Goal: Information Seeking & Learning: Find contact information

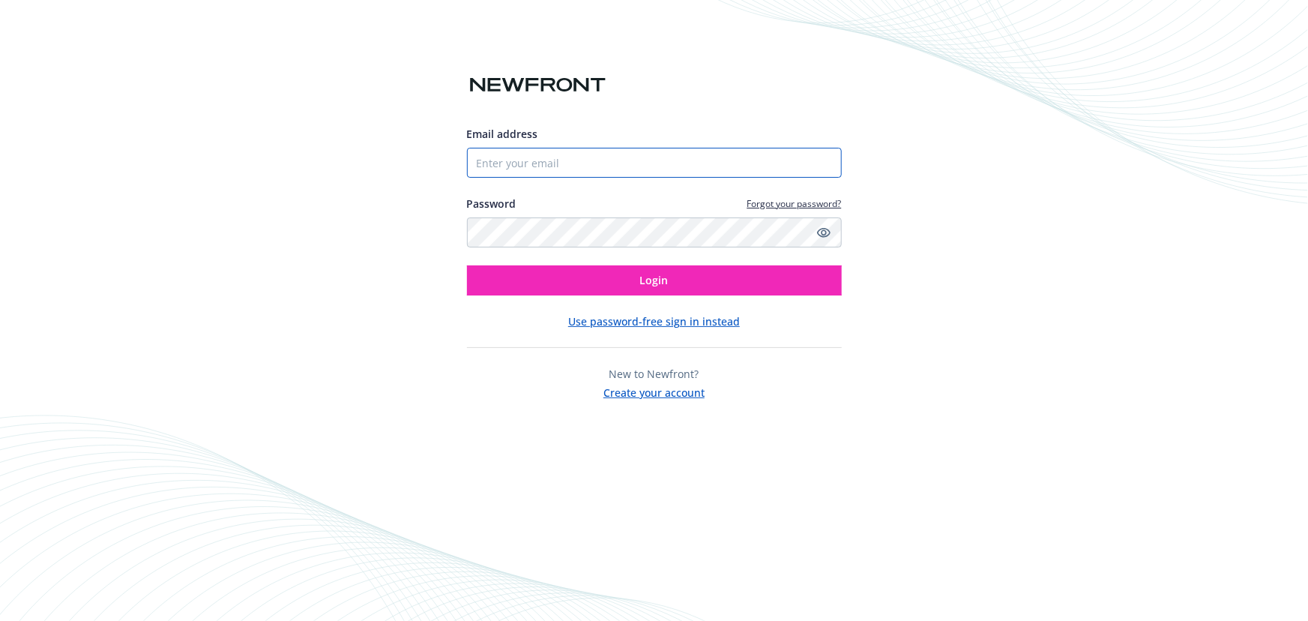
click at [601, 174] on input "Email address" at bounding box center [654, 163] width 375 height 30
type input "[EMAIL_ADDRESS][DOMAIN_NAME]"
click at [467, 265] on button "Login" at bounding box center [654, 280] width 375 height 30
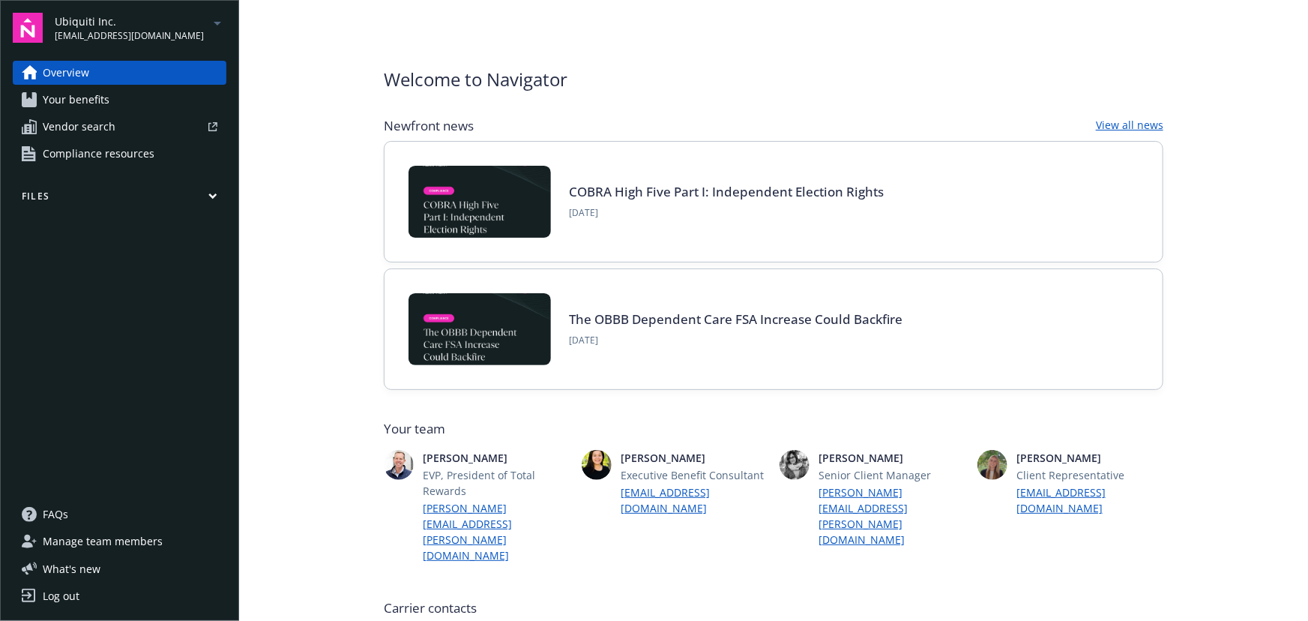
click at [120, 24] on span "Ubiquiti Inc." at bounding box center [129, 21] width 149 height 16
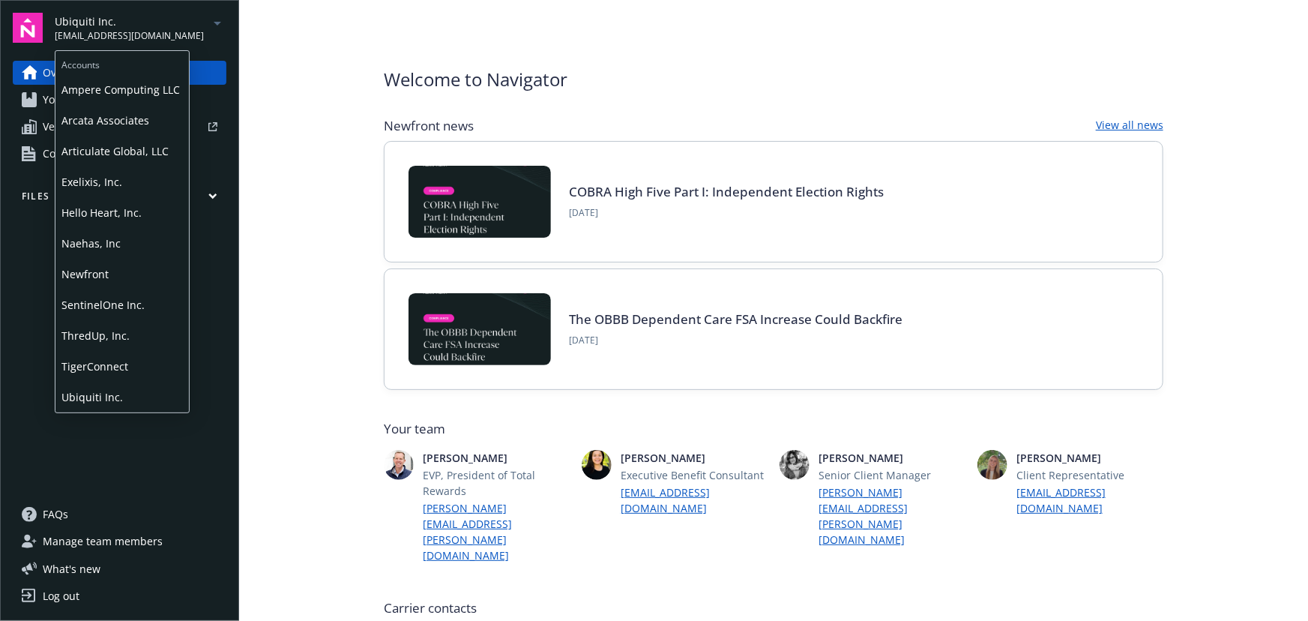
click at [122, 158] on span "Articulate Global, LLC" at bounding box center [121, 151] width 121 height 31
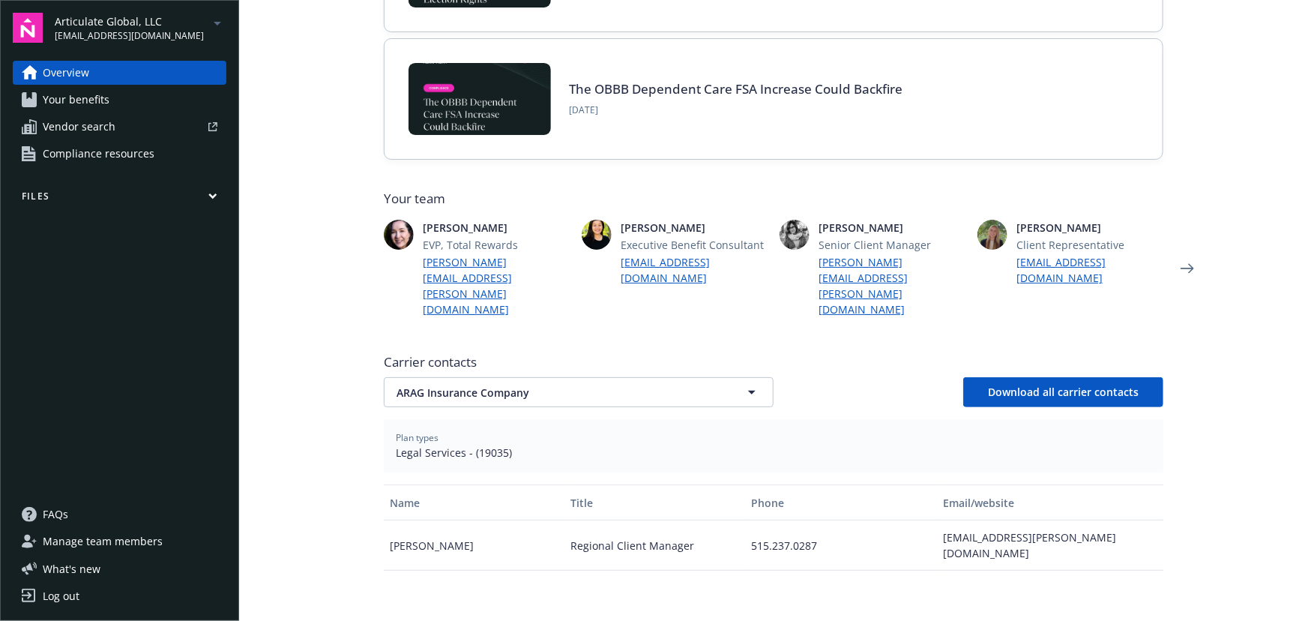
scroll to position [340, 0]
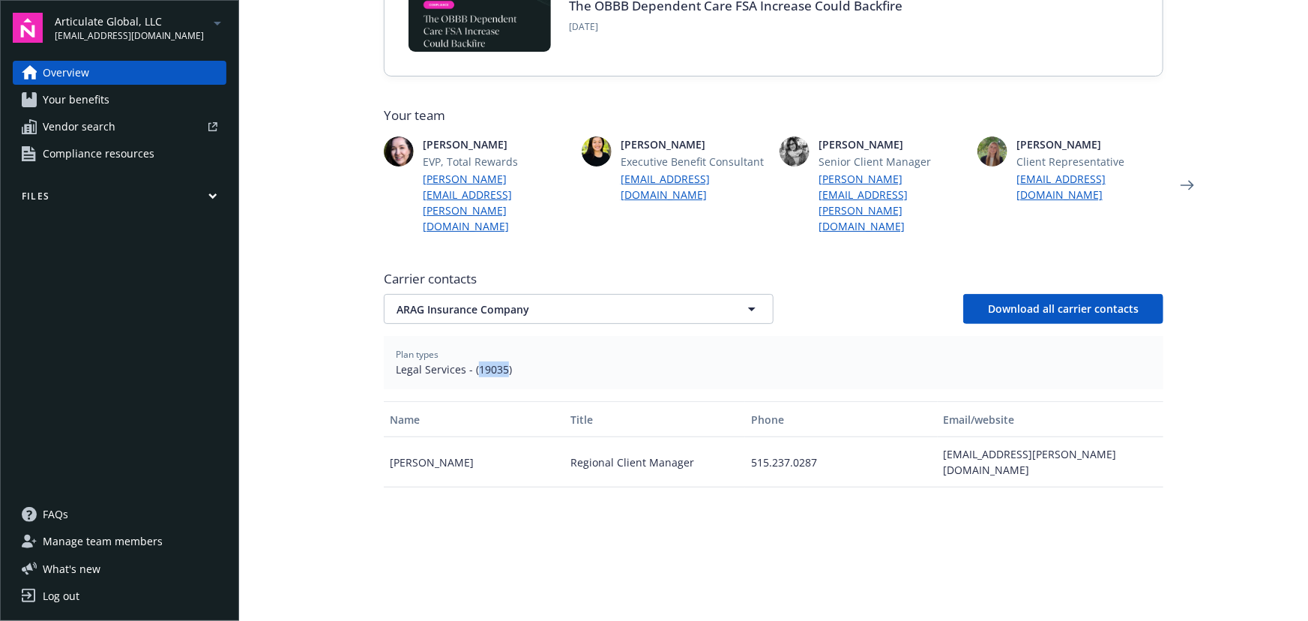
drag, startPoint x: 472, startPoint y: 337, endPoint x: 500, endPoint y: 341, distance: 28.7
click at [500, 361] on span "Legal Services - (19035)" at bounding box center [774, 369] width 756 height 16
copy span "19035"
click at [654, 301] on span "ARAG Insurance Company" at bounding box center [553, 309] width 312 height 16
click at [467, 382] on div "CIGNA" at bounding box center [578, 393] width 369 height 22
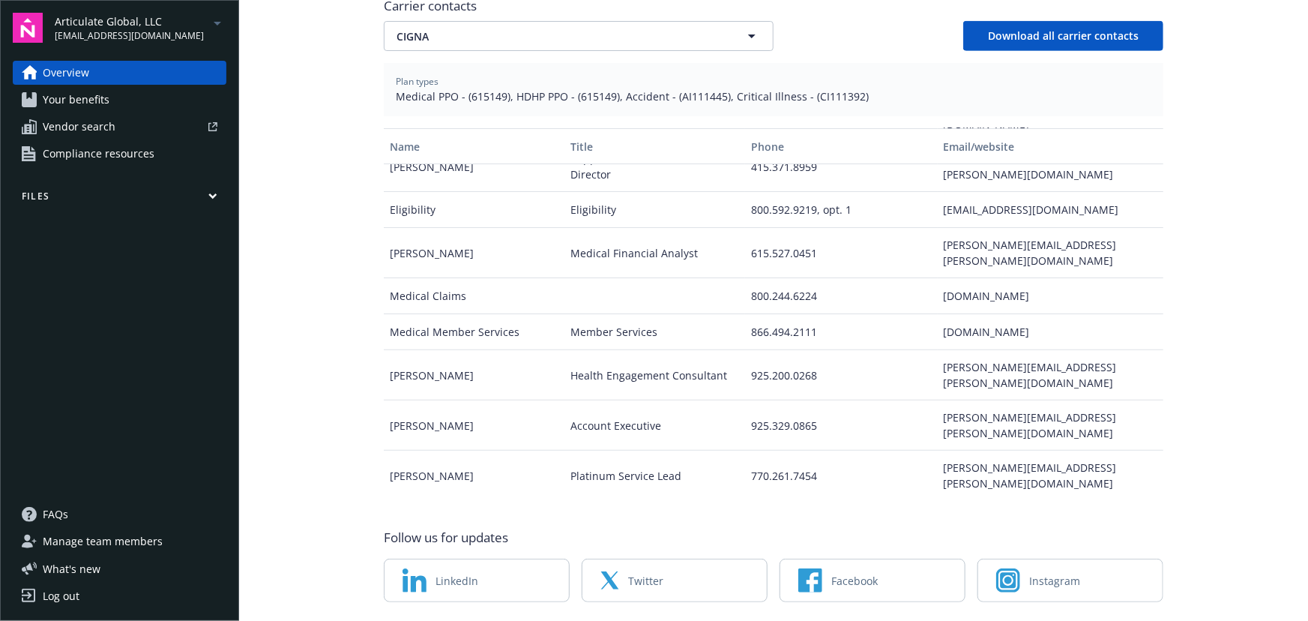
scroll to position [148, 0]
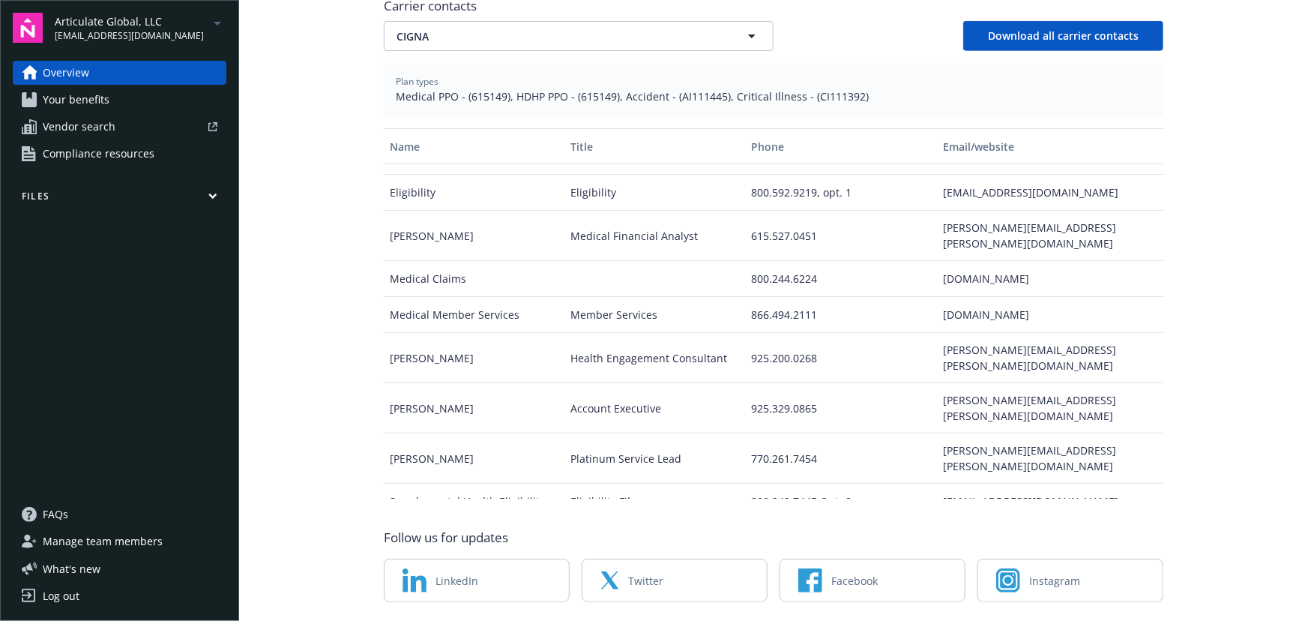
drag, startPoint x: 920, startPoint y: 444, endPoint x: 1117, endPoint y: 461, distance: 197.9
click at [1117, 520] on div "Tiffany Kragerud Maintenance Eligibility Specialist tiffany.kragerud@cignahealt…" at bounding box center [774, 545] width 780 height 50
copy div "tiffany.kragerud@cignahealthcare.com"
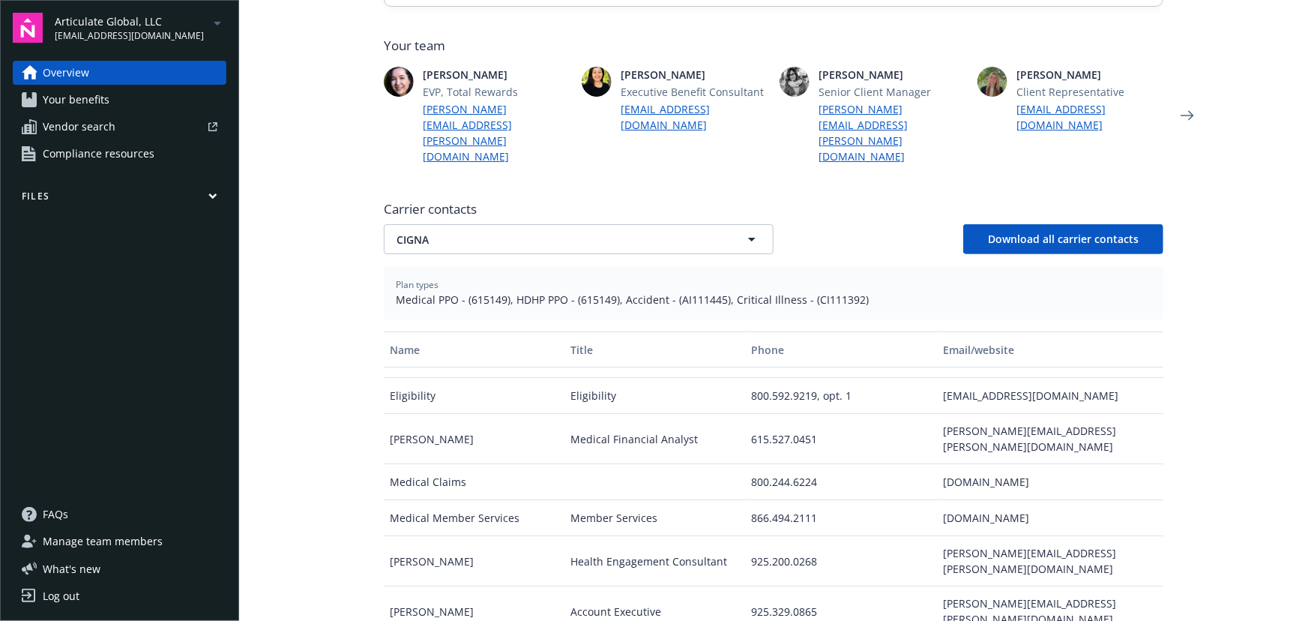
scroll to position [409, 0]
drag, startPoint x: 468, startPoint y: 268, endPoint x: 485, endPoint y: 267, distance: 17.3
click at [485, 293] on span "Medical PPO - (615149), HDHP PPO - (615149), Accident - (AI111445), Critical Il…" at bounding box center [774, 301] width 756 height 16
drag, startPoint x: 461, startPoint y: 268, endPoint x: 502, endPoint y: 274, distance: 41.6
click at [502, 293] on span "Medical PPO - (615149), HDHP PPO - (615149), Accident - (AI111445), Critical Il…" at bounding box center [774, 301] width 756 height 16
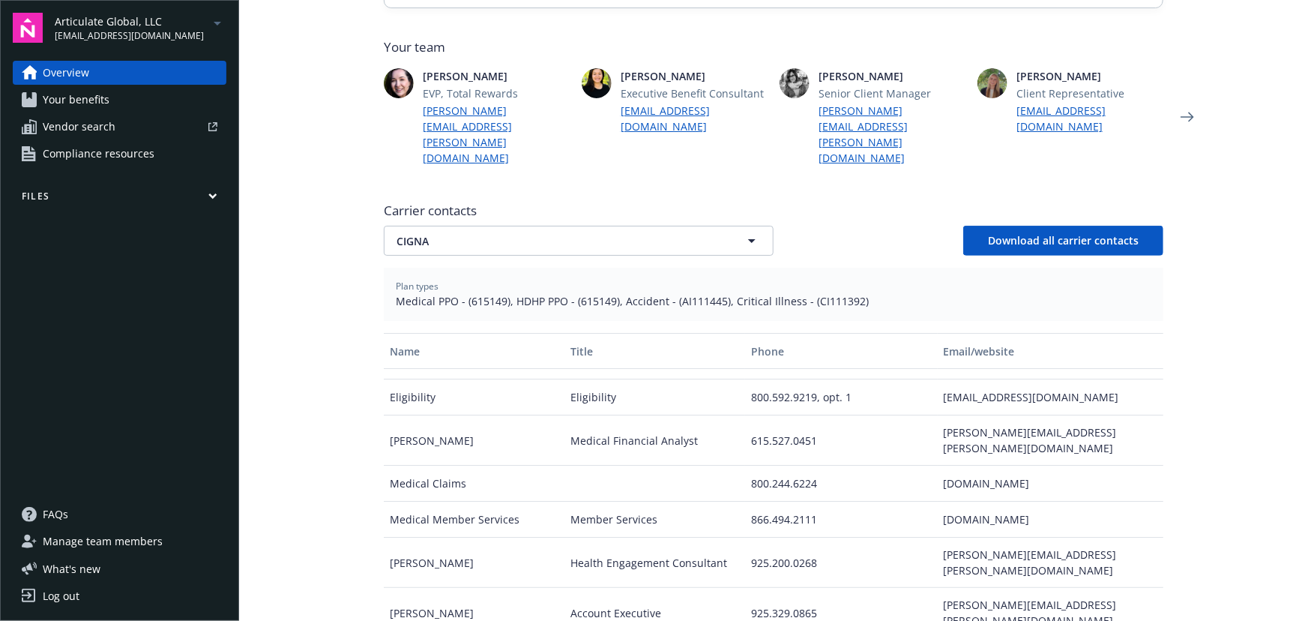
click at [597, 293] on span "Medical PPO - (615149), HDHP PPO - (615149), Accident - (AI111445), Critical Il…" at bounding box center [774, 301] width 756 height 16
drag, startPoint x: 574, startPoint y: 270, endPoint x: 607, endPoint y: 277, distance: 33.7
click at [607, 293] on span "Medical PPO - (615149), HDHP PPO - (615149), Accident - (AI111445), Critical Il…" at bounding box center [774, 301] width 756 height 16
copy span "615149"
click at [427, 233] on span "CIGNA" at bounding box center [553, 241] width 312 height 16
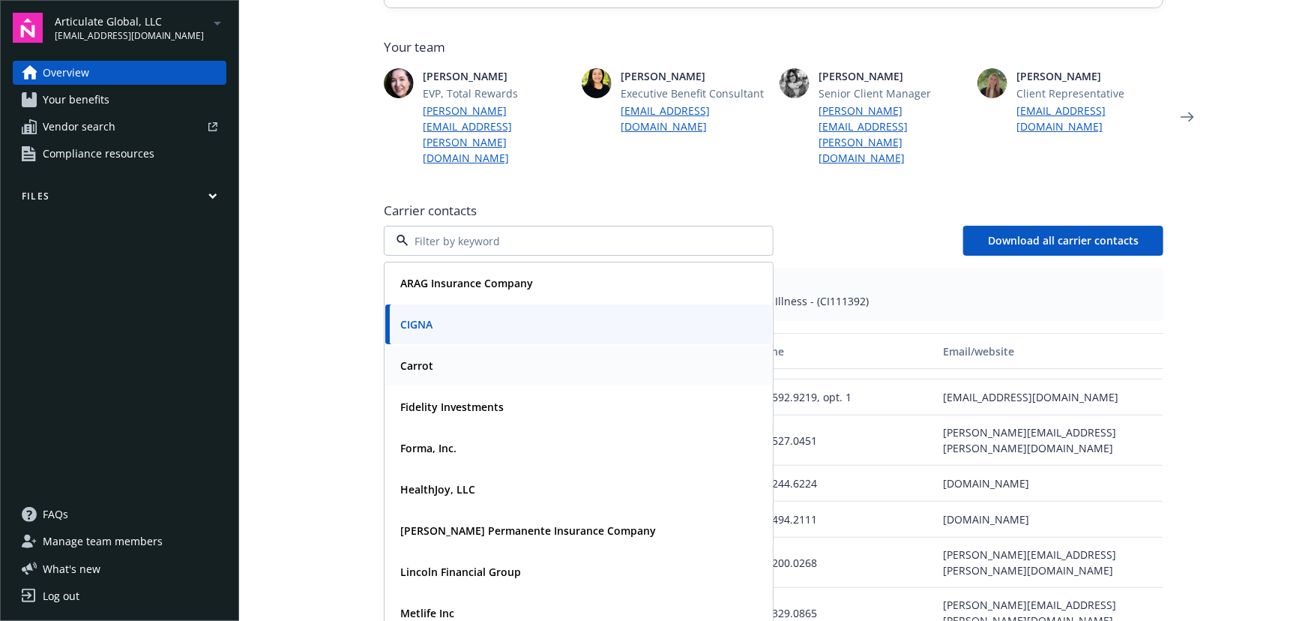
click at [499, 355] on div "Carrot" at bounding box center [578, 366] width 369 height 22
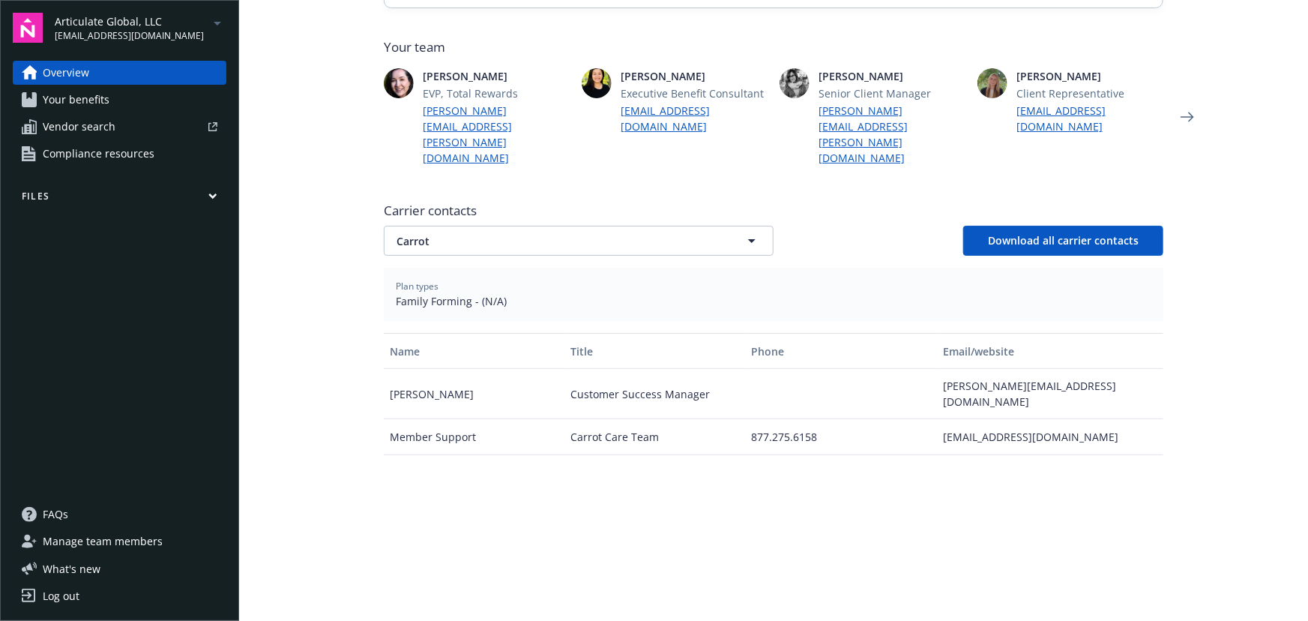
scroll to position [0, 0]
click at [655, 233] on span "Carrot" at bounding box center [553, 241] width 312 height 16
click at [495, 226] on button "Carrot" at bounding box center [579, 241] width 390 height 30
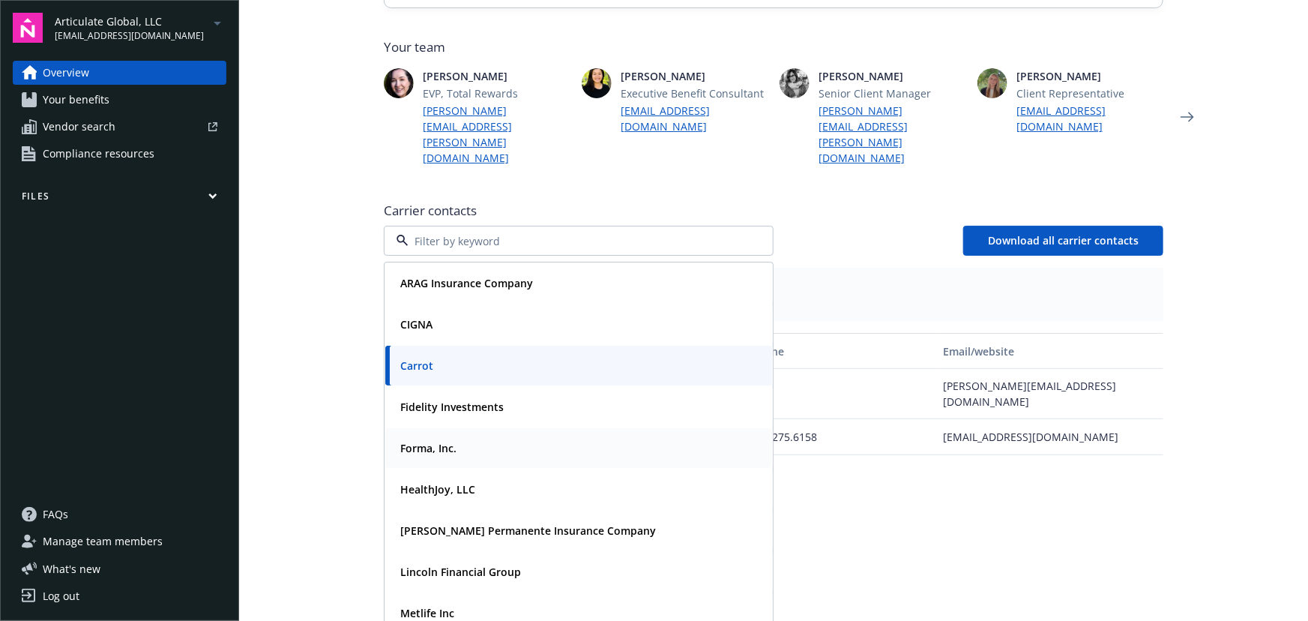
drag, startPoint x: 450, startPoint y: 385, endPoint x: 480, endPoint y: 392, distance: 30.7
click at [451, 396] on div "Fidelity Investments" at bounding box center [450, 407] width 112 height 22
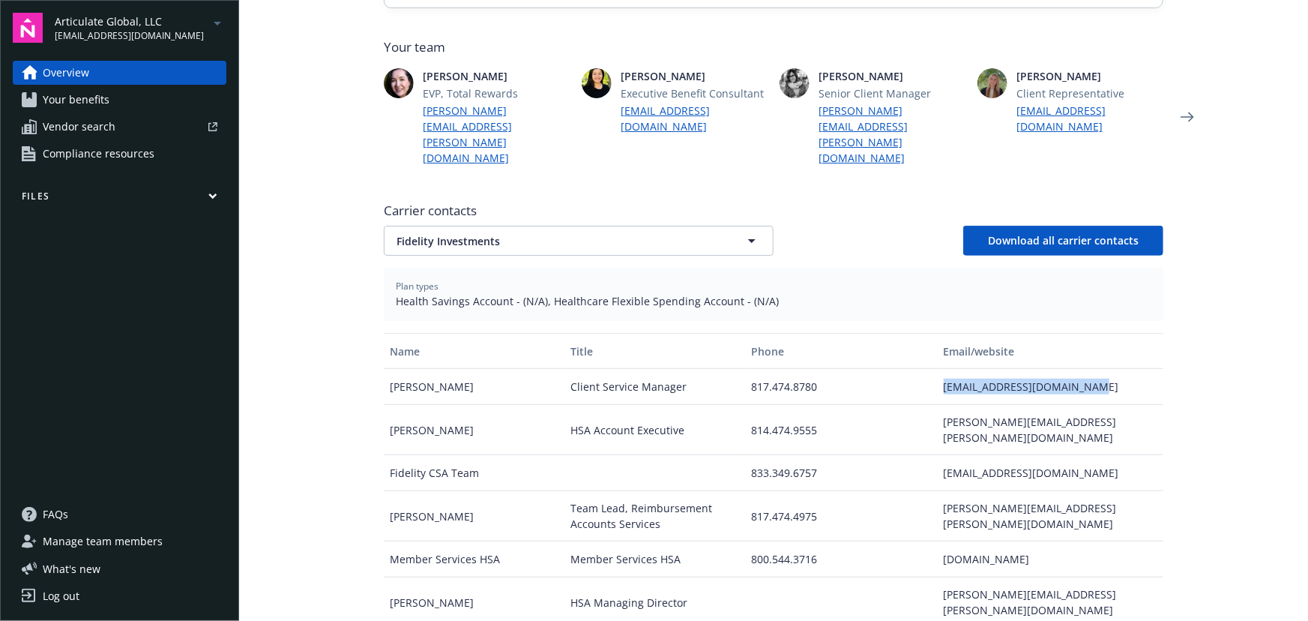
drag, startPoint x: 936, startPoint y: 356, endPoint x: 1117, endPoint y: 355, distance: 180.7
click at [1117, 369] on div "alexandria.diamond@fmr.com" at bounding box center [1051, 387] width 226 height 36
copy div "alexandria.diamond@fmr.com"
click at [662, 233] on span "Fidelity Investments" at bounding box center [553, 241] width 312 height 16
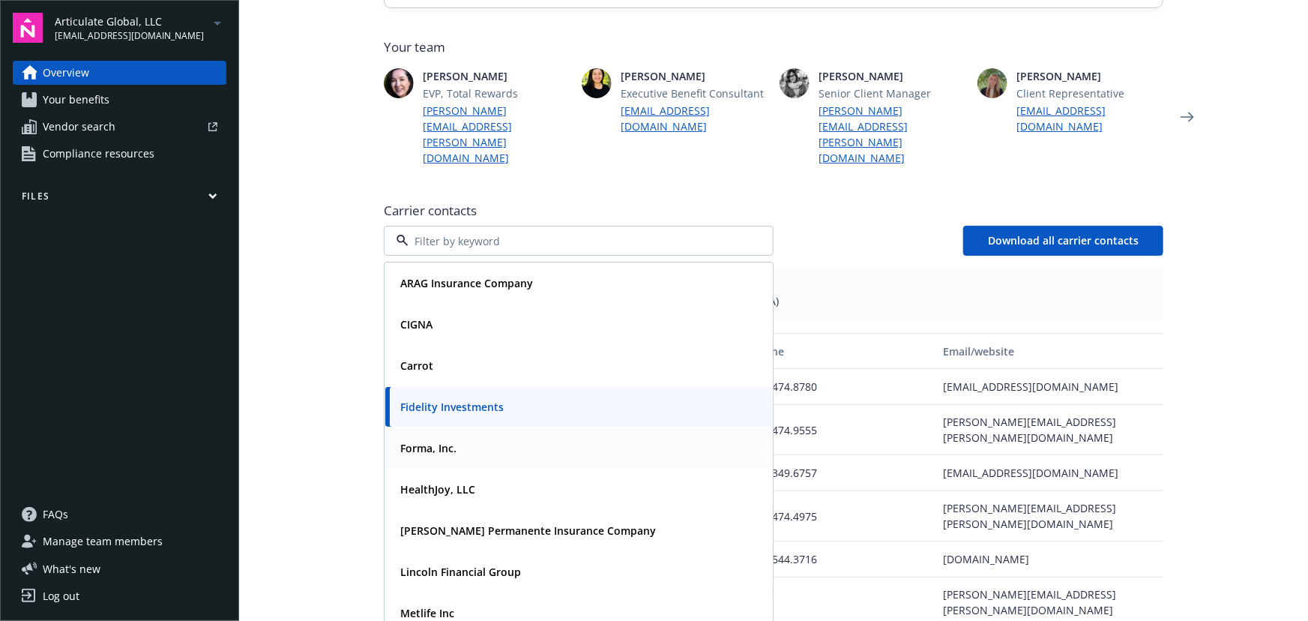
drag, startPoint x: 448, startPoint y: 427, endPoint x: 448, endPoint y: 415, distance: 12.0
click at [448, 437] on div "Forma, Inc." at bounding box center [426, 448] width 65 height 22
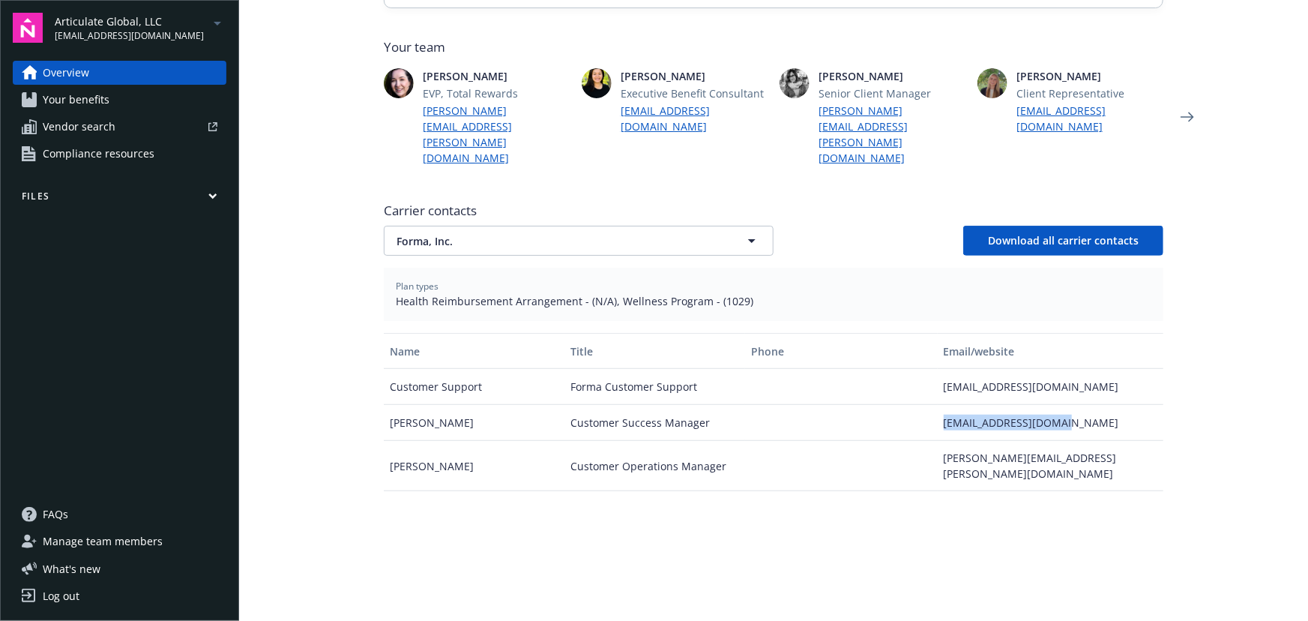
drag, startPoint x: 927, startPoint y: 398, endPoint x: 1079, endPoint y: 395, distance: 152.2
click at [1079, 405] on div "Mark Grzybowski Customer Success Manager success@joinforma.com" at bounding box center [774, 423] width 780 height 36
copy div "success@joinforma.com"
click at [674, 233] on span "Forma, Inc." at bounding box center [553, 241] width 312 height 16
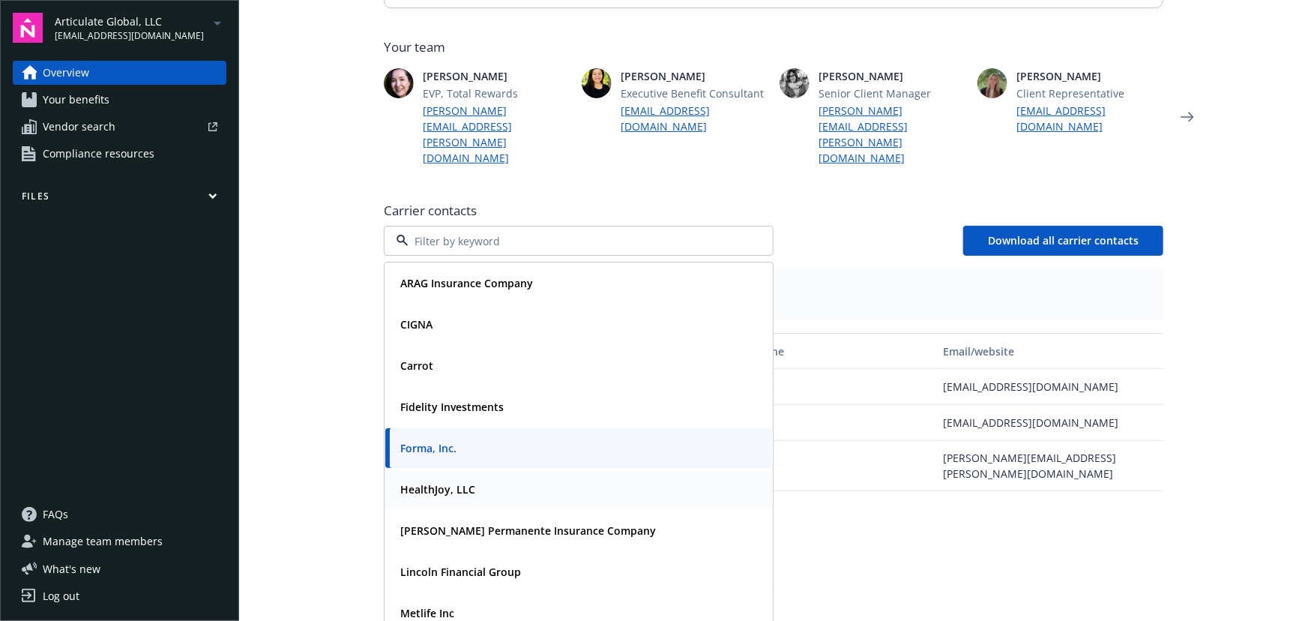
click at [477, 478] on div "HealthJoy, LLC" at bounding box center [578, 489] width 369 height 22
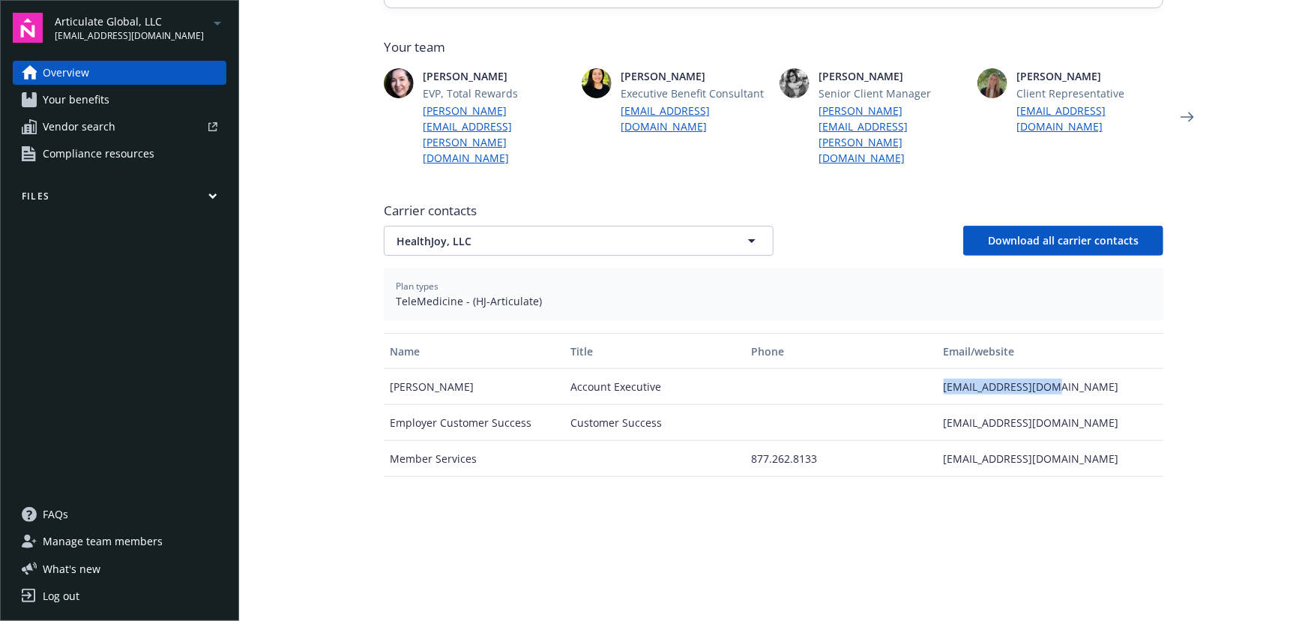
drag, startPoint x: 935, startPoint y: 356, endPoint x: 1047, endPoint y: 362, distance: 111.9
click at [1047, 369] on div "dluna@healthjoy.com" at bounding box center [1051, 387] width 226 height 36
copy div "dluna@healthjoy.com"
click at [490, 233] on span "HealthJoy, LLC" at bounding box center [553, 241] width 312 height 16
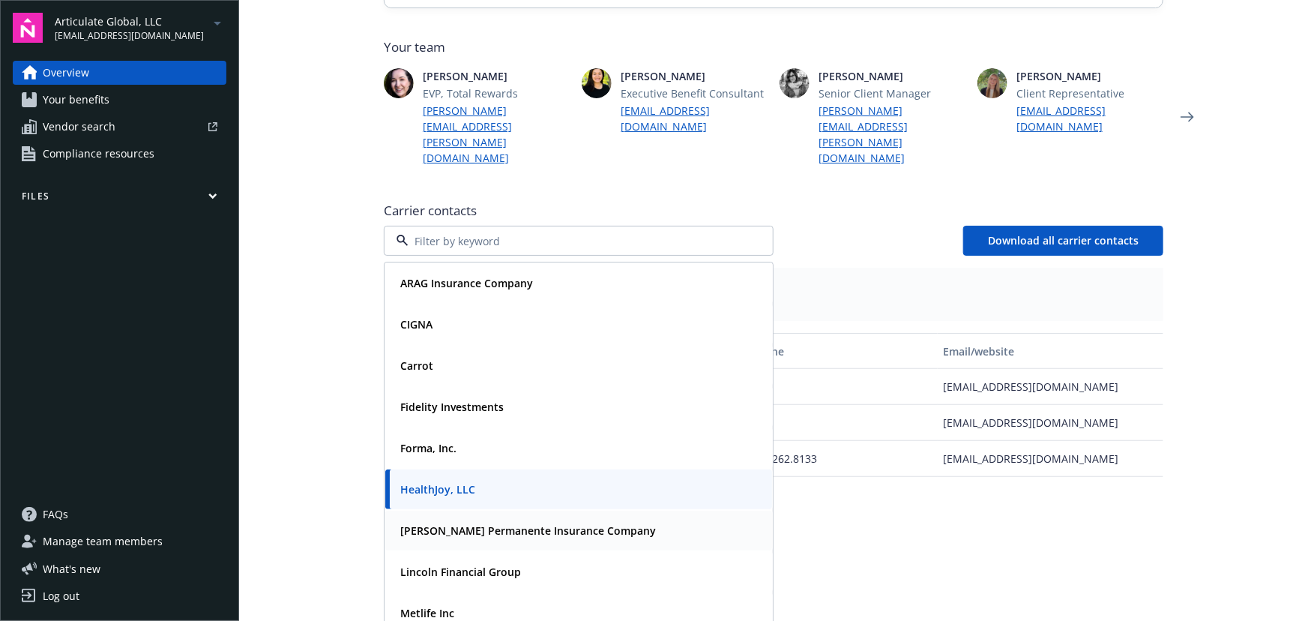
click at [427, 523] on strong "Kaiser Permanente Insurance Company" at bounding box center [528, 530] width 256 height 14
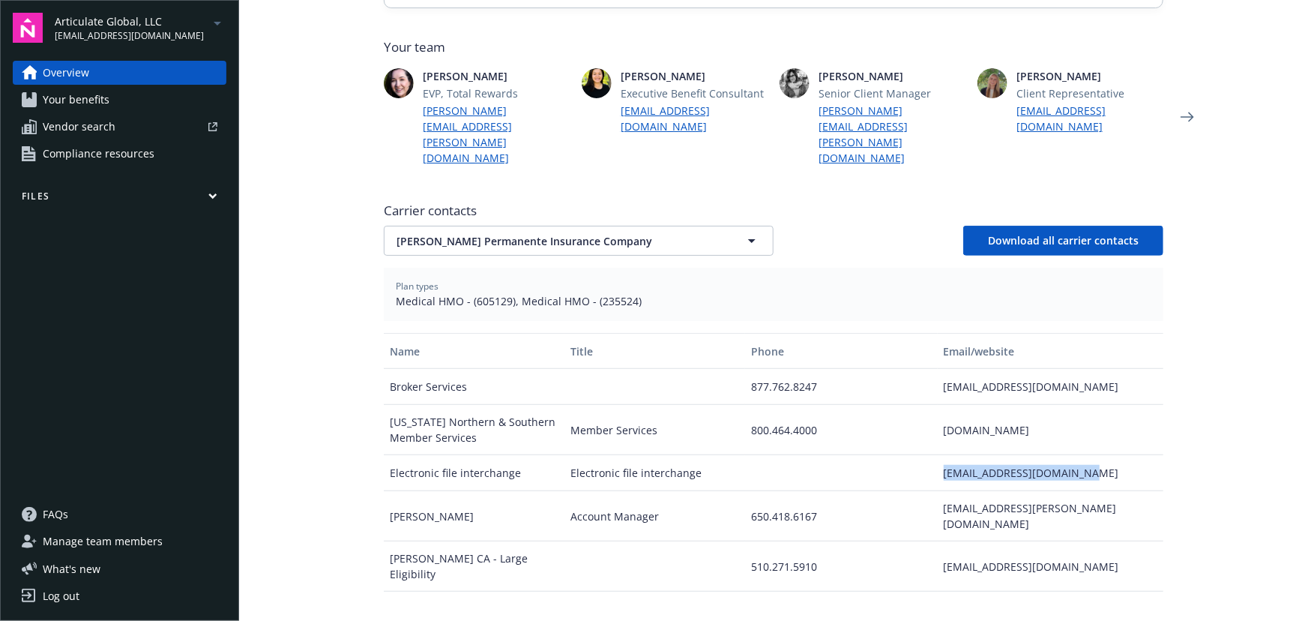
drag, startPoint x: 933, startPoint y: 445, endPoint x: 1083, endPoint y: 436, distance: 150.2
click at [1083, 455] on div "csc-efi-em-liaison@kp.org" at bounding box center [1051, 473] width 226 height 36
copy div "csc-efi-em-liaison@kp.org"
drag, startPoint x: 469, startPoint y: 268, endPoint x: 503, endPoint y: 268, distance: 34.5
click at [503, 293] on span "Medical HMO - (605129), Medical HMO - (235524)" at bounding box center [774, 301] width 756 height 16
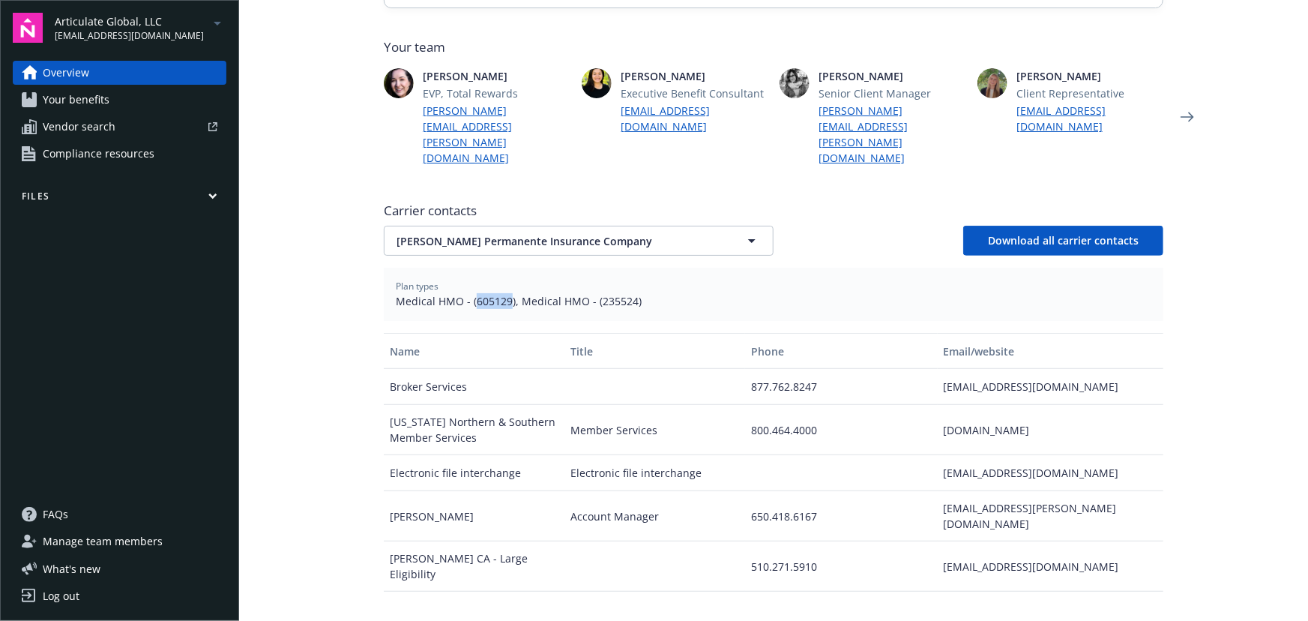
copy span "605129"
drag, startPoint x: 591, startPoint y: 267, endPoint x: 625, endPoint y: 269, distance: 34.6
click at [625, 293] on span "Medical HMO - (605129), Medical HMO - (235524)" at bounding box center [774, 301] width 756 height 16
copy span "235524"
click at [501, 233] on span "Kaiser Permanente Insurance Company" at bounding box center [553, 241] width 312 height 16
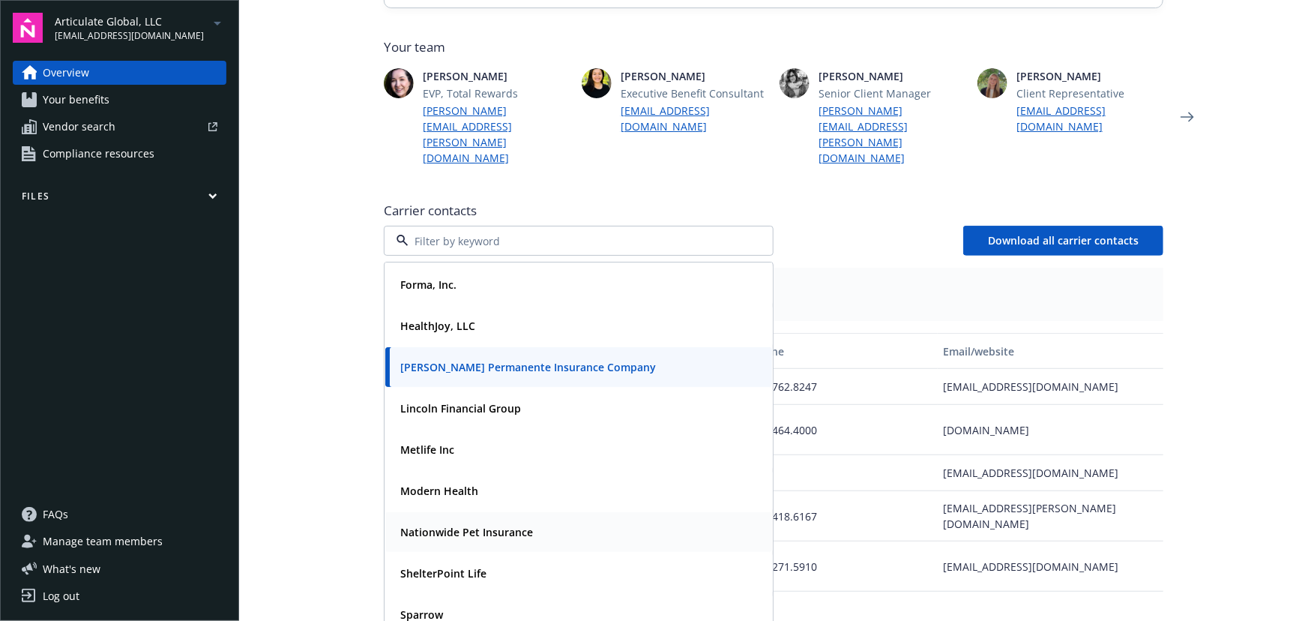
scroll to position [204, 0]
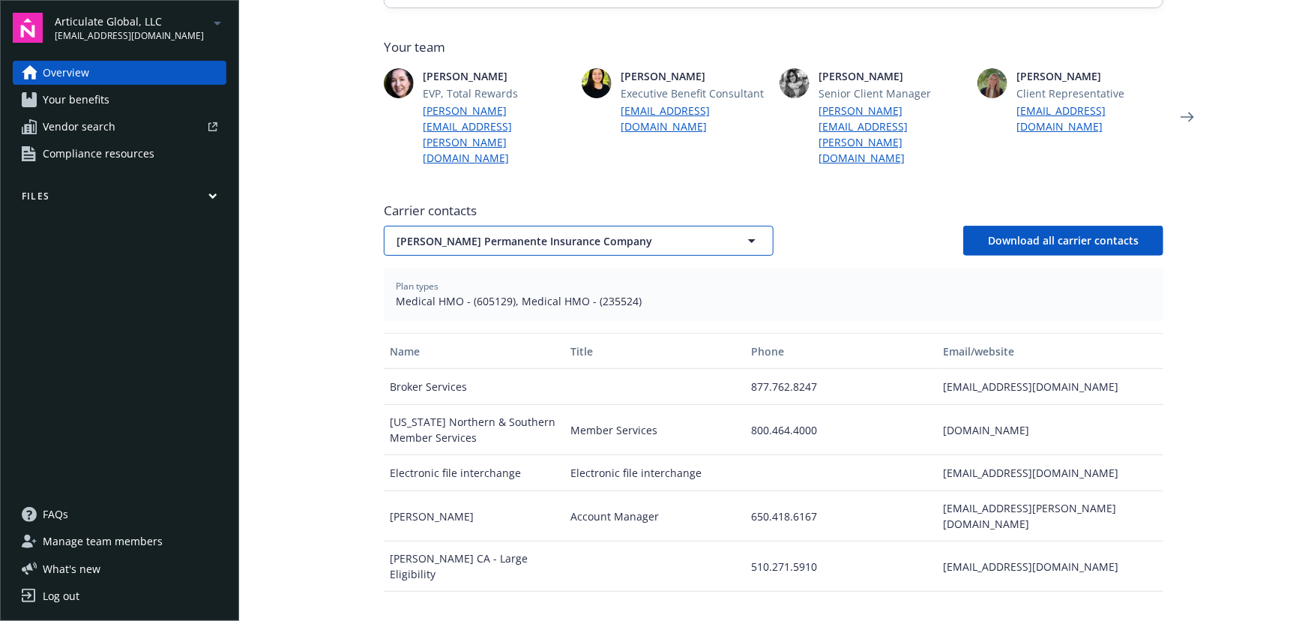
click at [463, 233] on span "Kaiser Permanente Insurance Company" at bounding box center [553, 241] width 312 height 16
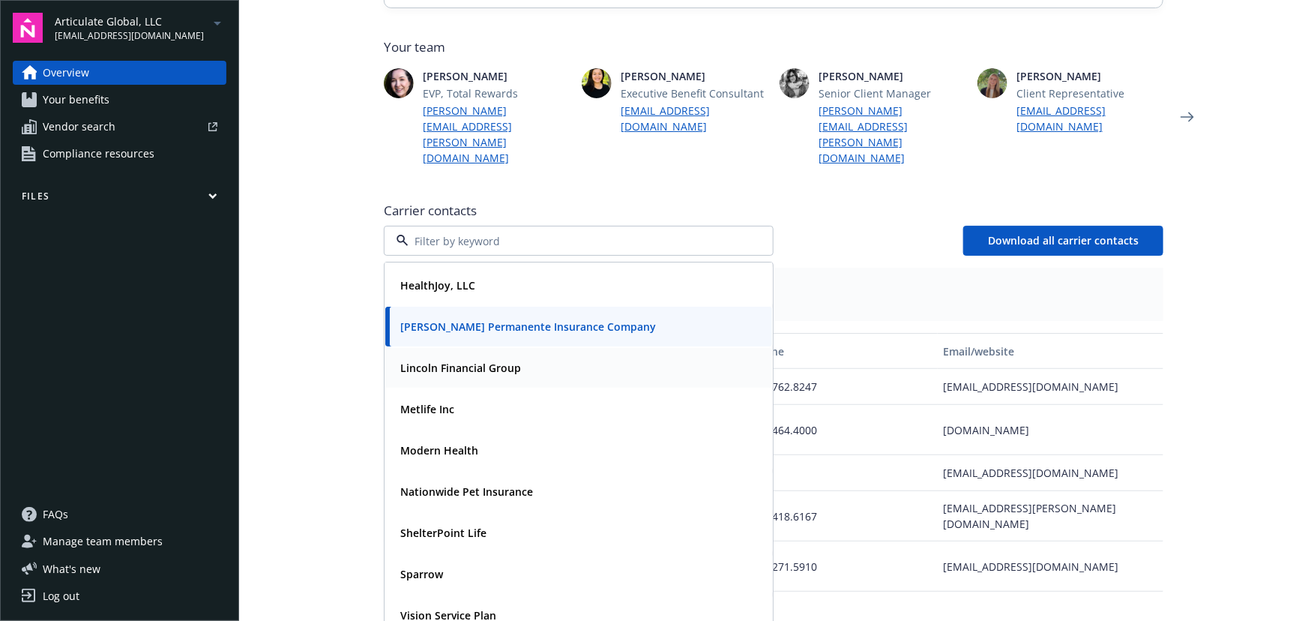
click at [472, 361] on strong "Lincoln Financial Group" at bounding box center [460, 368] width 121 height 14
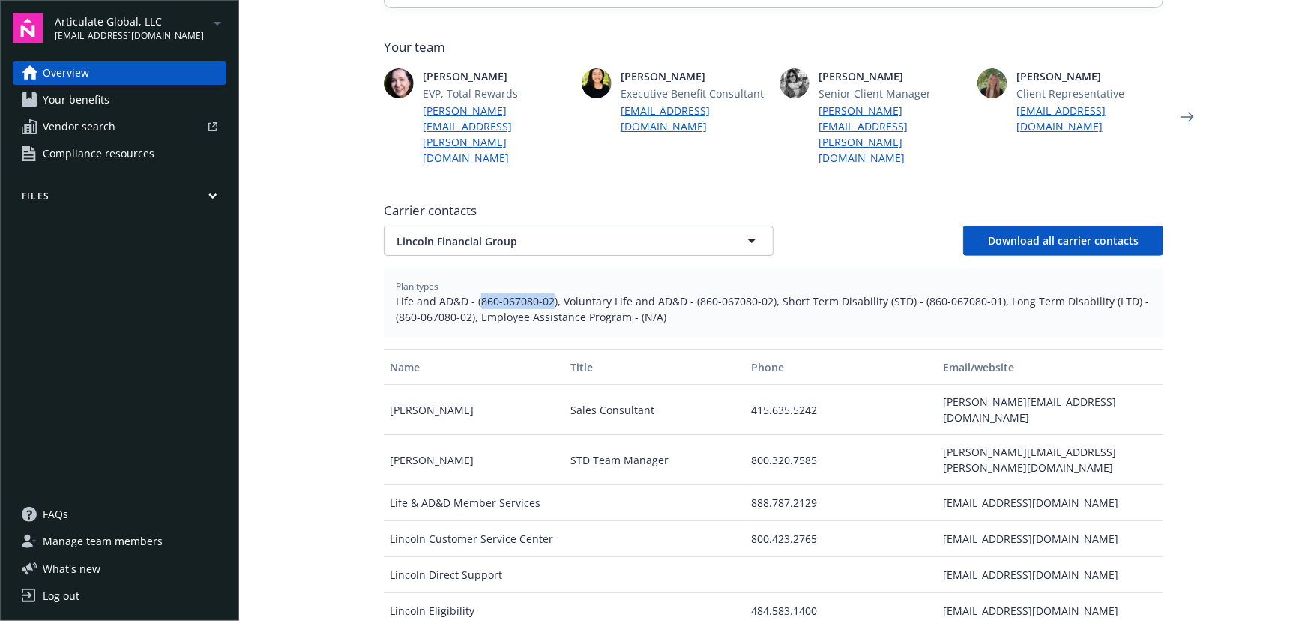
drag, startPoint x: 474, startPoint y: 268, endPoint x: 547, endPoint y: 267, distance: 72.7
click at [547, 293] on span "Life and AD&D - (860-067080-02), Voluntary Life and AD&D - (860-067080-02), Sho…" at bounding box center [774, 308] width 756 height 31
copy span "860-067080-02"
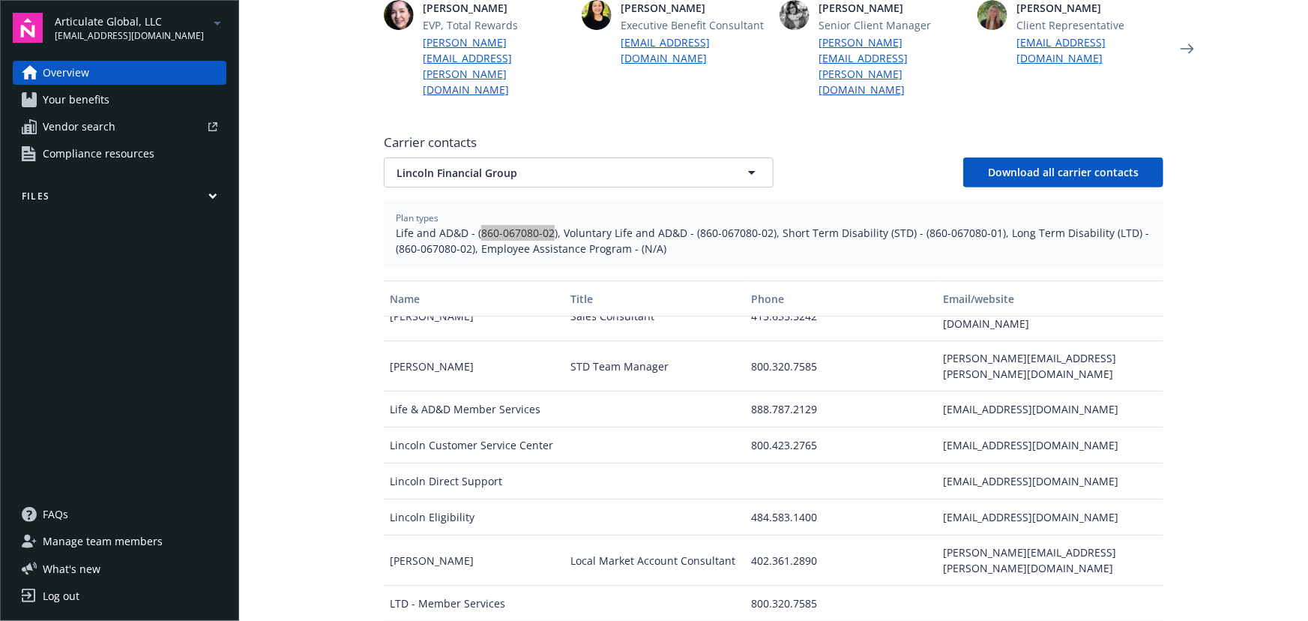
scroll to position [545, 0]
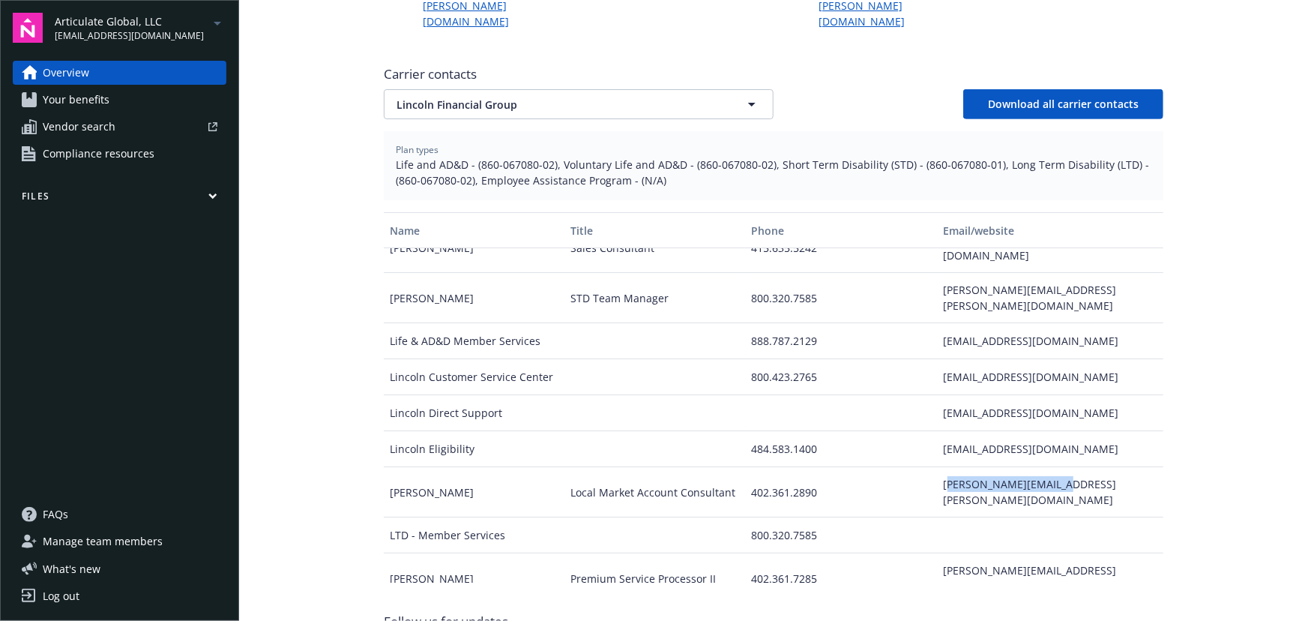
drag, startPoint x: 946, startPoint y: 424, endPoint x: 1044, endPoint y: 420, distance: 97.6
click at [1038, 467] on div "lorie.loukota@lfg.com" at bounding box center [1051, 492] width 226 height 50
click at [564, 97] on span "Lincoln Financial Group" at bounding box center [553, 105] width 312 height 16
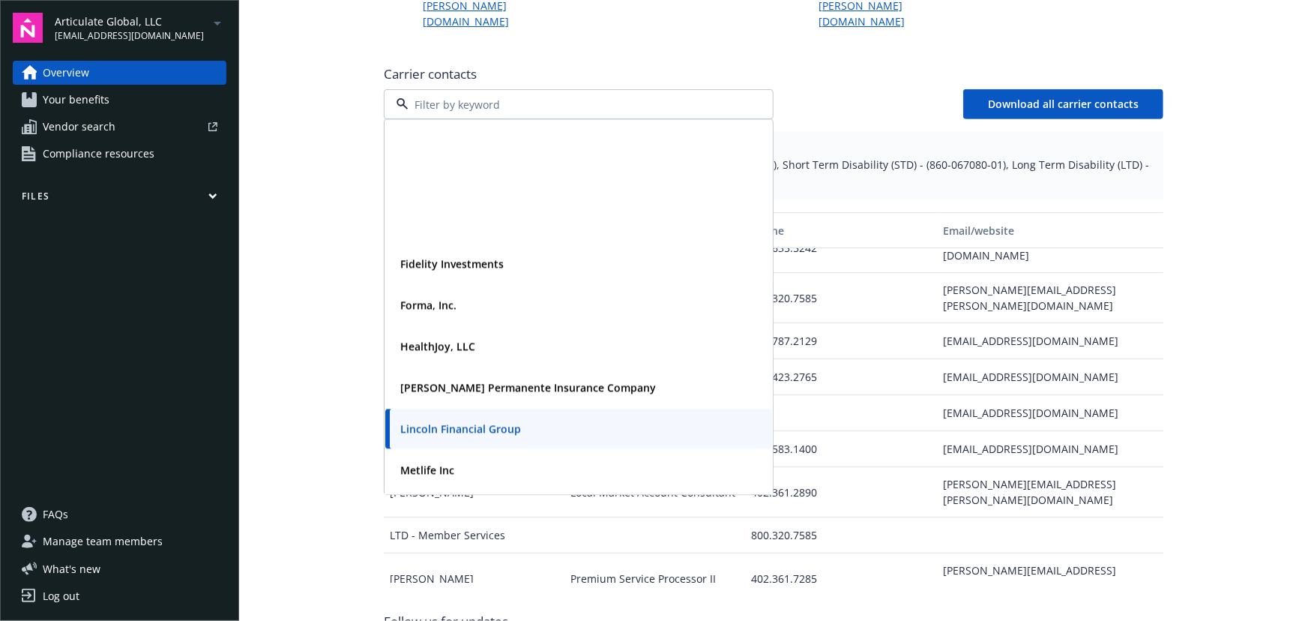
scroll to position [204, 0]
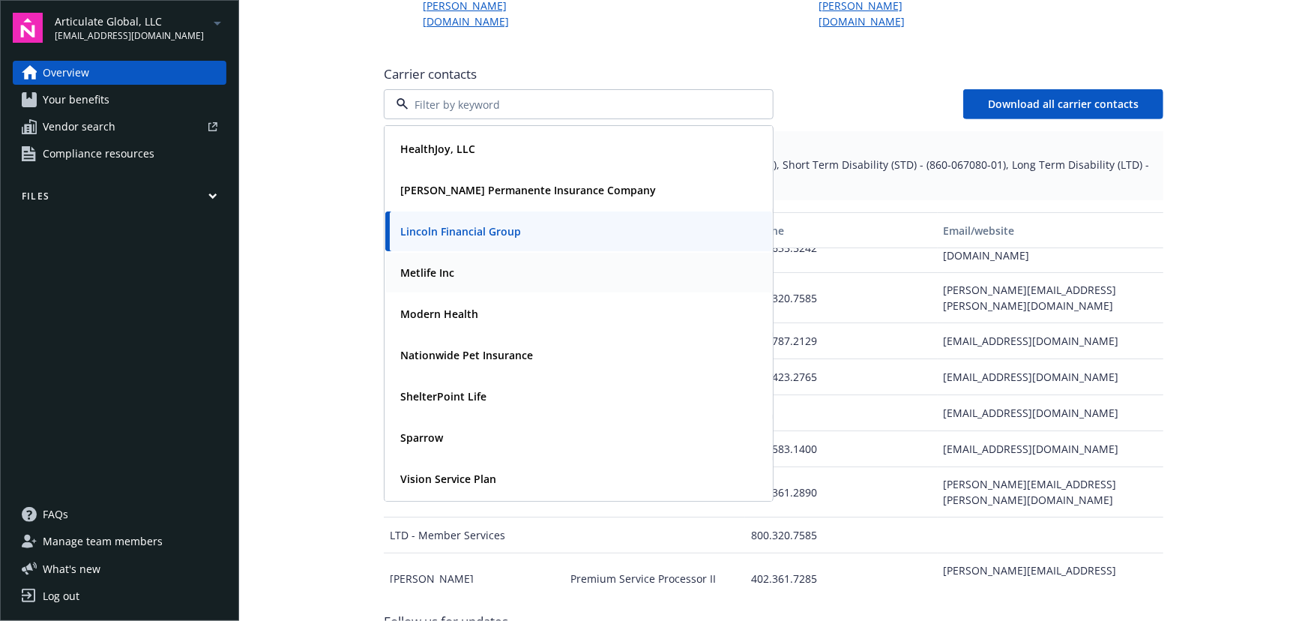
drag, startPoint x: 472, startPoint y: 246, endPoint x: 486, endPoint y: 243, distance: 13.8
click at [472, 262] on div "Metlife Inc" at bounding box center [578, 273] width 369 height 22
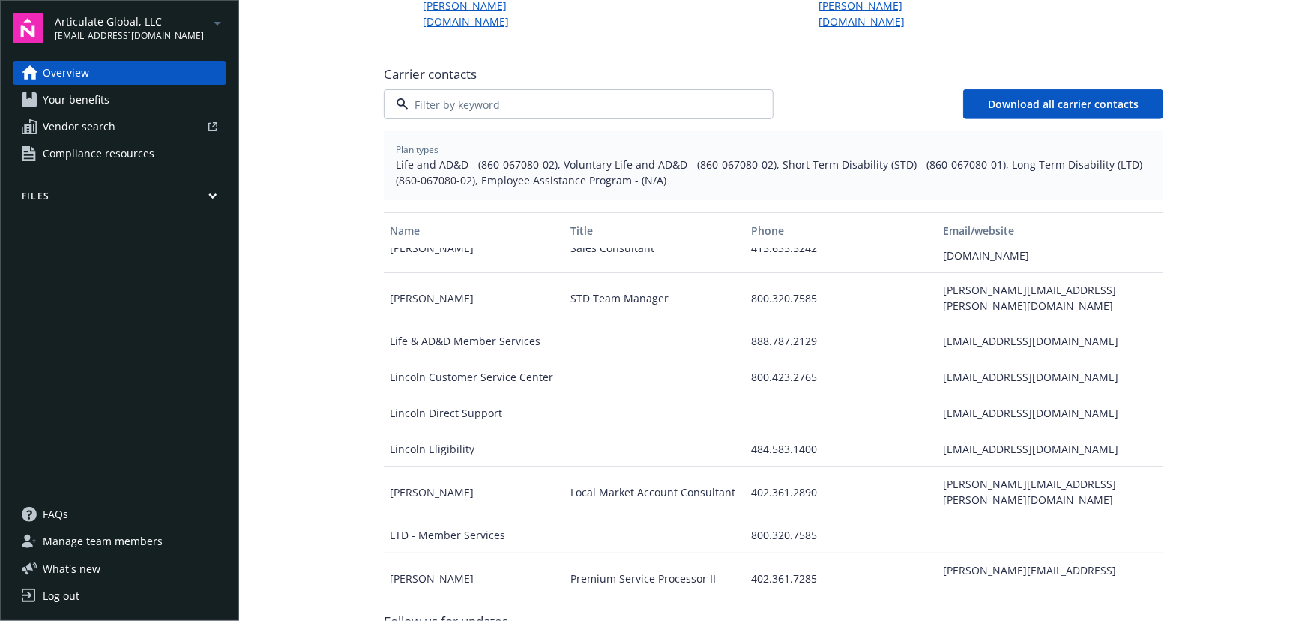
scroll to position [0, 0]
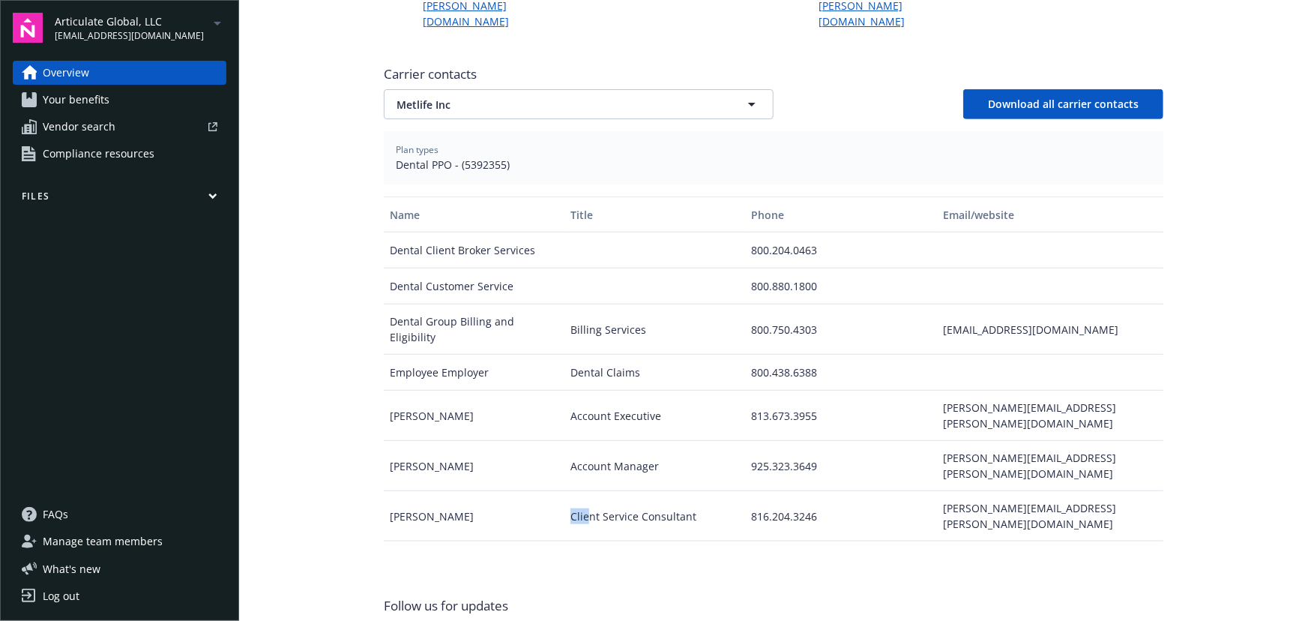
drag, startPoint x: 562, startPoint y: 434, endPoint x: 586, endPoint y: 436, distance: 23.3
click at [586, 491] on div "Client Service Consultant" at bounding box center [655, 516] width 181 height 50
drag, startPoint x: 918, startPoint y: 435, endPoint x: 1140, endPoint y: 448, distance: 222.3
click at [1140, 491] on div "Rhonda Swaggerty Client Service Consultant 816.204.3246 rhonda.swaggerty@metlif…" at bounding box center [774, 516] width 780 height 50
drag, startPoint x: 455, startPoint y: 130, endPoint x: 465, endPoint y: 130, distance: 9.7
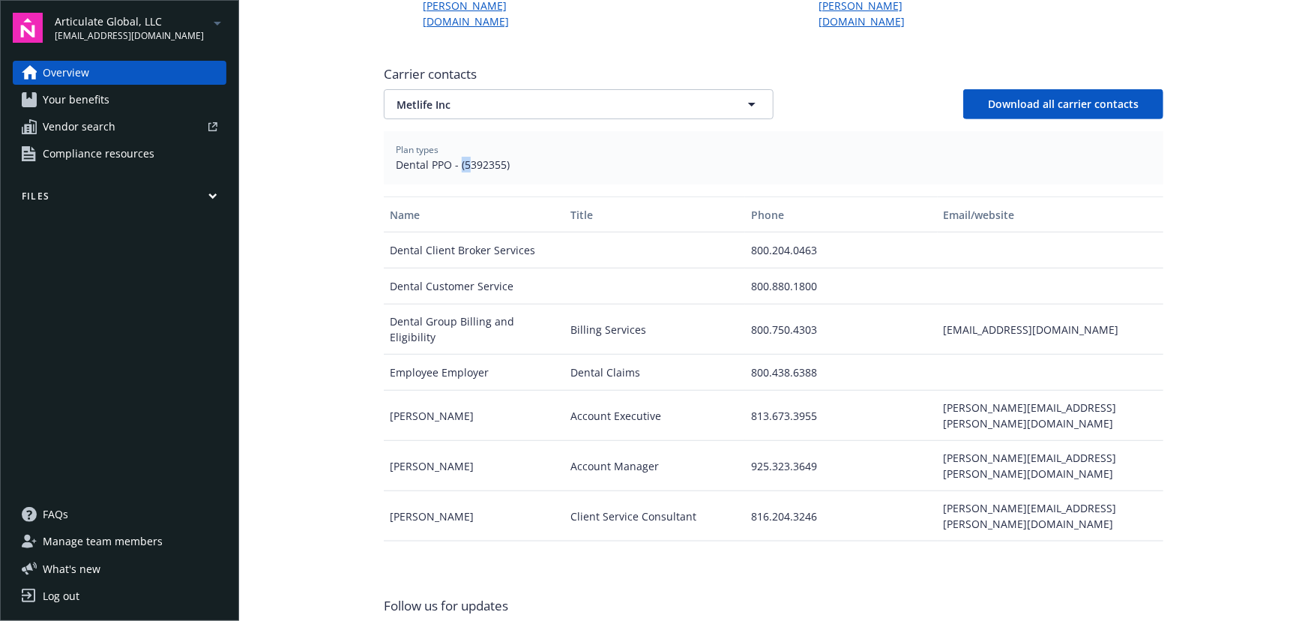
click at [465, 157] on span "Dental PPO - (5392355)" at bounding box center [774, 165] width 756 height 16
click at [463, 157] on span "Dental PPO - (5392355)" at bounding box center [774, 165] width 756 height 16
drag, startPoint x: 459, startPoint y: 131, endPoint x: 499, endPoint y: 134, distance: 40.6
click at [499, 157] on span "Dental PPO - (5392355)" at bounding box center [774, 165] width 756 height 16
click at [750, 95] on icon "button" at bounding box center [752, 104] width 18 height 18
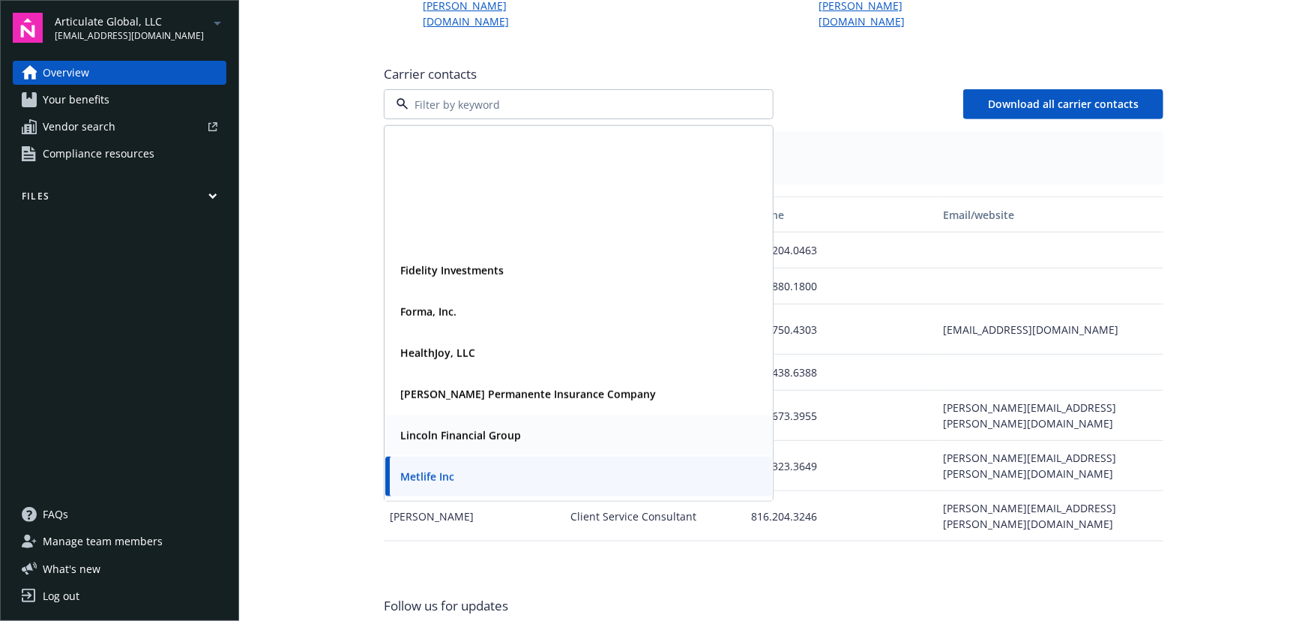
scroll to position [204, 0]
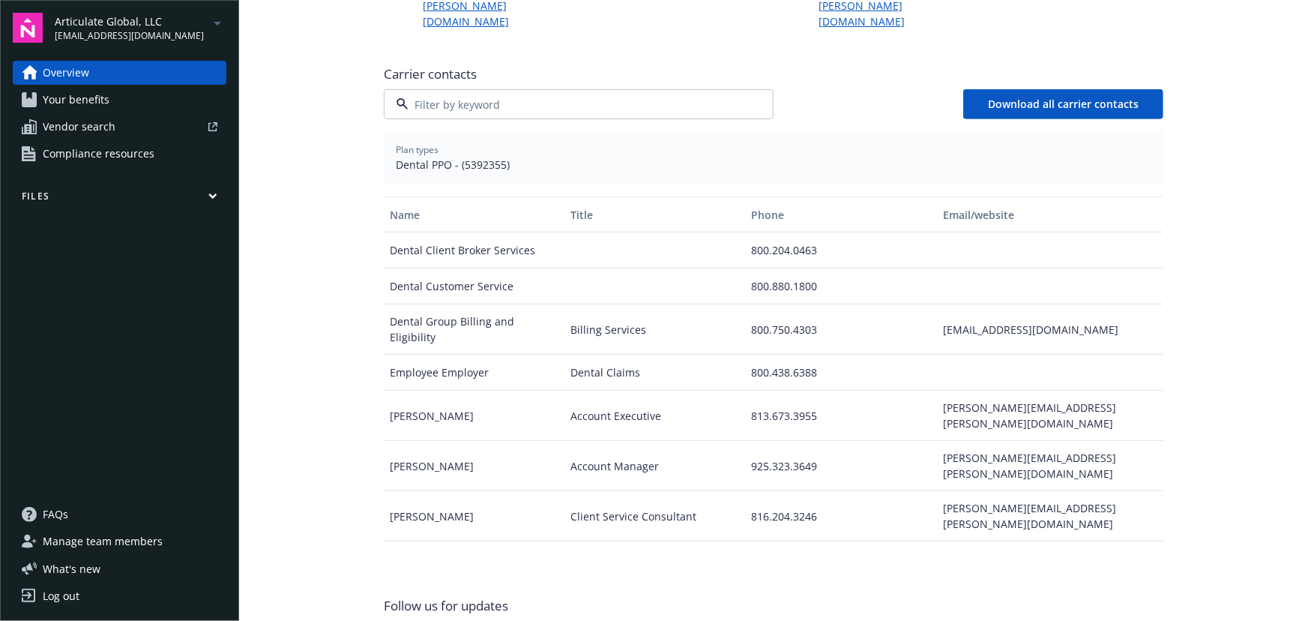
drag, startPoint x: 469, startPoint y: 290, endPoint x: 479, endPoint y: 277, distance: 17.1
click at [469, 303] on div "Modern Health" at bounding box center [437, 314] width 87 height 22
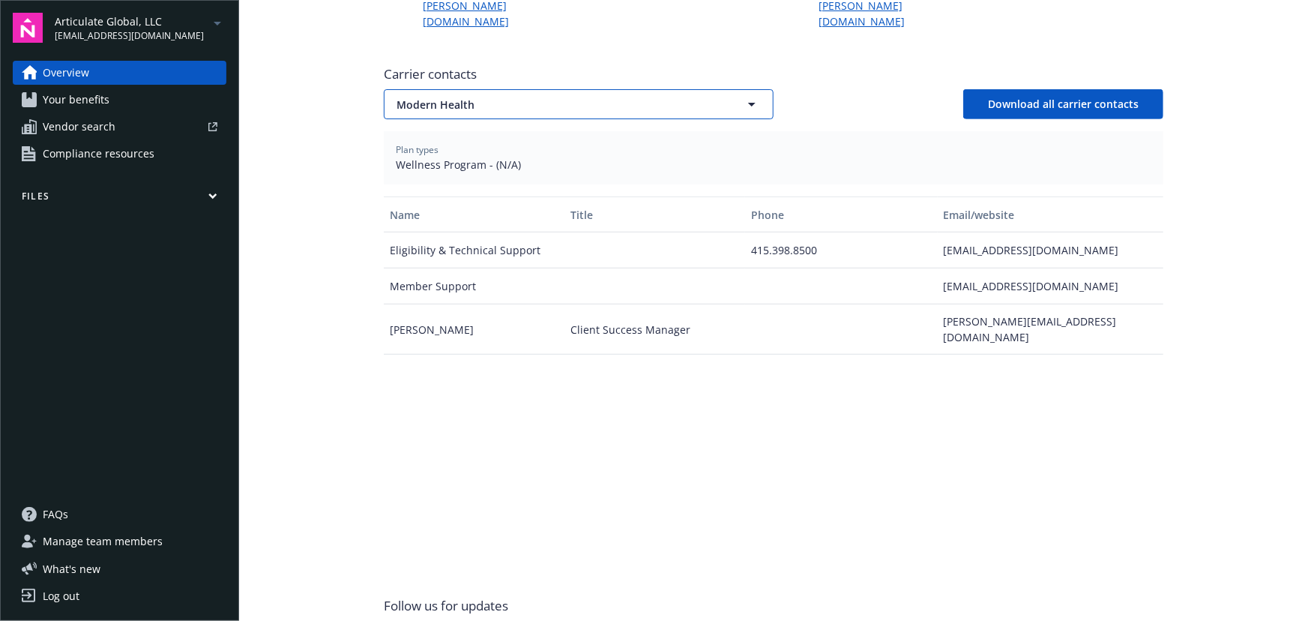
click at [495, 97] on span "Modern Health" at bounding box center [553, 105] width 312 height 16
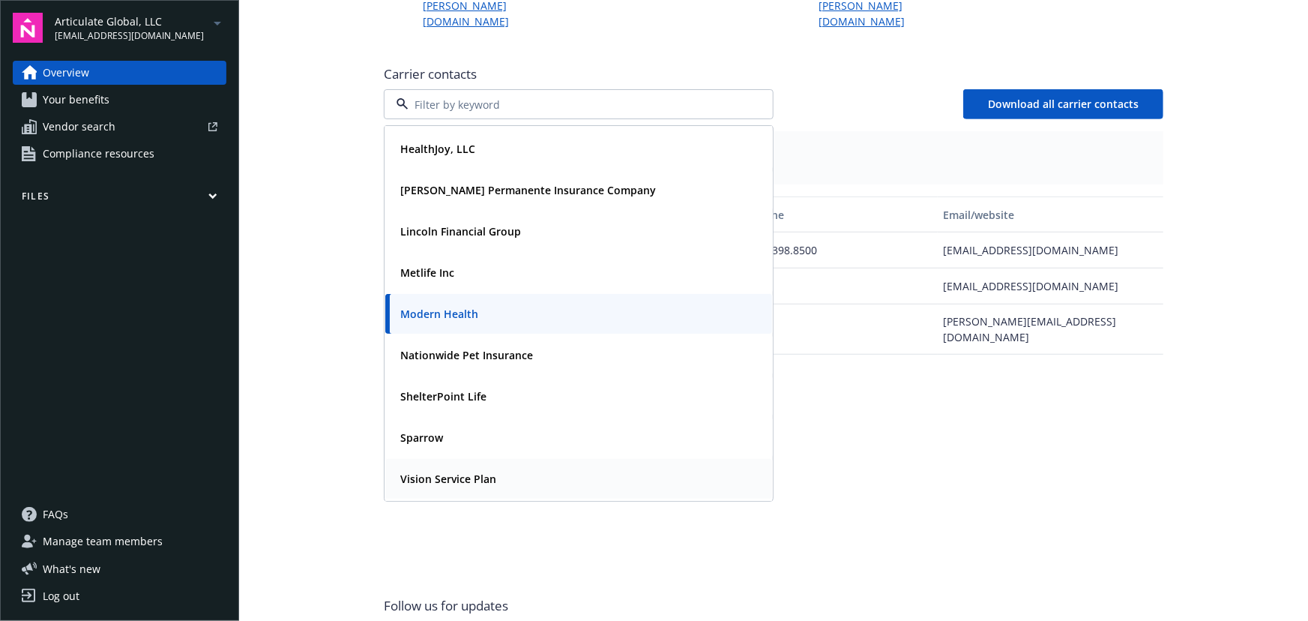
click at [472, 472] on strong "Vision Service Plan" at bounding box center [448, 479] width 96 height 14
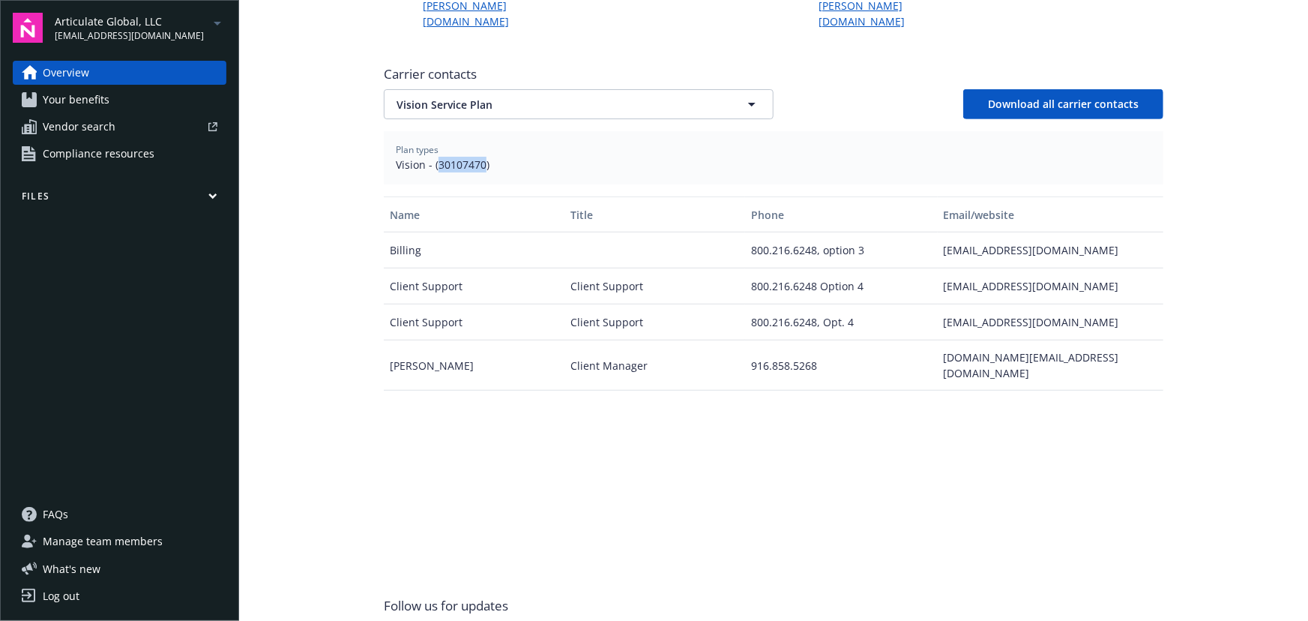
drag, startPoint x: 433, startPoint y: 132, endPoint x: 478, endPoint y: 137, distance: 46.0
click at [478, 157] on span "Vision - (30107470)" at bounding box center [774, 165] width 756 height 16
click at [565, 89] on button "Vision Service Plan" at bounding box center [579, 104] width 390 height 30
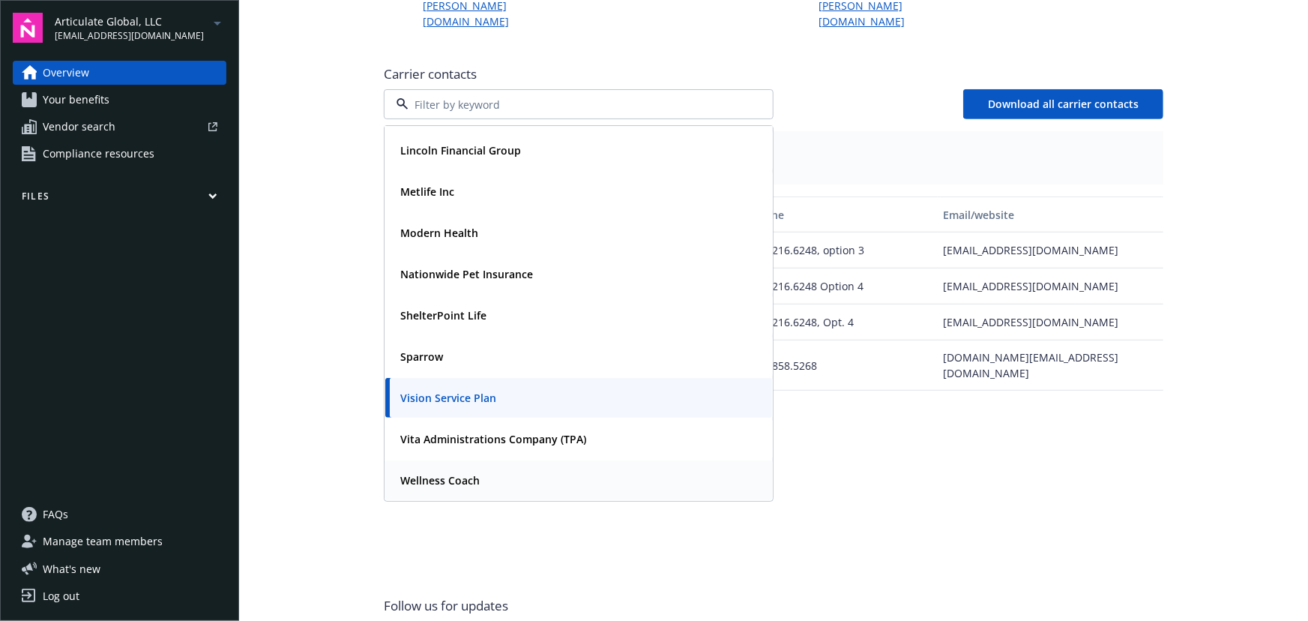
drag, startPoint x: 473, startPoint y: 445, endPoint x: 558, endPoint y: 418, distance: 88.9
click at [473, 472] on span "Wellness Coach" at bounding box center [439, 480] width 79 height 16
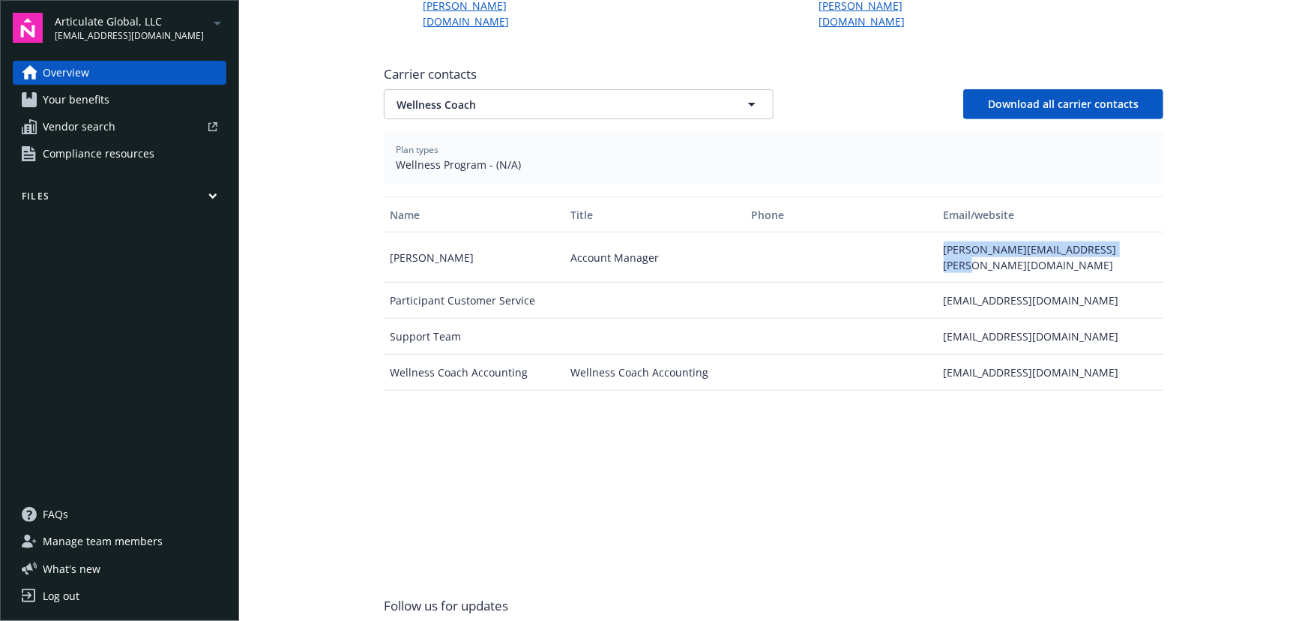
drag, startPoint x: 933, startPoint y: 214, endPoint x: 1103, endPoint y: 214, distance: 170.2
click at [1103, 232] on div "kelli.hildreth@wellnesscoach.live" at bounding box center [1051, 257] width 226 height 50
click at [152, 30] on span "[EMAIL_ADDRESS][DOMAIN_NAME]" at bounding box center [129, 35] width 149 height 13
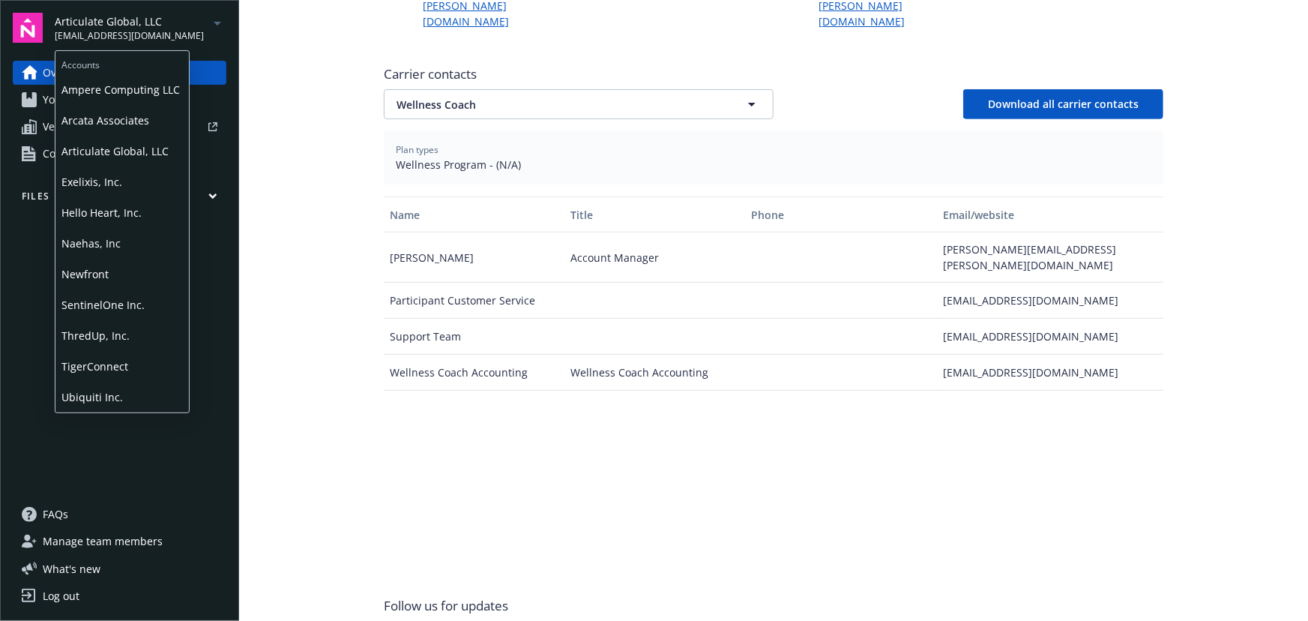
click at [139, 199] on span "Hello Heart, Inc." at bounding box center [121, 212] width 121 height 31
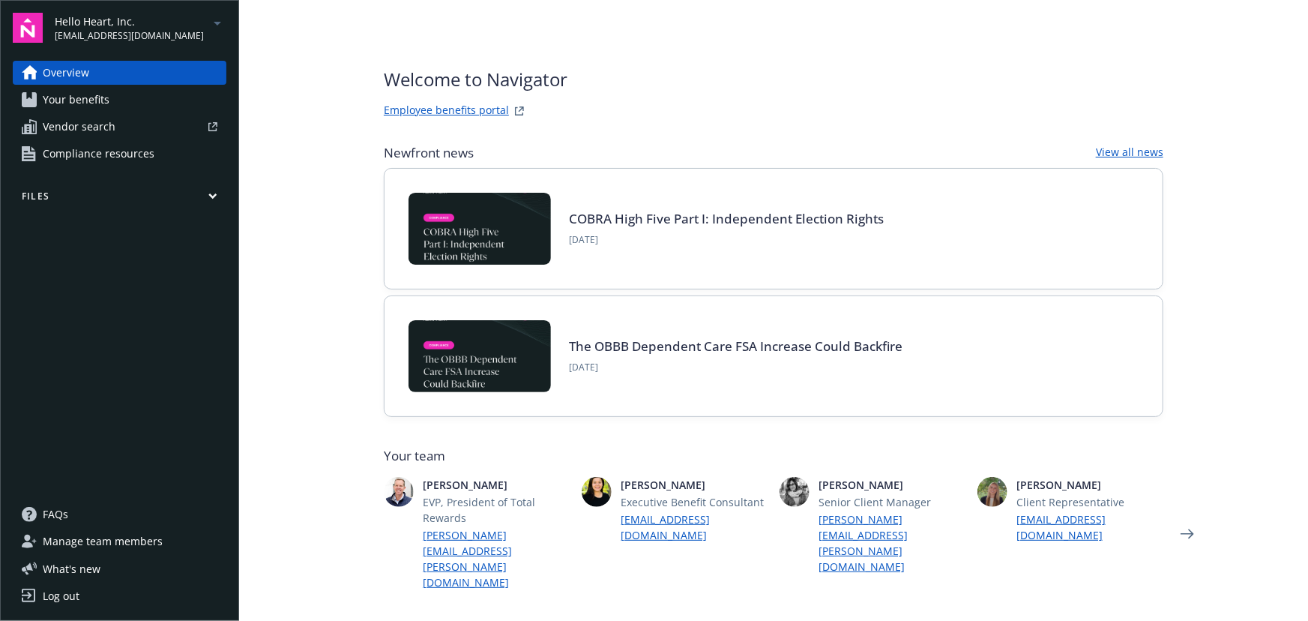
scroll to position [477, 0]
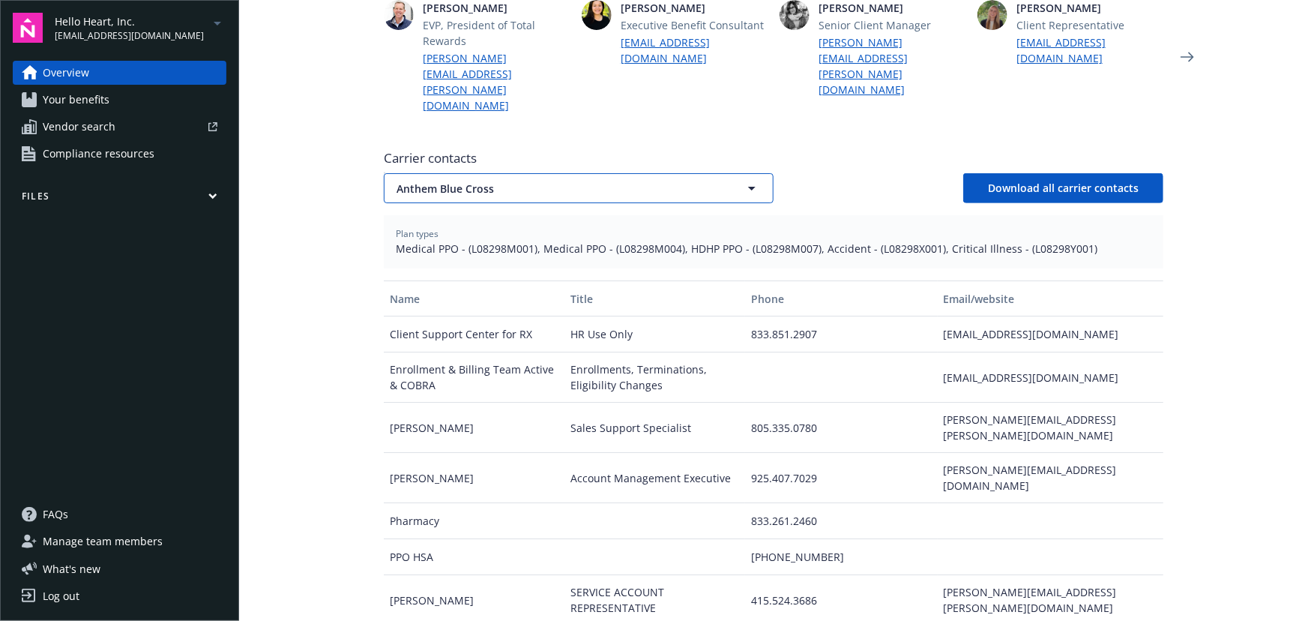
click at [589, 181] on span "Anthem Blue Cross" at bounding box center [553, 189] width 312 height 16
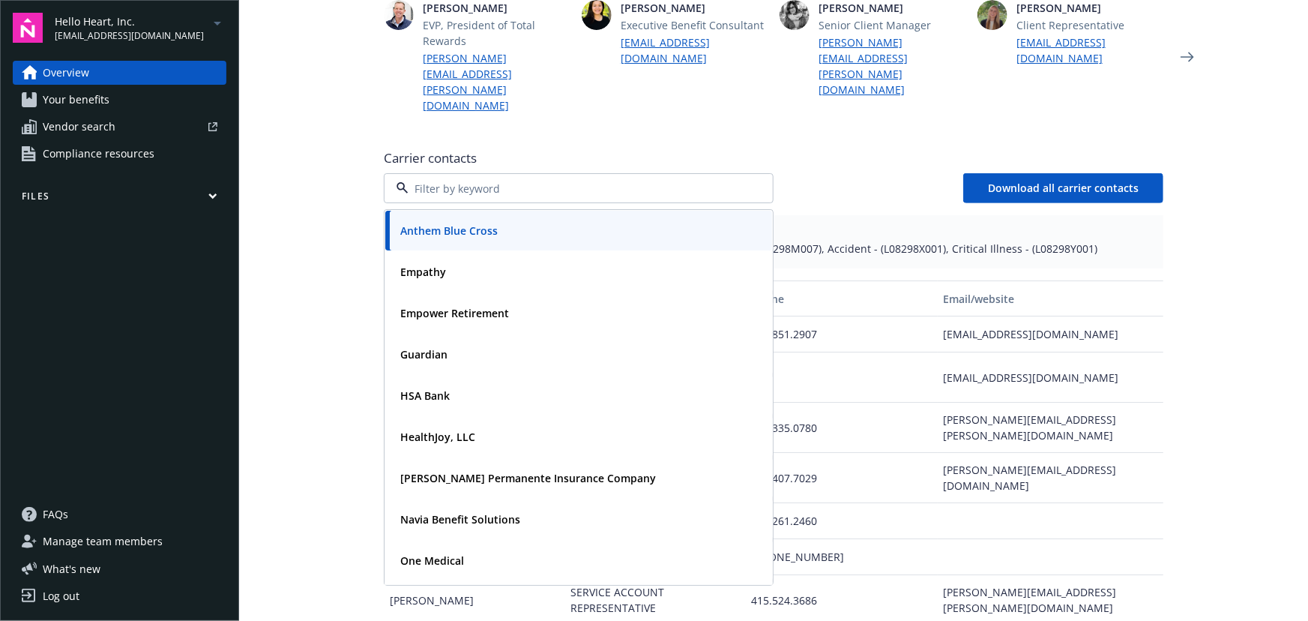
drag, startPoint x: 816, startPoint y: 133, endPoint x: 1263, endPoint y: 273, distance: 469.0
click at [816, 173] on div "Anthem Blue Cross Empathy Empower Retirement Guardian HSA Bank HealthJoy, LLC K…" at bounding box center [774, 188] width 780 height 30
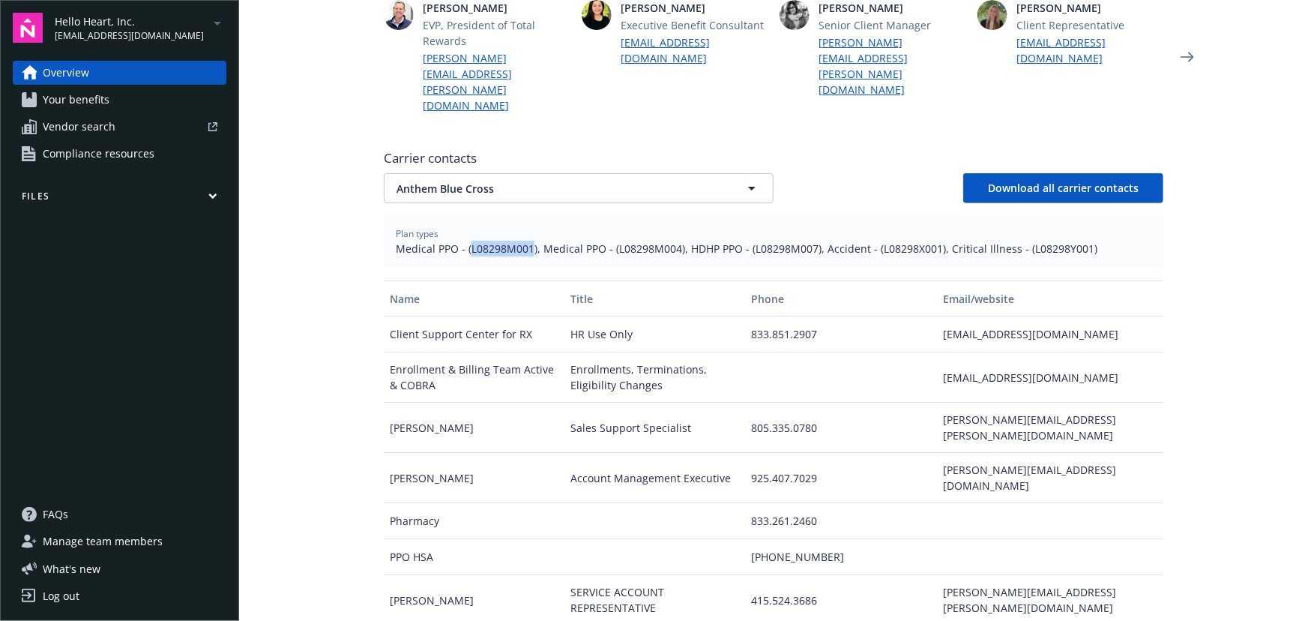
drag, startPoint x: 463, startPoint y: 199, endPoint x: 525, endPoint y: 207, distance: 61.9
click at [525, 241] on span "Medical PPO - (L08298M001), Medical PPO - (L08298M004), HDHP PPO - (L08298M007)…" at bounding box center [774, 249] width 756 height 16
drag, startPoint x: 610, startPoint y: 198, endPoint x: 671, endPoint y: 208, distance: 62.4
click at [671, 241] on span "Medical PPO - (L08298M001), Medical PPO - (L08298M004), HDHP PPO - (L08298M007)…" at bounding box center [774, 249] width 756 height 16
drag, startPoint x: 744, startPoint y: 202, endPoint x: 807, endPoint y: 205, distance: 63.0
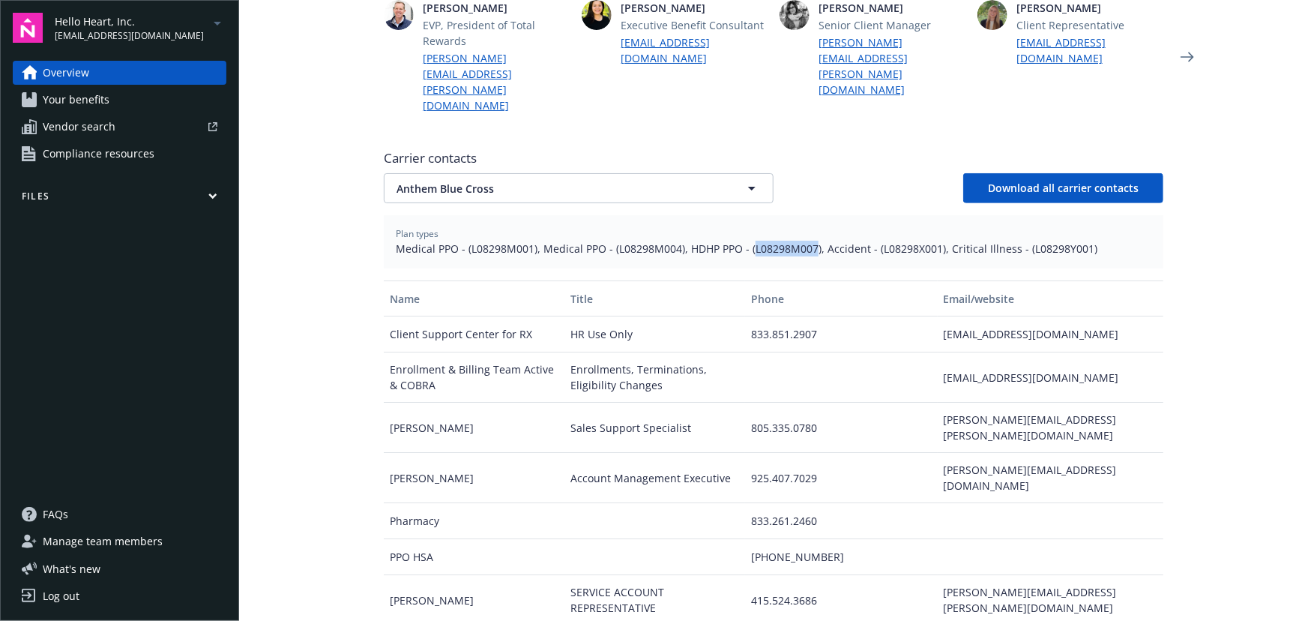
click at [807, 241] on span "Medical PPO - (L08298M001), Medical PPO - (L08298M004), HDHP PPO - (L08298M007)…" at bounding box center [774, 249] width 756 height 16
drag, startPoint x: 870, startPoint y: 196, endPoint x: 928, endPoint y: 201, distance: 58.7
click at [928, 241] on span "Medical PPO - (L08298M001), Medical PPO - (L08298M004), HDHP PPO - (L08298M007)…" at bounding box center [774, 249] width 756 height 16
drag, startPoint x: 1017, startPoint y: 202, endPoint x: 1075, endPoint y: 209, distance: 58.9
click at [1075, 241] on span "Medical PPO - (L08298M001), Medical PPO - (L08298M004), HDHP PPO - (L08298M007)…" at bounding box center [774, 249] width 756 height 16
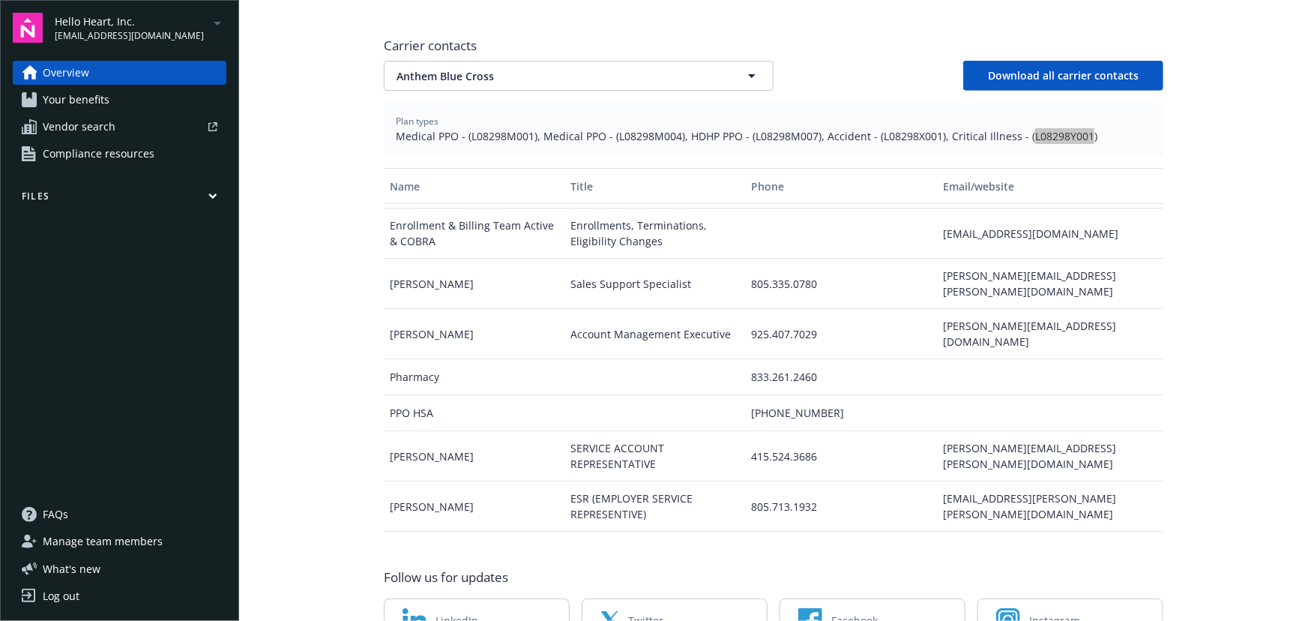
scroll to position [613, 0]
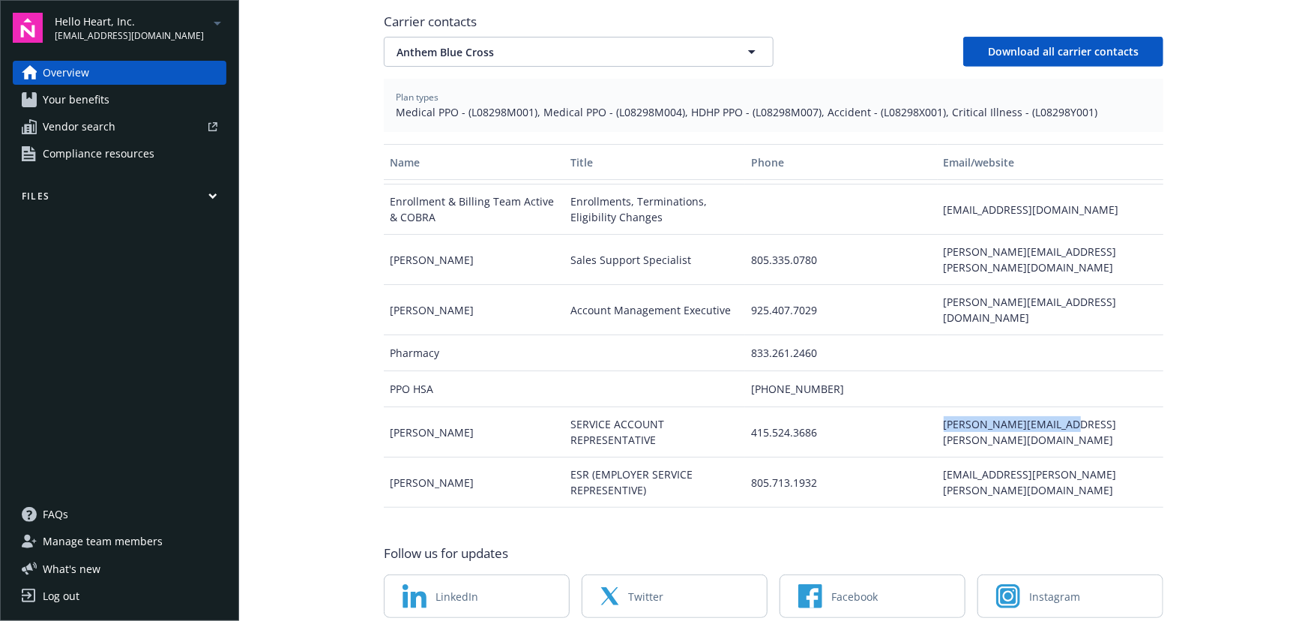
drag, startPoint x: 909, startPoint y: 358, endPoint x: 1077, endPoint y: 355, distance: 168.0
click at [1077, 407] on div "Renee Drake SERVICE ACCOUNT REPRESENTATIVE 415.524.3686 renee.drake@anthem.com" at bounding box center [774, 432] width 780 height 50
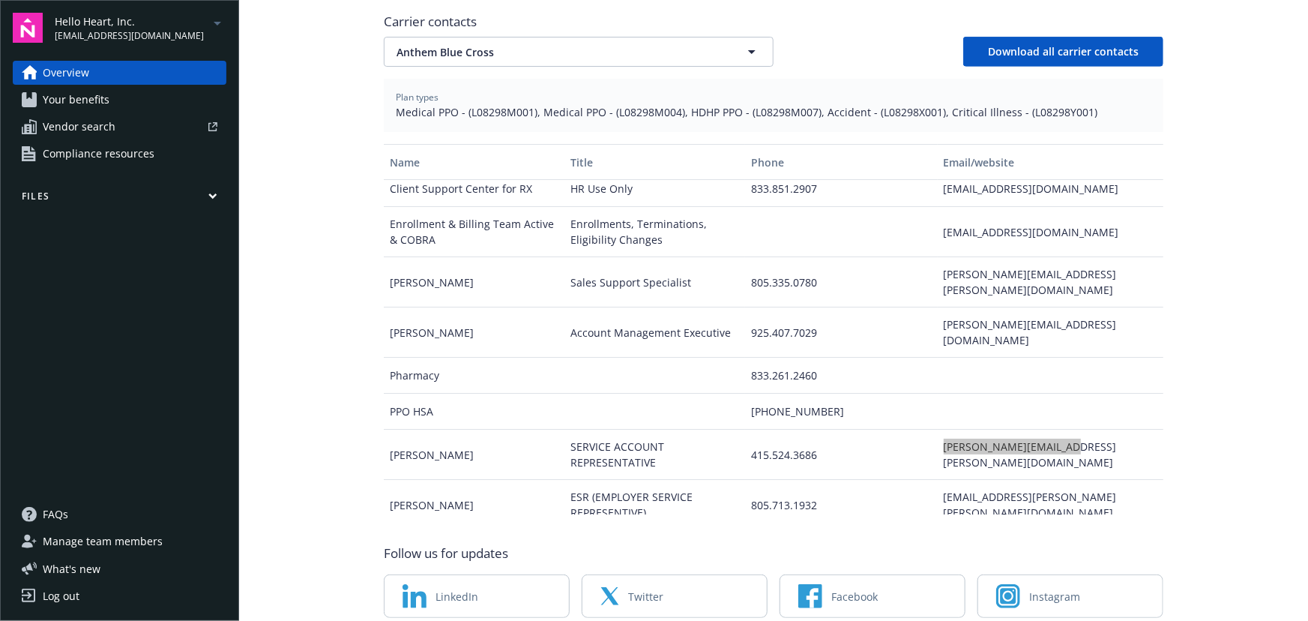
scroll to position [0, 0]
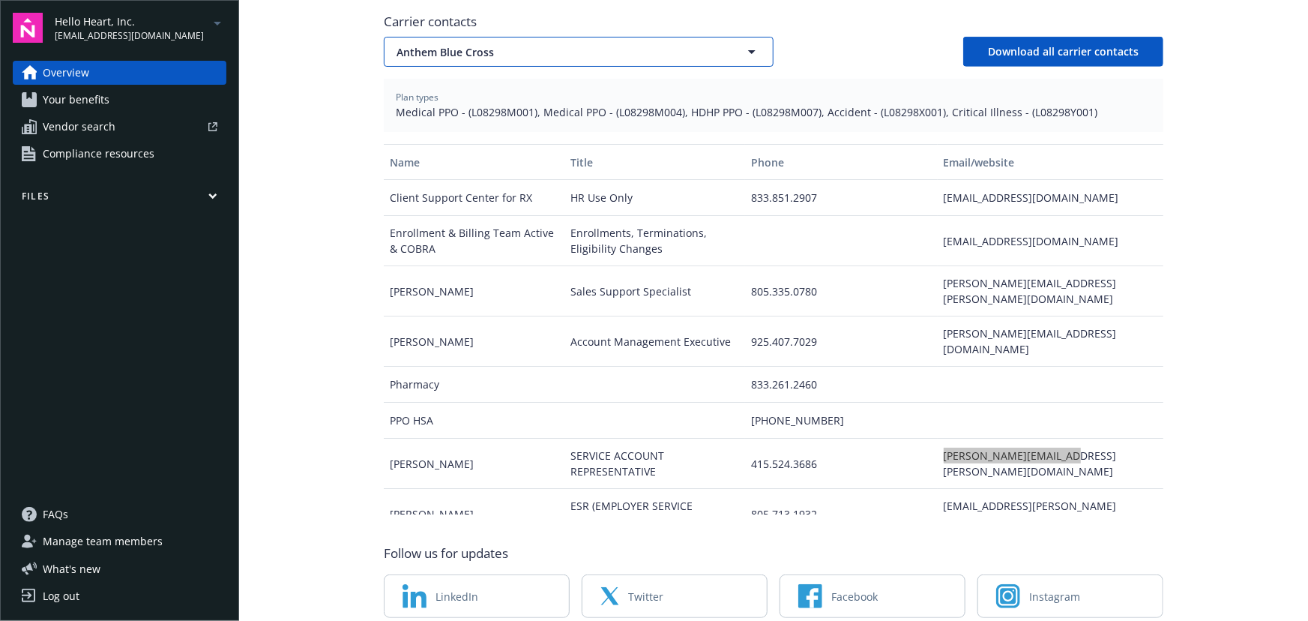
click at [523, 44] on span "Anthem Blue Cross" at bounding box center [553, 52] width 312 height 16
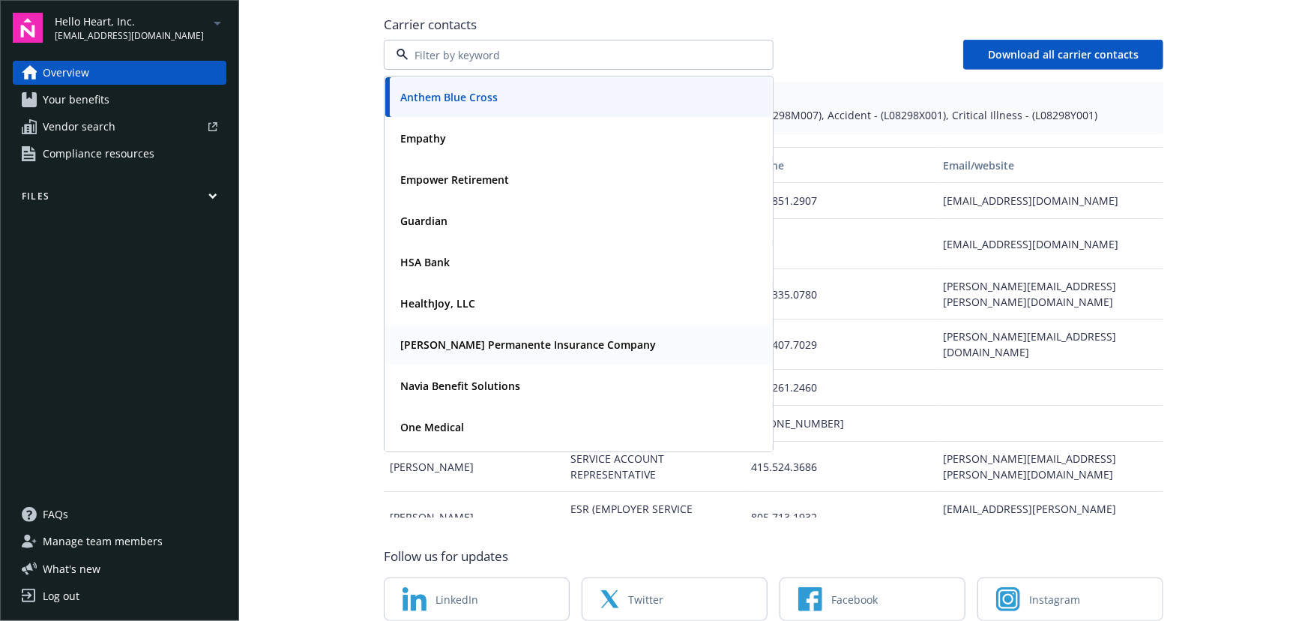
click at [473, 337] on strong "Kaiser Permanente Insurance Company" at bounding box center [528, 344] width 256 height 14
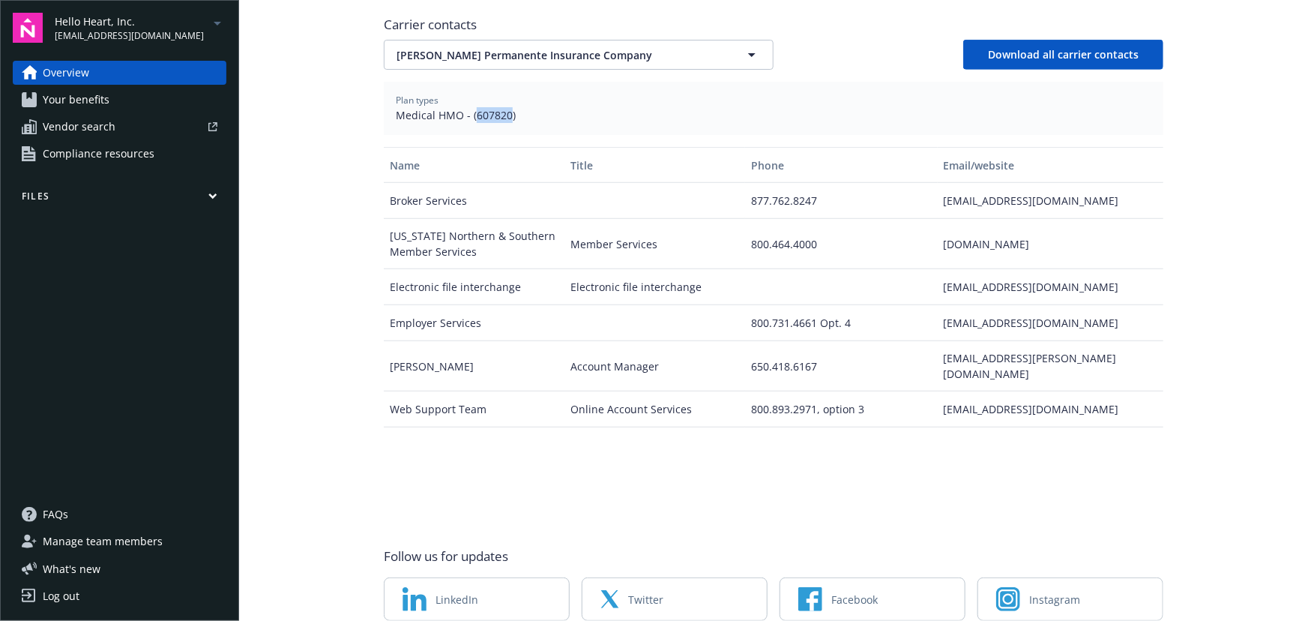
drag, startPoint x: 468, startPoint y: 68, endPoint x: 503, endPoint y: 73, distance: 35.5
click at [503, 107] on span "Medical HMO - (607820)" at bounding box center [774, 115] width 756 height 16
click at [524, 47] on span "Kaiser Permanente Insurance Company" at bounding box center [553, 55] width 312 height 16
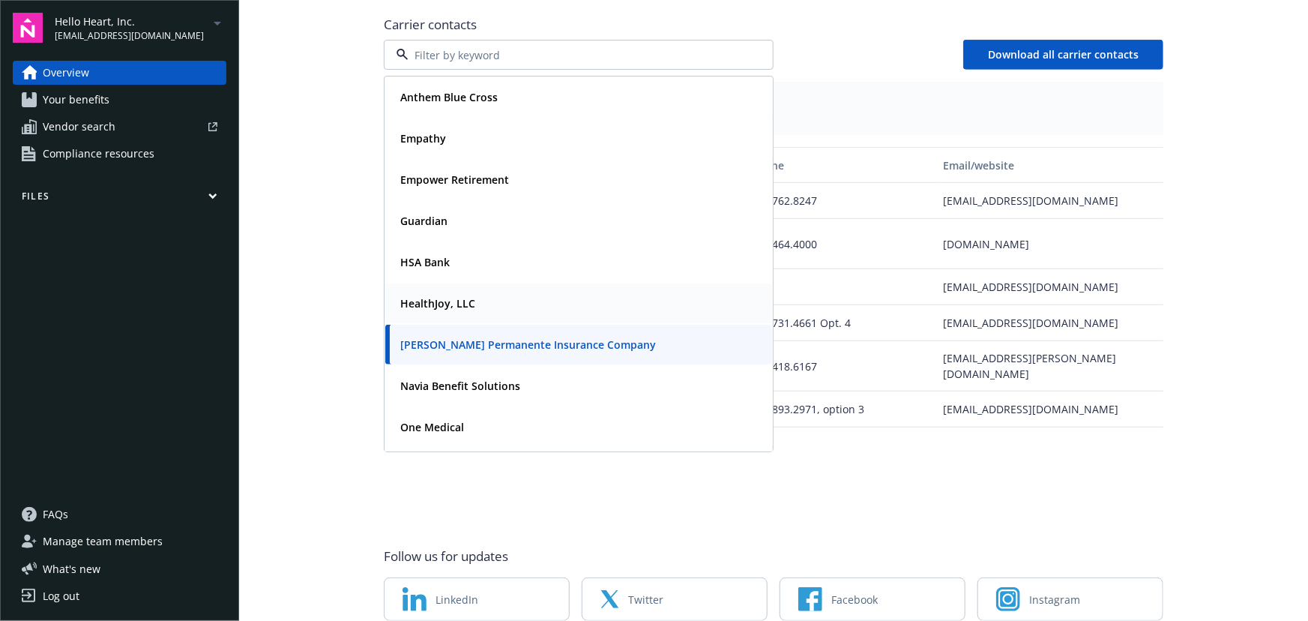
click at [468, 292] on div "HealthJoy, LLC" at bounding box center [436, 303] width 84 height 22
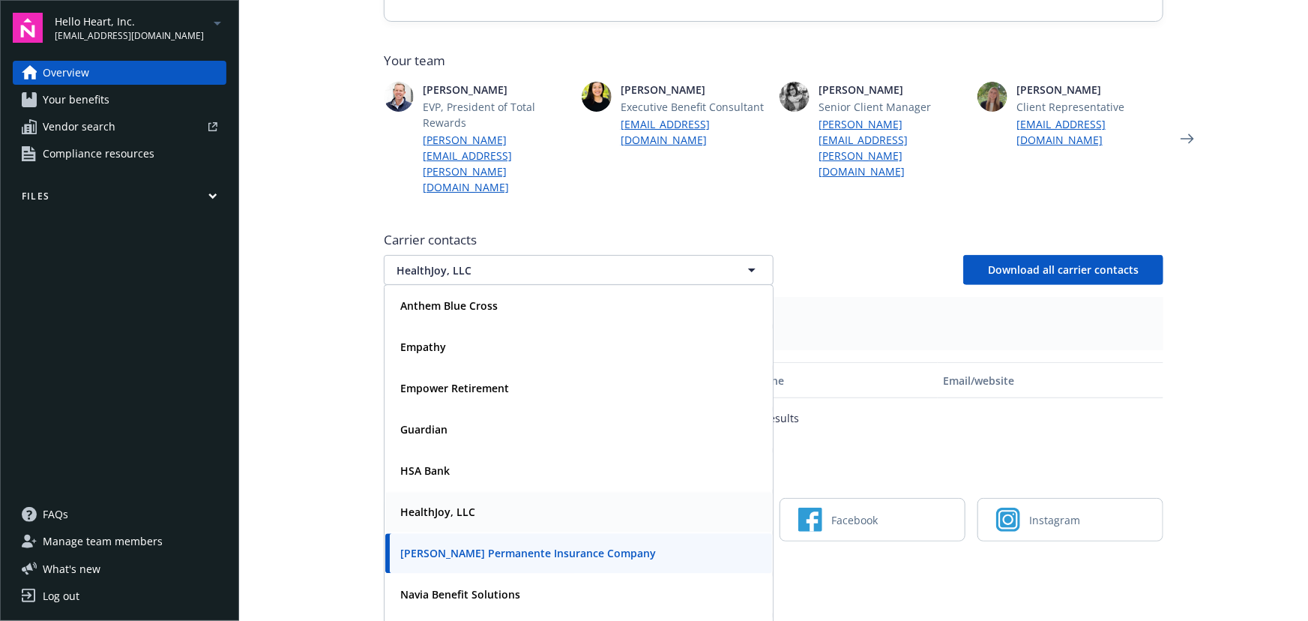
scroll to position [334, 0]
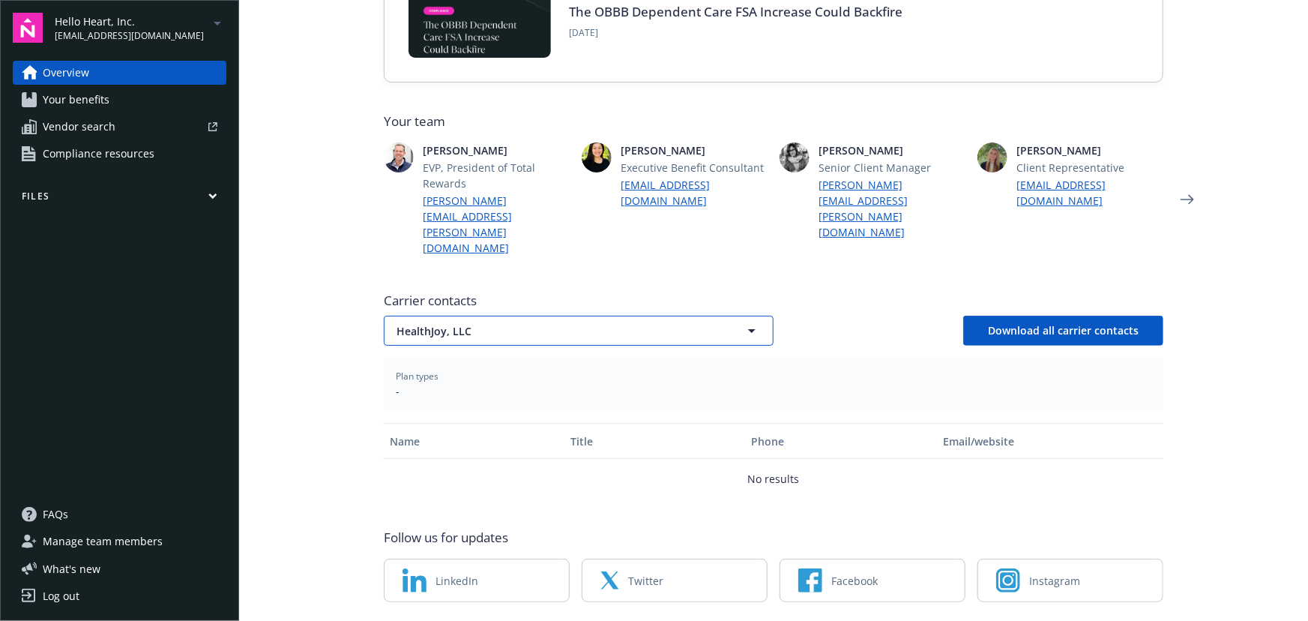
click at [543, 316] on button "HealthJoy, LLC" at bounding box center [579, 331] width 390 height 30
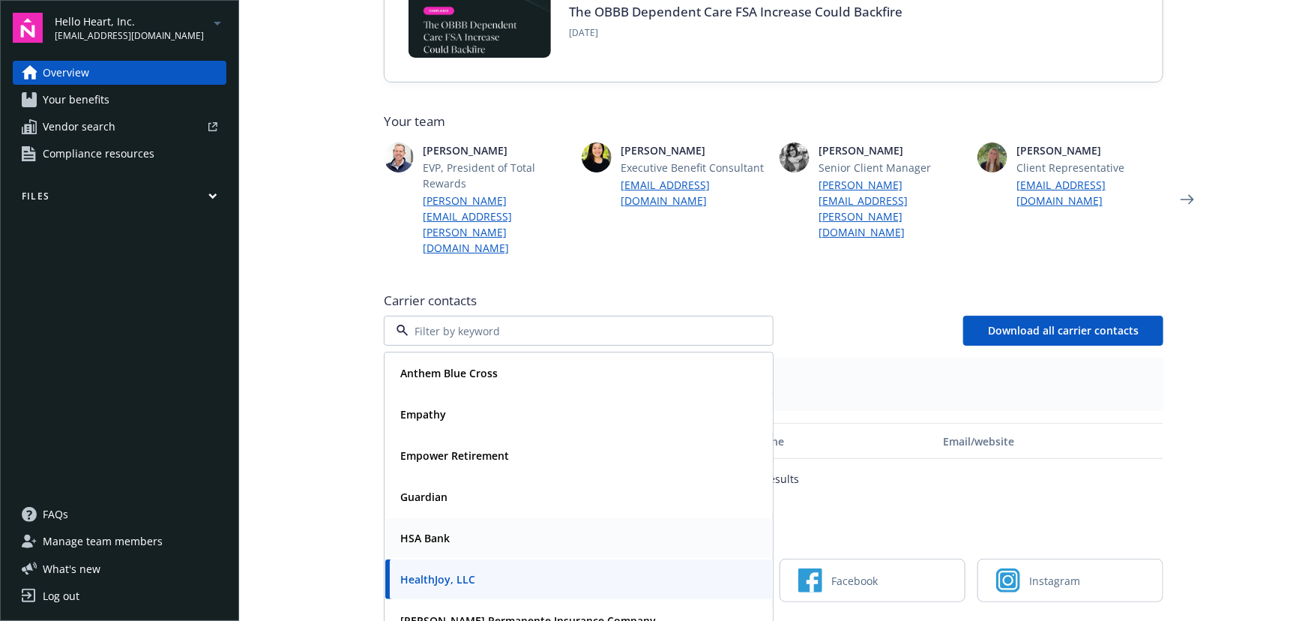
drag, startPoint x: 457, startPoint y: 496, endPoint x: 448, endPoint y: 486, distance: 14.3
click at [457, 527] on div "HSA Bank" at bounding box center [578, 538] width 369 height 22
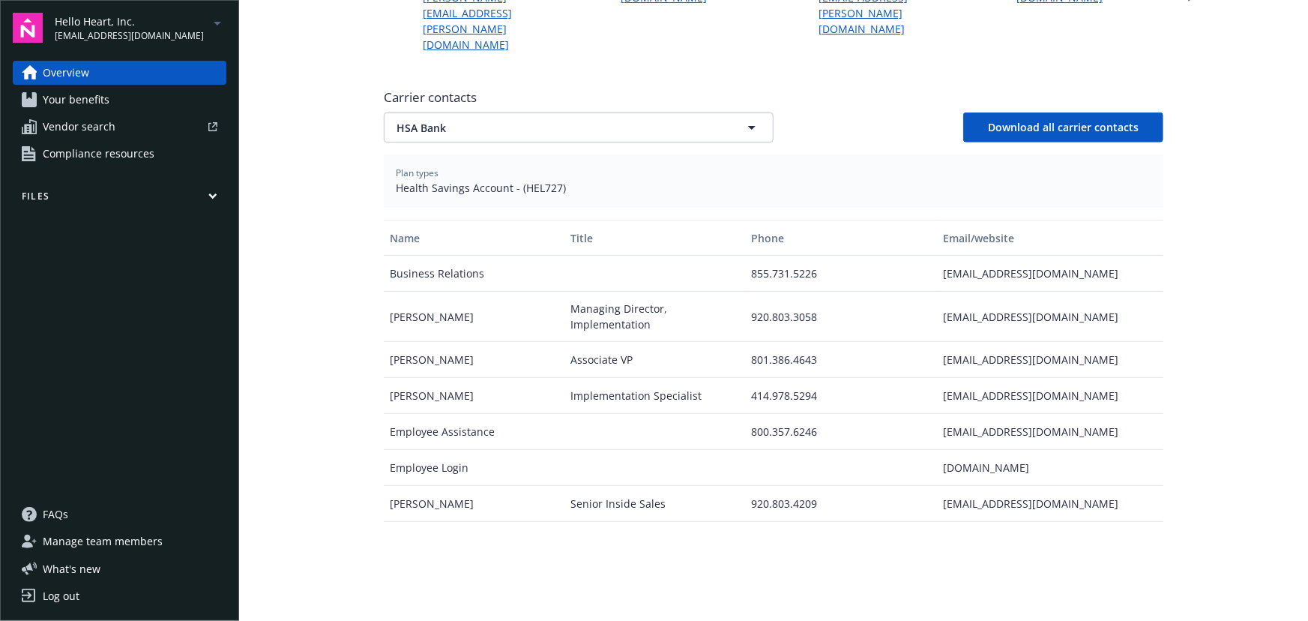
scroll to position [539, 0]
drag, startPoint x: 924, startPoint y: 272, endPoint x: 1150, endPoint y: 279, distance: 225.8
click at [1150, 290] on div "Cody Simpson Managing Director, Implementation 920.803.3058 mcsimpson@hsabank.c…" at bounding box center [774, 315] width 780 height 50
drag, startPoint x: 515, startPoint y: 136, endPoint x: 551, endPoint y: 144, distance: 36.9
click at [551, 178] on span "Health Savings Account - (HEL727)" at bounding box center [774, 186] width 756 height 16
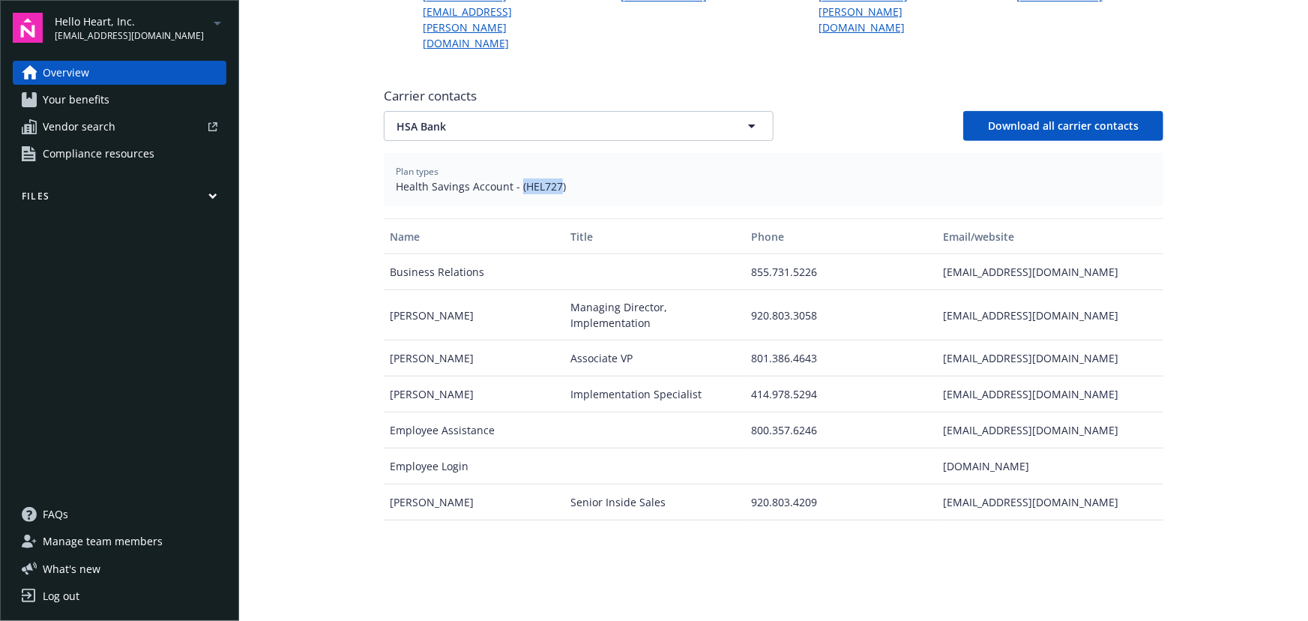
click at [554, 178] on span "Health Savings Account - (HEL727)" at bounding box center [774, 186] width 756 height 16
click at [553, 178] on span "Health Savings Account - (HEL727)" at bounding box center [774, 186] width 756 height 16
drag, startPoint x: 553, startPoint y: 138, endPoint x: 517, endPoint y: 143, distance: 36.4
click at [517, 178] on span "Health Savings Account - (HEL727)" at bounding box center [774, 186] width 756 height 16
click at [518, 118] on span "HSA Bank" at bounding box center [553, 126] width 312 height 16
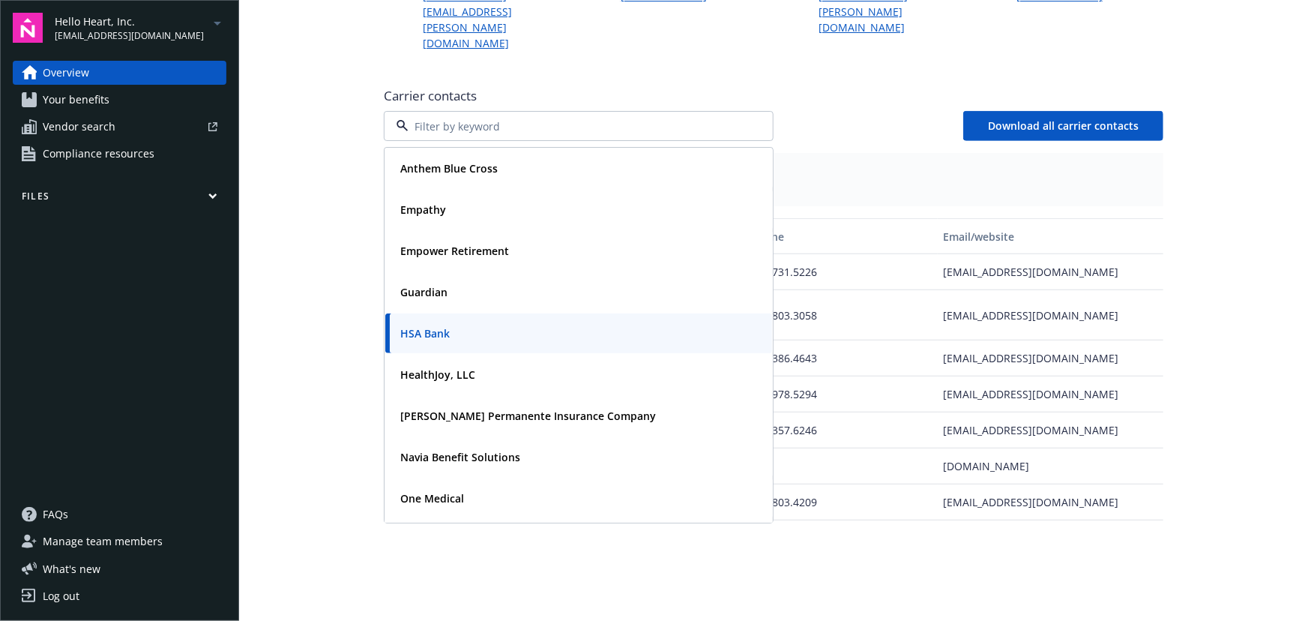
click at [451, 272] on div "Guardian" at bounding box center [578, 292] width 387 height 40
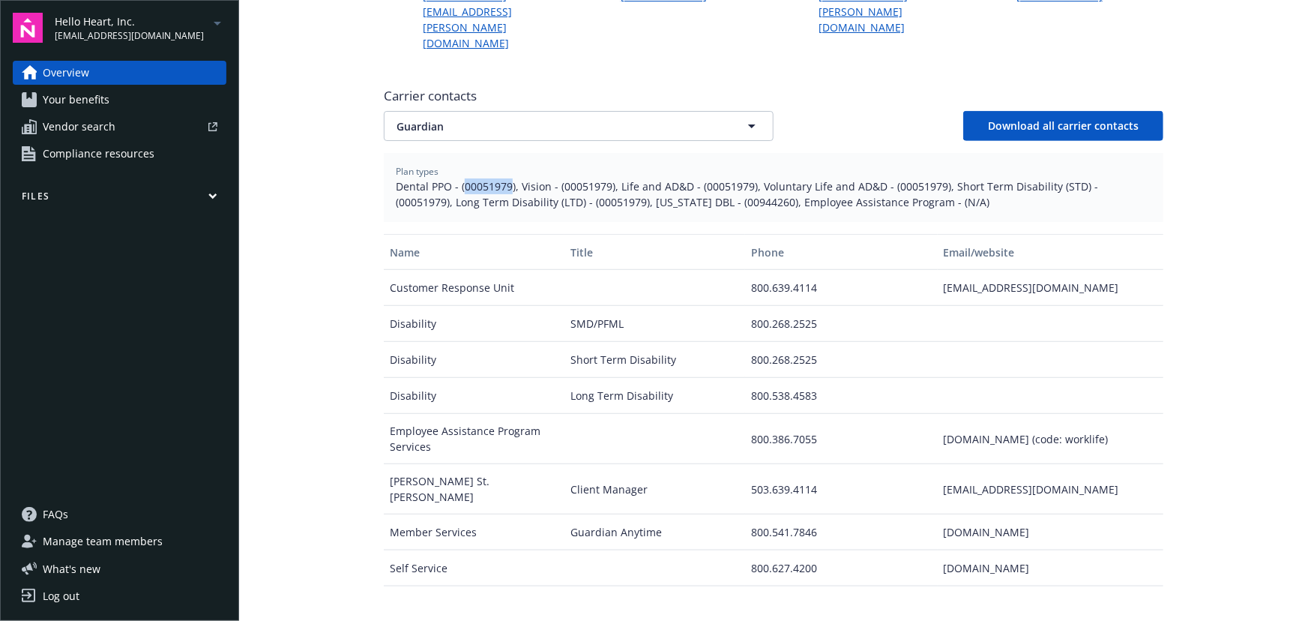
drag, startPoint x: 459, startPoint y: 139, endPoint x: 505, endPoint y: 139, distance: 45.7
click at [505, 178] on span "Dental PPO - (00051979), Vision - (00051979), Life and AD&D - (00051979), Volun…" at bounding box center [774, 193] width 756 height 31
drag, startPoint x: 930, startPoint y: 430, endPoint x: 1215, endPoint y: 442, distance: 284.4
click at [1215, 442] on main "Welcome to Navigator Employee benefits portal Newfront news View all news COBRA…" at bounding box center [773, 310] width 1069 height 621
click at [479, 111] on button "Guardian" at bounding box center [579, 126] width 390 height 30
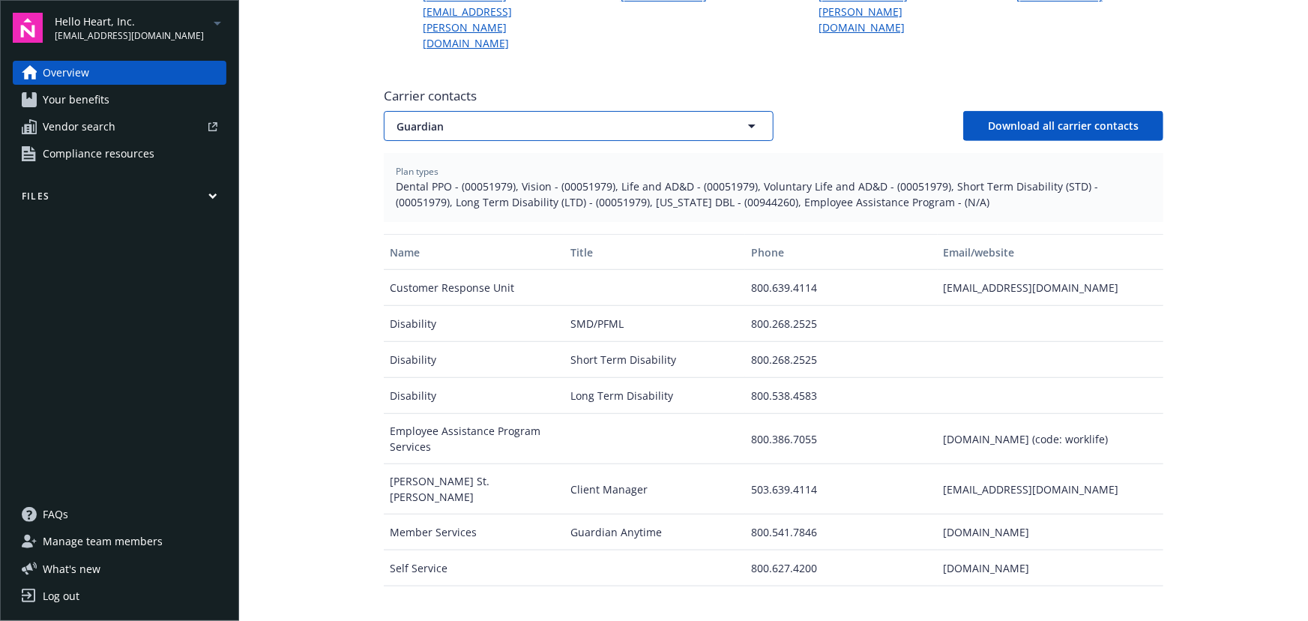
click at [518, 118] on span "Guardian" at bounding box center [553, 126] width 312 height 16
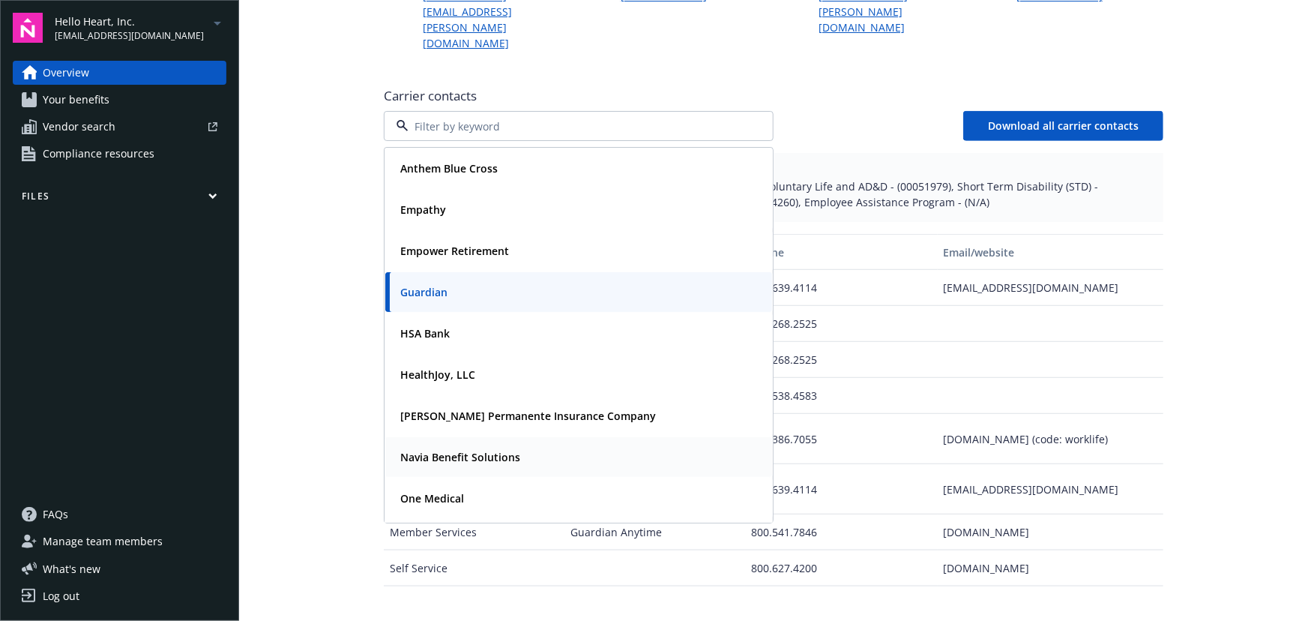
click at [466, 450] on strong "Navia Benefit Solutions" at bounding box center [460, 457] width 120 height 14
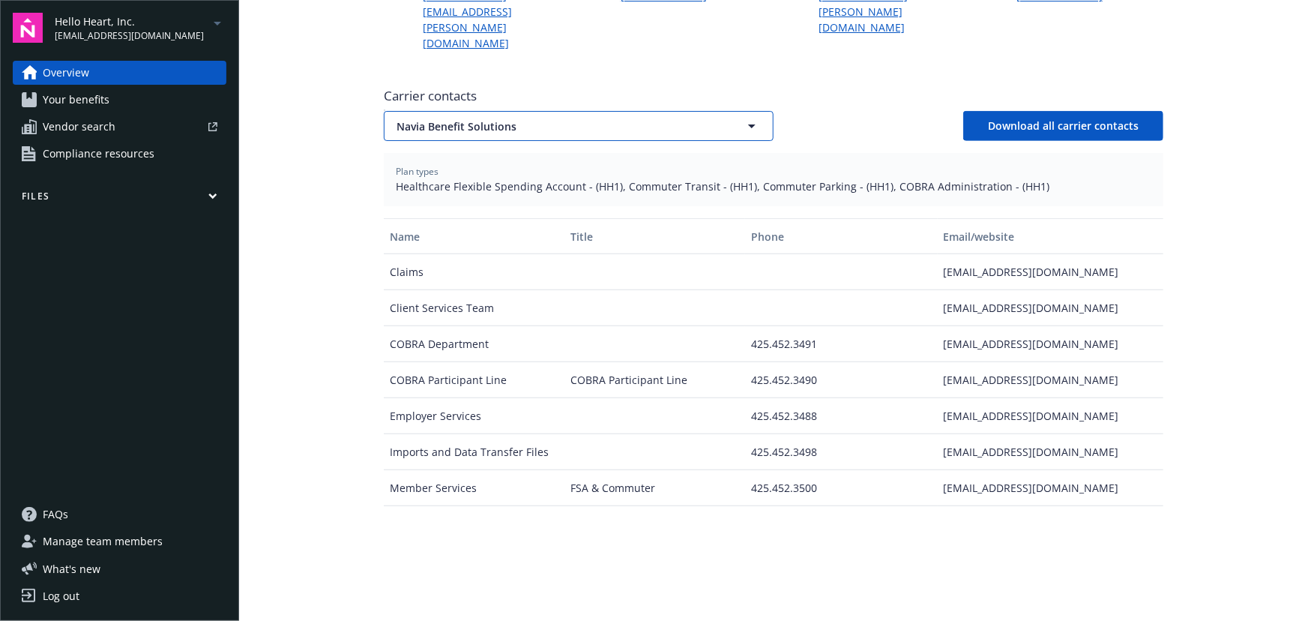
click at [547, 118] on span "Navia Benefit Solutions" at bounding box center [553, 126] width 312 height 16
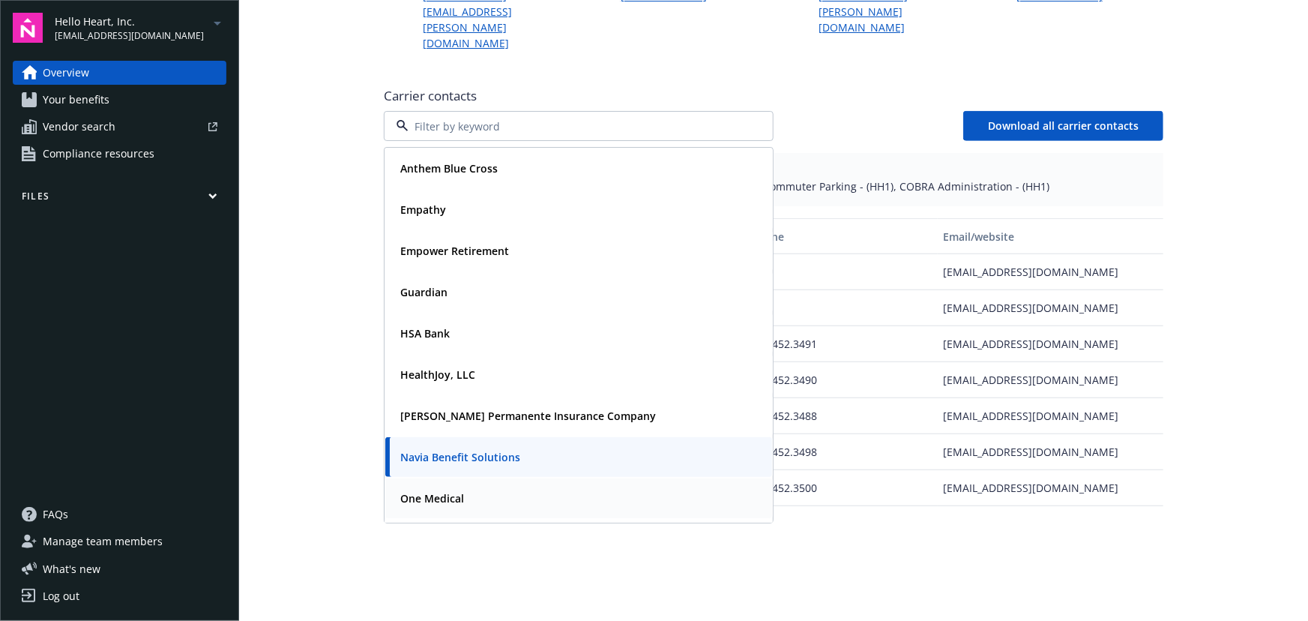
click at [478, 487] on div "One Medical" at bounding box center [578, 498] width 369 height 22
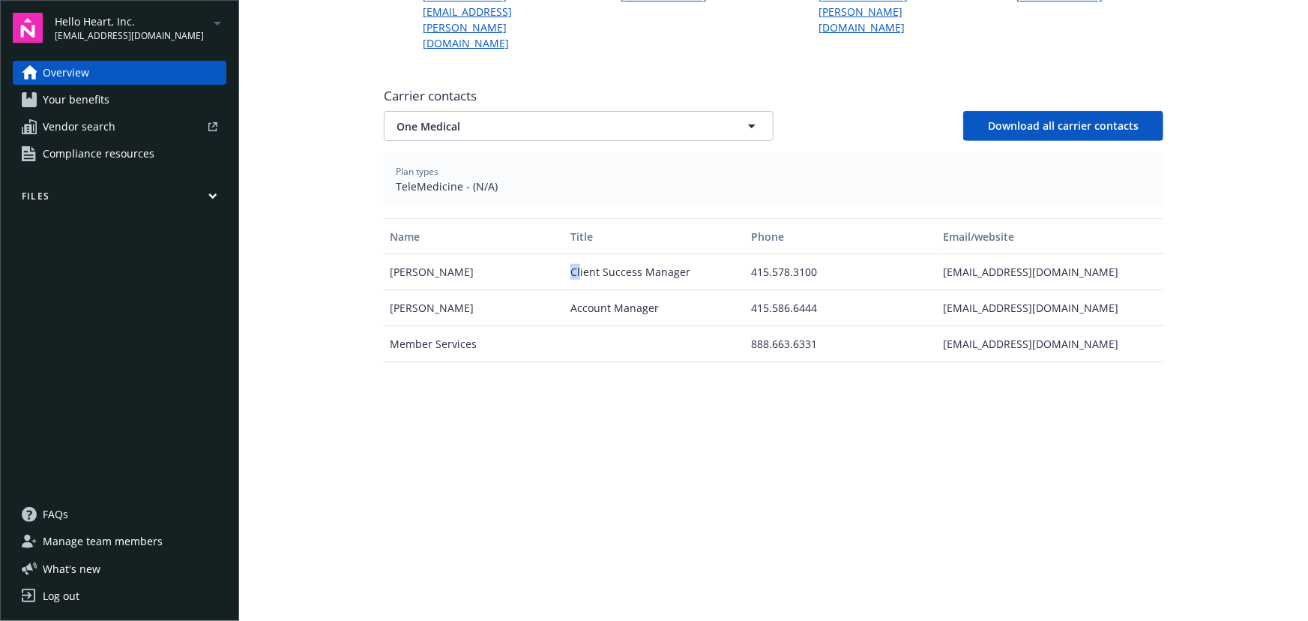
drag, startPoint x: 565, startPoint y: 220, endPoint x: 576, endPoint y: 218, distance: 11.3
click at [576, 254] on div "Client Success Manager" at bounding box center [655, 272] width 181 height 36
drag, startPoint x: 924, startPoint y: 225, endPoint x: 1117, endPoint y: 225, distance: 192.7
click at [1117, 254] on div "Alexandra Souchkova Client Success Manager 415.578.3100 asouchkova@onemedical.c…" at bounding box center [774, 272] width 780 height 36
click at [95, 31] on span "[EMAIL_ADDRESS][DOMAIN_NAME]" at bounding box center [129, 35] width 149 height 13
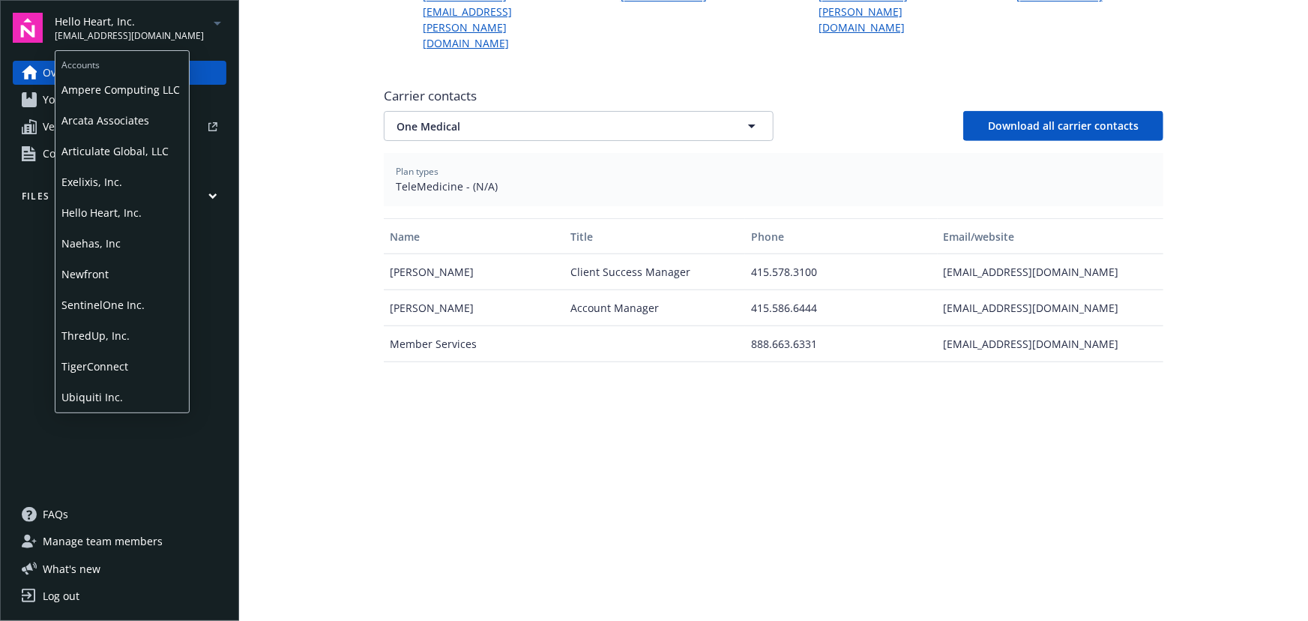
click at [103, 309] on span "SentinelOne Inc." at bounding box center [121, 304] width 121 height 31
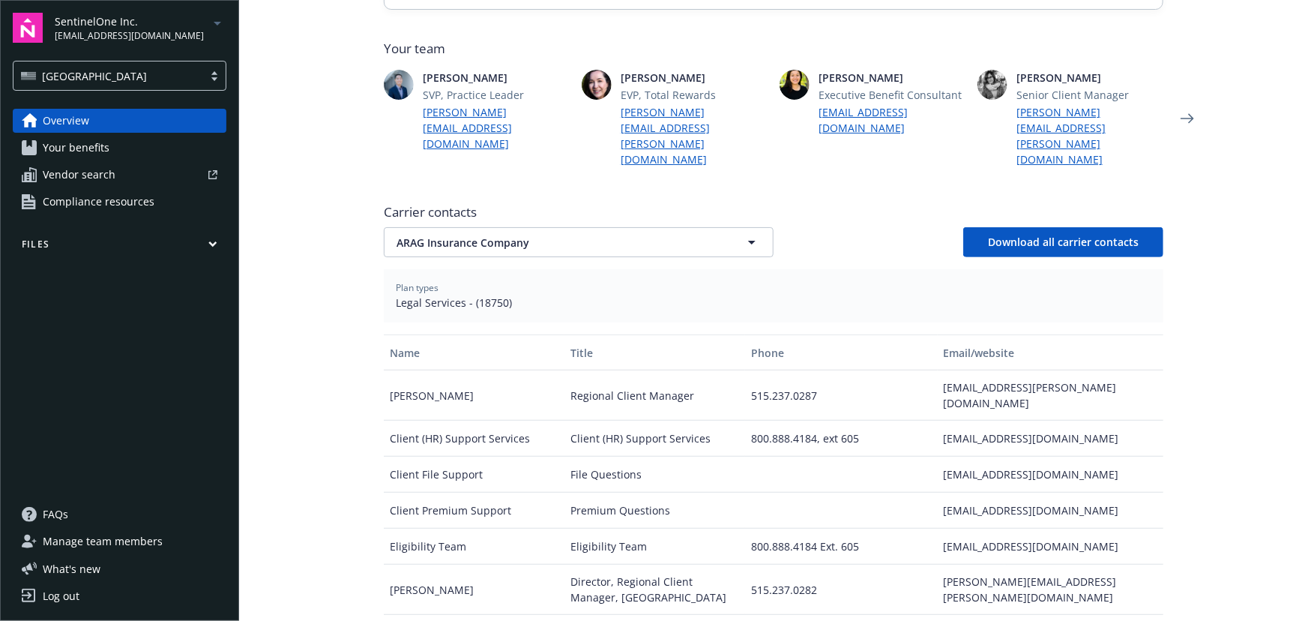
scroll to position [409, 0]
drag, startPoint x: 469, startPoint y: 268, endPoint x: 502, endPoint y: 277, distance: 33.3
click at [502, 293] on span "Legal Services - (18750)" at bounding box center [774, 301] width 756 height 16
drag, startPoint x: 1095, startPoint y: 502, endPoint x: 939, endPoint y: 503, distance: 155.2
click at [939, 527] on div "eligibilityteam@araglegal.com" at bounding box center [1051, 545] width 226 height 36
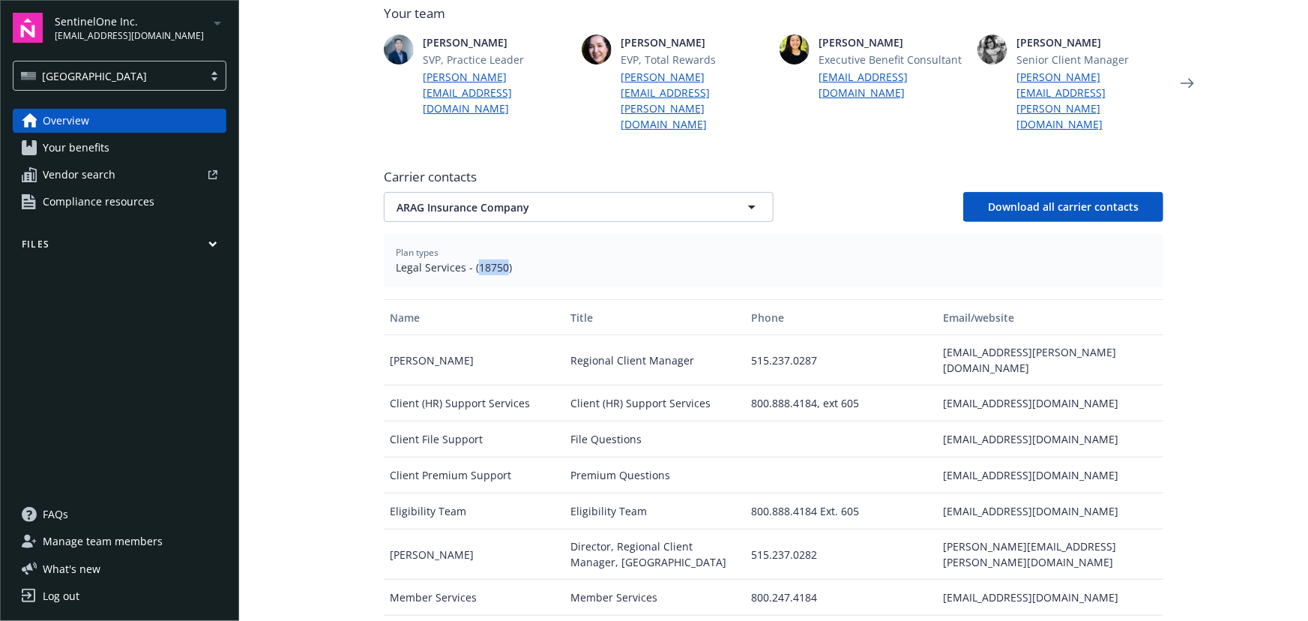
scroll to position [477, 0]
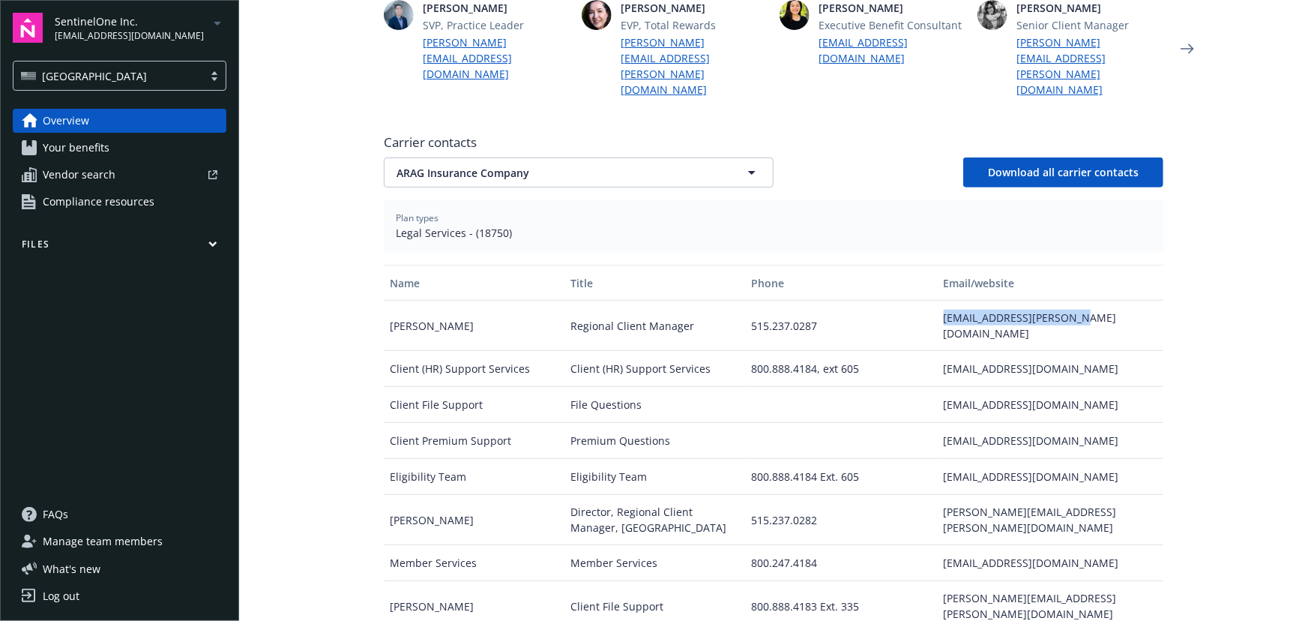
drag, startPoint x: 939, startPoint y: 287, endPoint x: 1074, endPoint y: 281, distance: 135.8
click at [1074, 301] on div "bri.jessee@araglegal.com" at bounding box center [1051, 326] width 226 height 50
click at [517, 165] on span "ARAG Insurance Company" at bounding box center [553, 173] width 312 height 16
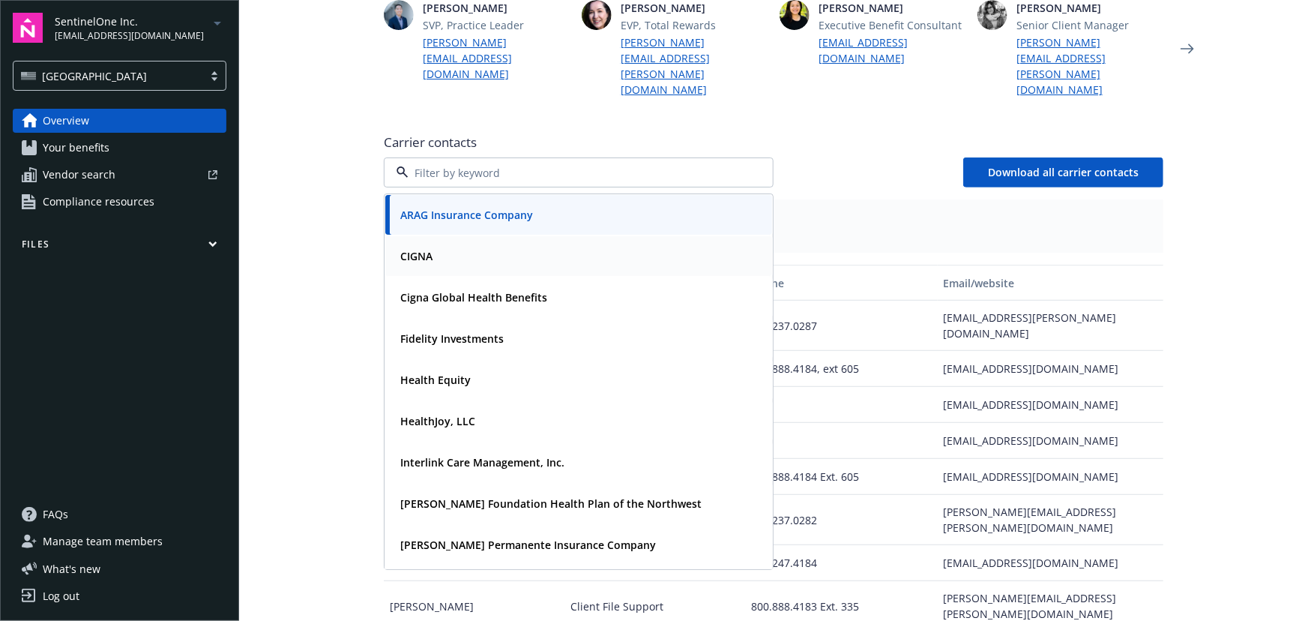
click at [466, 245] on div "CIGNA" at bounding box center [578, 256] width 369 height 22
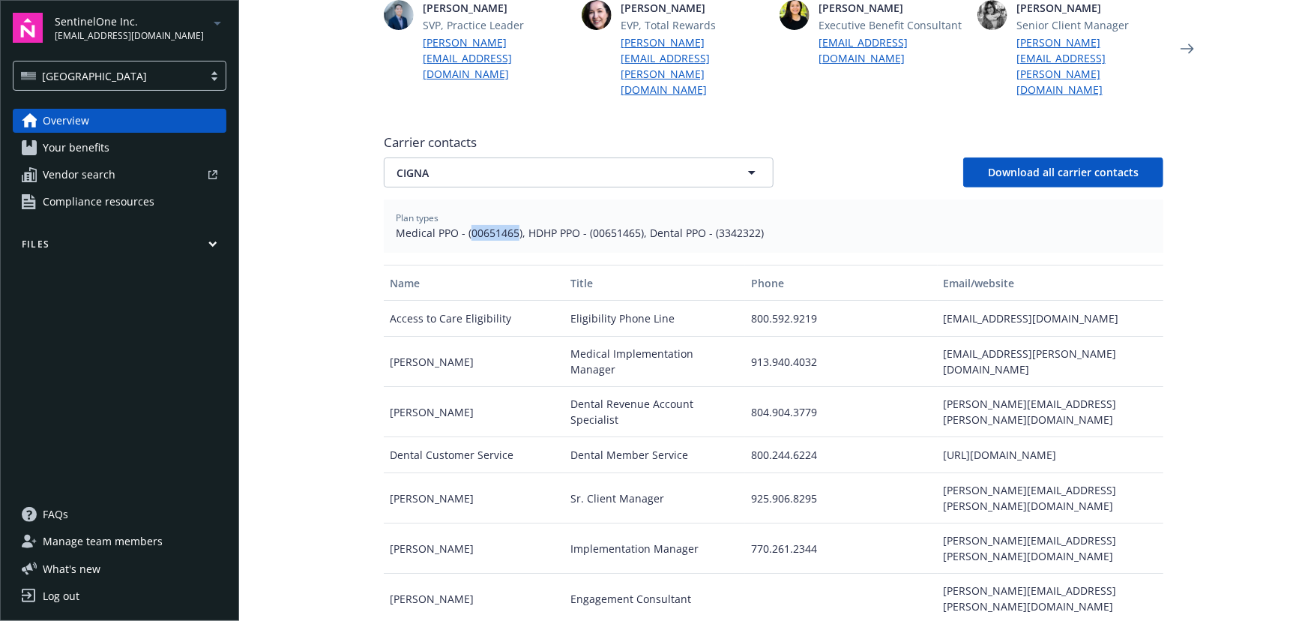
drag, startPoint x: 464, startPoint y: 202, endPoint x: 510, endPoint y: 209, distance: 46.3
click at [510, 225] on span "Medical PPO - (00651465), HDHP PPO - (00651465), Dental PPO - (3342322)" at bounding box center [774, 233] width 756 height 16
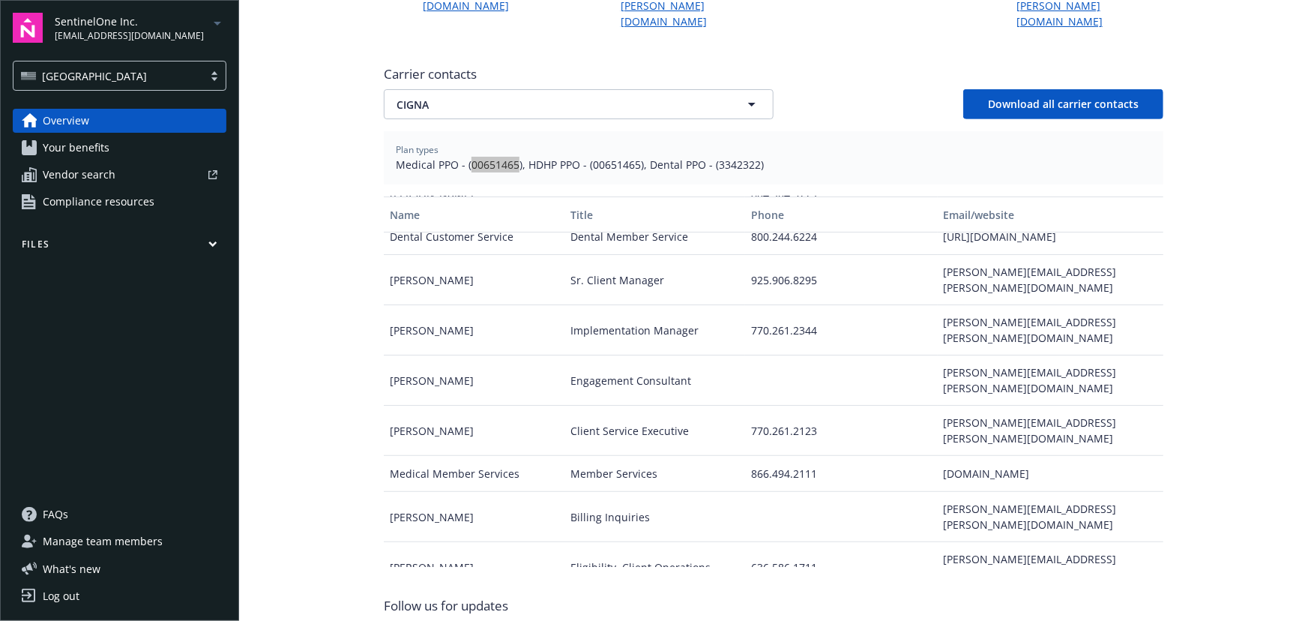
scroll to position [148, 0]
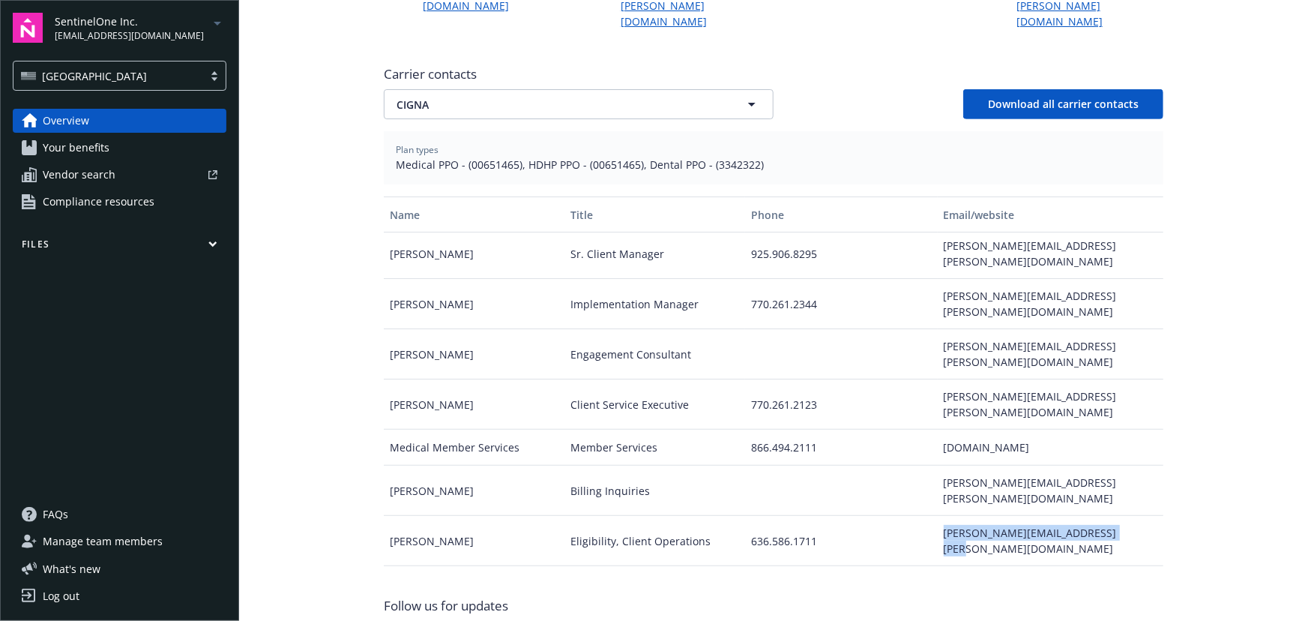
drag, startPoint x: 931, startPoint y: 431, endPoint x: 1112, endPoint y: 436, distance: 180.8
click at [1112, 516] on div "rene.solomon@cignahealthcare.com" at bounding box center [1051, 541] width 226 height 50
click at [541, 92] on div "Carrier contacts CIGNA Download all carrier contacts Plan types Medical PPO - (…" at bounding box center [774, 313] width 780 height 508
click at [541, 89] on button "CIGNA" at bounding box center [579, 104] width 390 height 30
click at [453, 263] on strong "Fidelity Investments" at bounding box center [451, 270] width 103 height 14
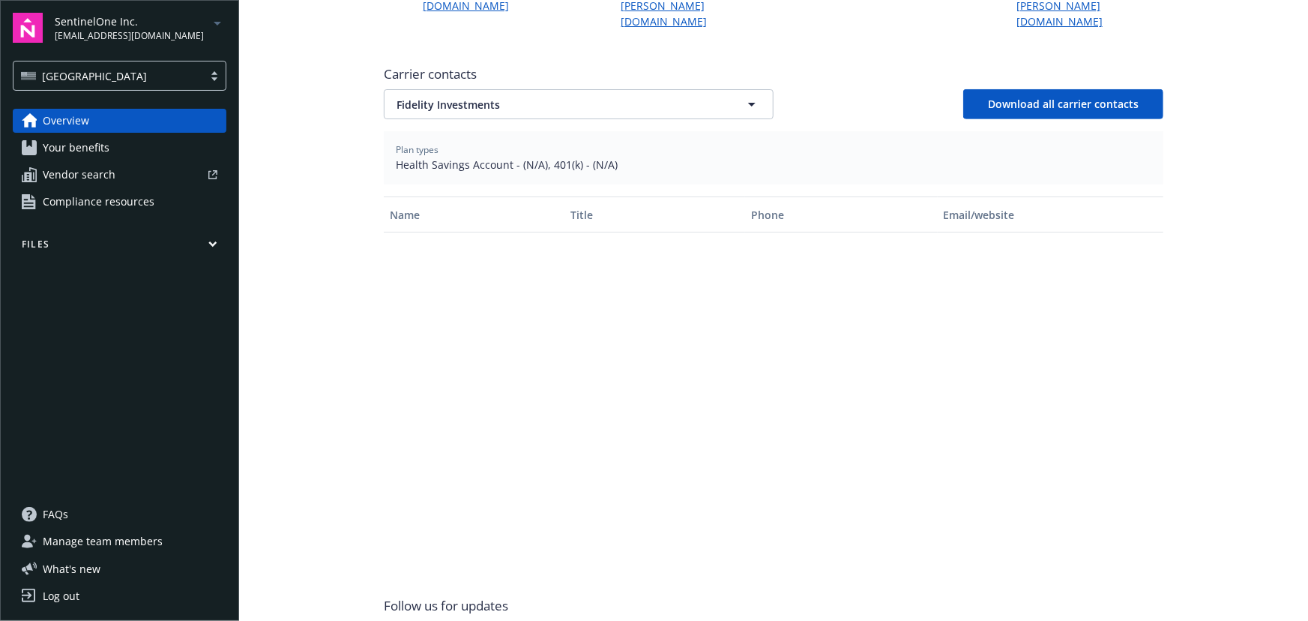
scroll to position [0, 0]
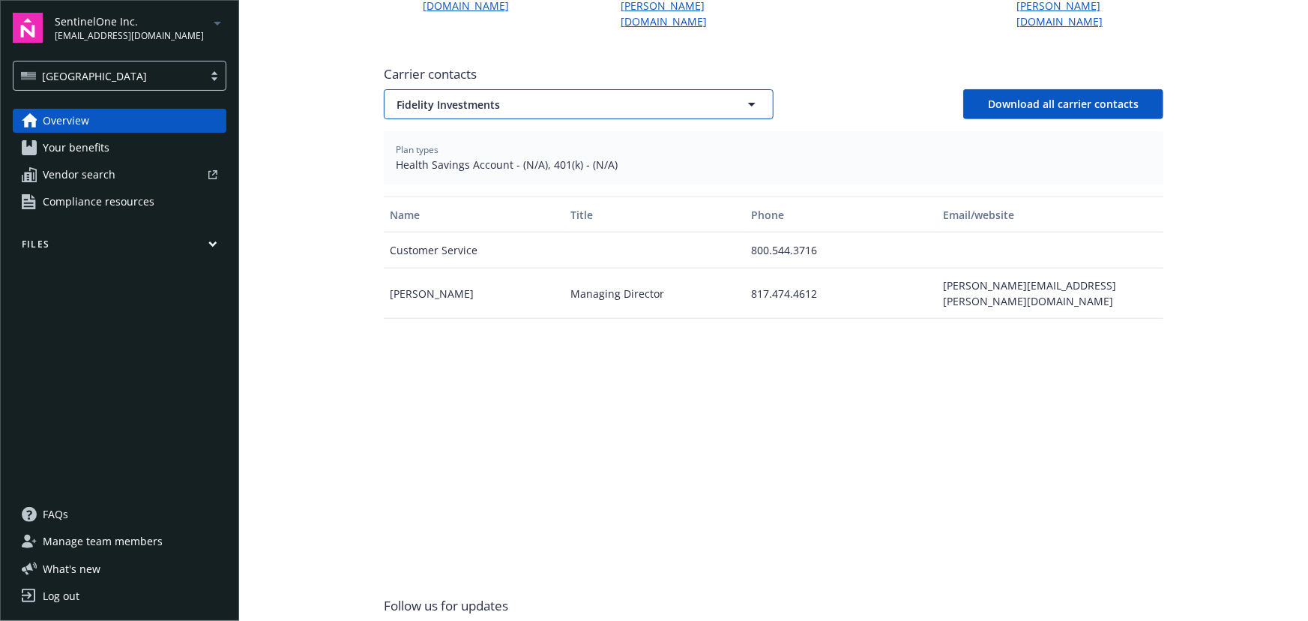
click at [508, 97] on span "Fidelity Investments" at bounding box center [553, 105] width 312 height 16
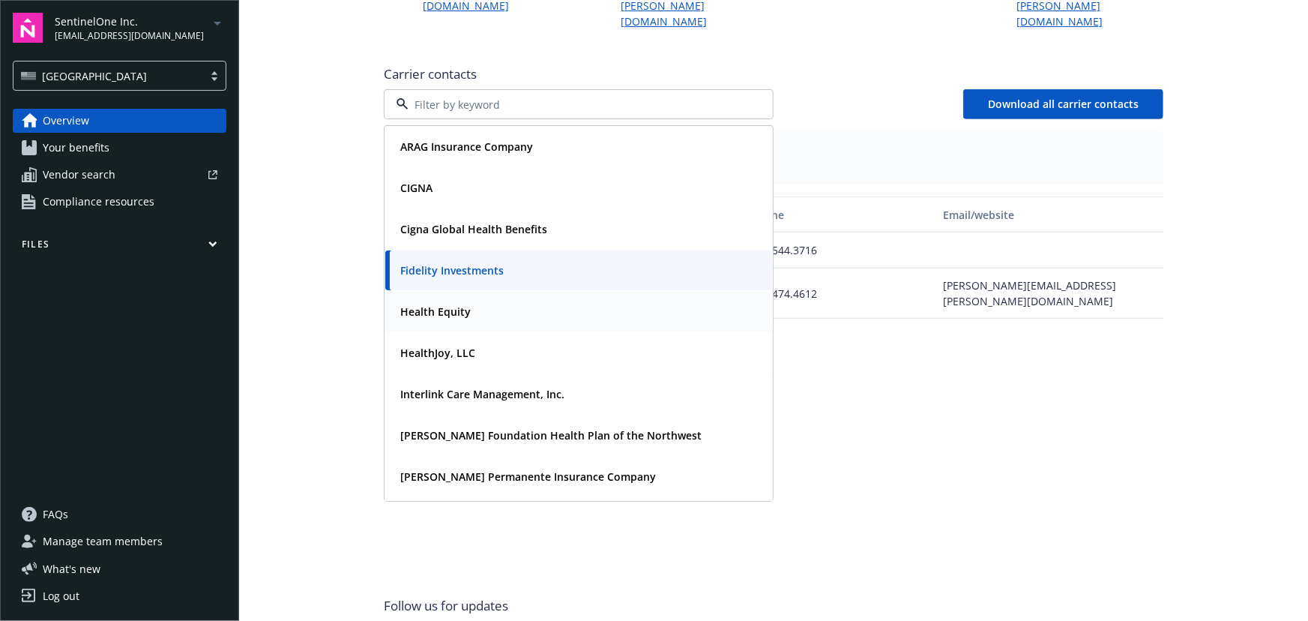
click at [461, 304] on strong "Health Equity" at bounding box center [435, 311] width 70 height 14
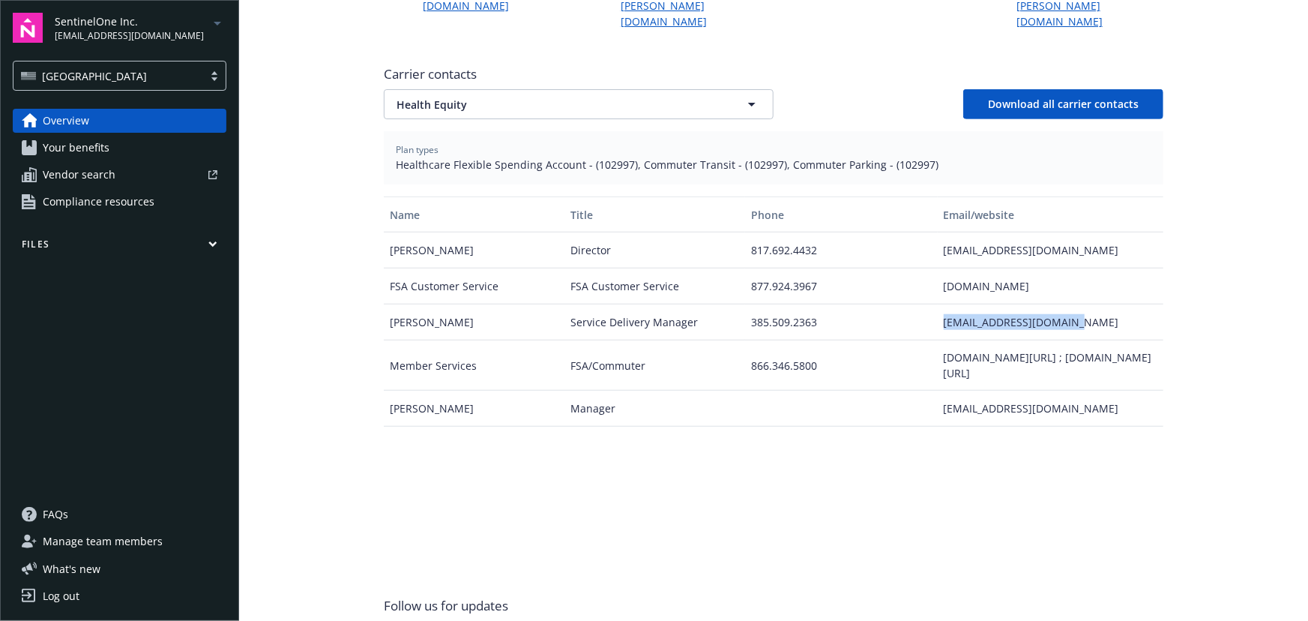
drag, startPoint x: 927, startPoint y: 284, endPoint x: 1089, endPoint y: 284, distance: 161.2
click at [1089, 304] on div "Kathleen Bazan Service Delivery Manager 385.509.2363 kbazan@healthequity.com" at bounding box center [774, 322] width 780 height 36
drag, startPoint x: 587, startPoint y: 133, endPoint x: 622, endPoint y: 136, distance: 35.4
click at [622, 157] on span "Healthcare Flexible Spending Account - (102997), Commuter Transit - (102997), C…" at bounding box center [774, 165] width 756 height 16
click at [571, 97] on span "Health Equity" at bounding box center [553, 105] width 312 height 16
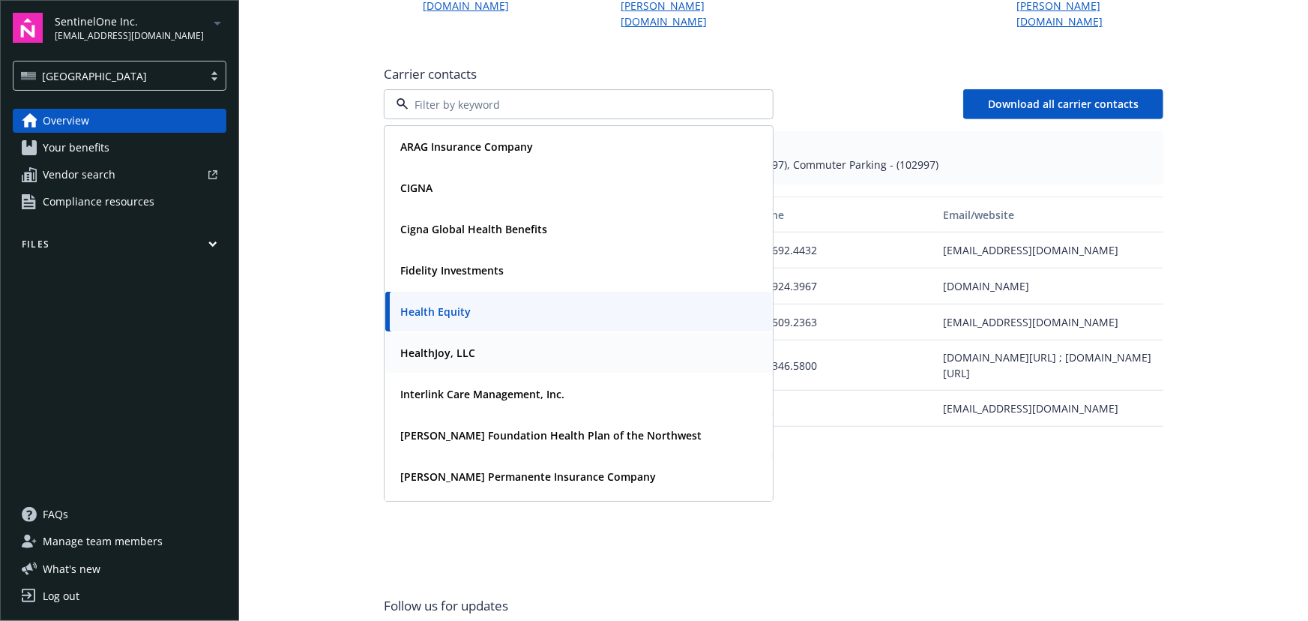
click at [502, 342] on div "HealthJoy, LLC" at bounding box center [578, 353] width 369 height 22
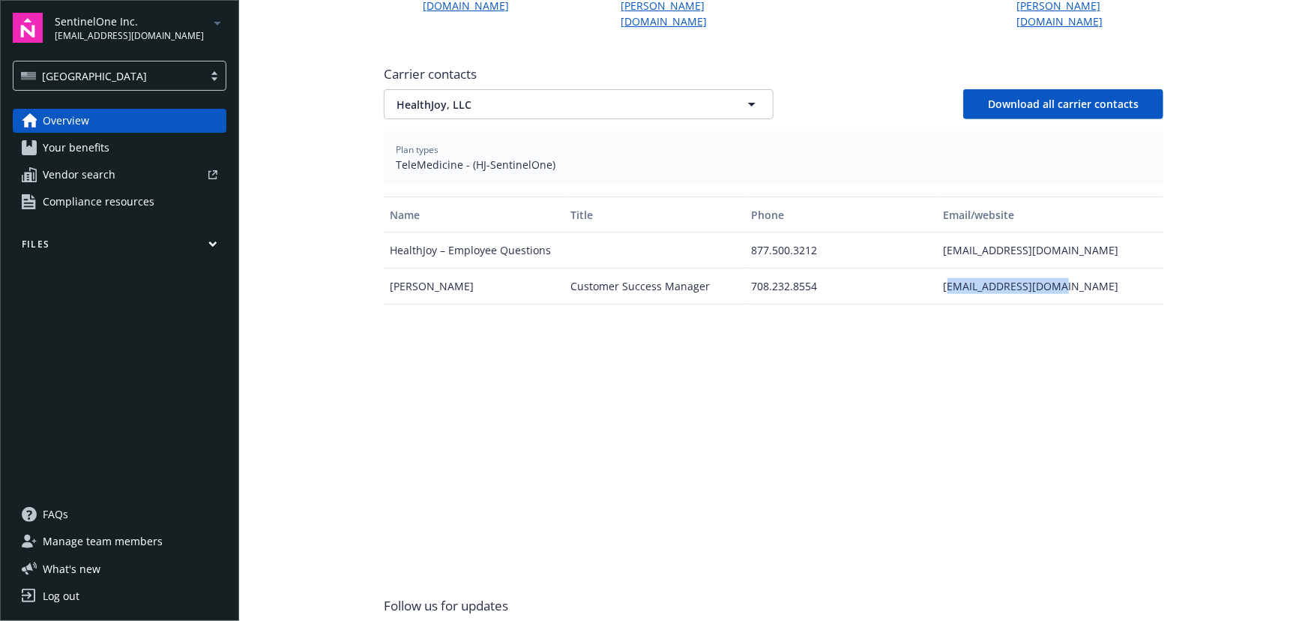
drag, startPoint x: 942, startPoint y: 258, endPoint x: 1066, endPoint y: 256, distance: 124.5
click at [1066, 268] on div "nortiz@healthjoy.com" at bounding box center [1051, 286] width 226 height 36
click at [949, 268] on div "nortiz@healthjoy.com" at bounding box center [1051, 286] width 226 height 36
drag, startPoint x: 927, startPoint y: 259, endPoint x: 1070, endPoint y: 265, distance: 143.3
click at [1070, 268] on div "Nathan Ortiz Customer Success Manager 708.232.8554 nortiz@healthjoy.com" at bounding box center [774, 286] width 780 height 36
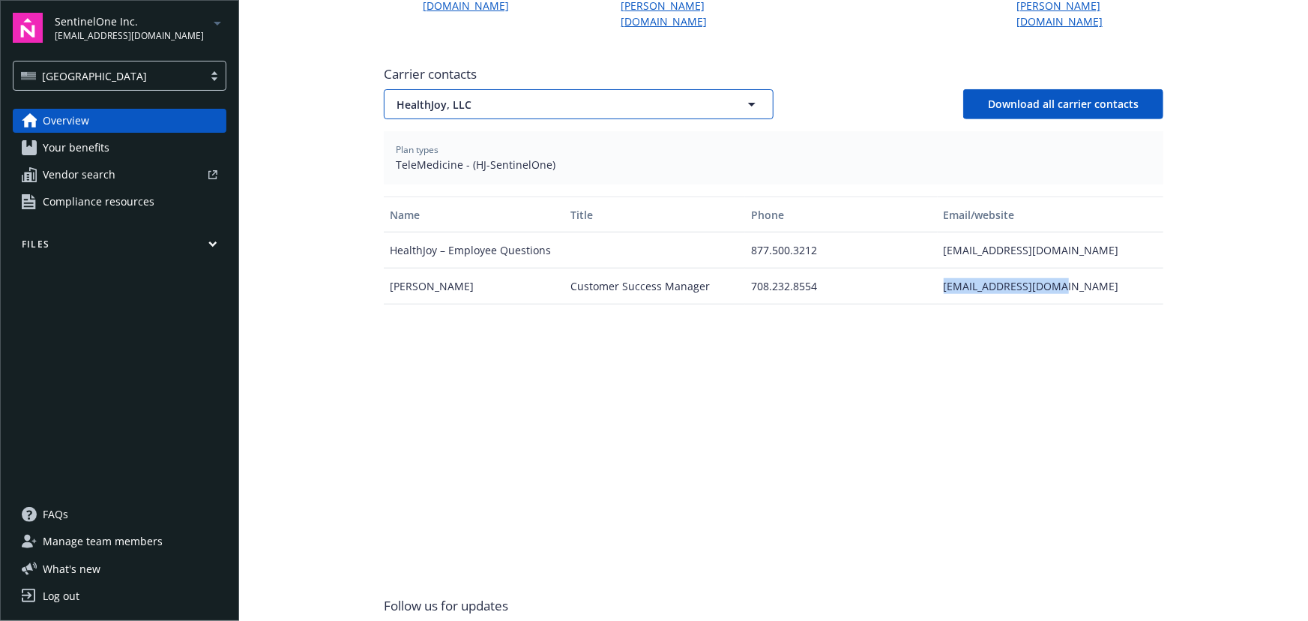
click at [503, 89] on button "HealthJoy, LLC" at bounding box center [579, 104] width 390 height 30
drag, startPoint x: 600, startPoint y: 72, endPoint x: 594, endPoint y: 83, distance: 12.7
click at [600, 97] on span "HealthJoy, LLC" at bounding box center [553, 105] width 312 height 16
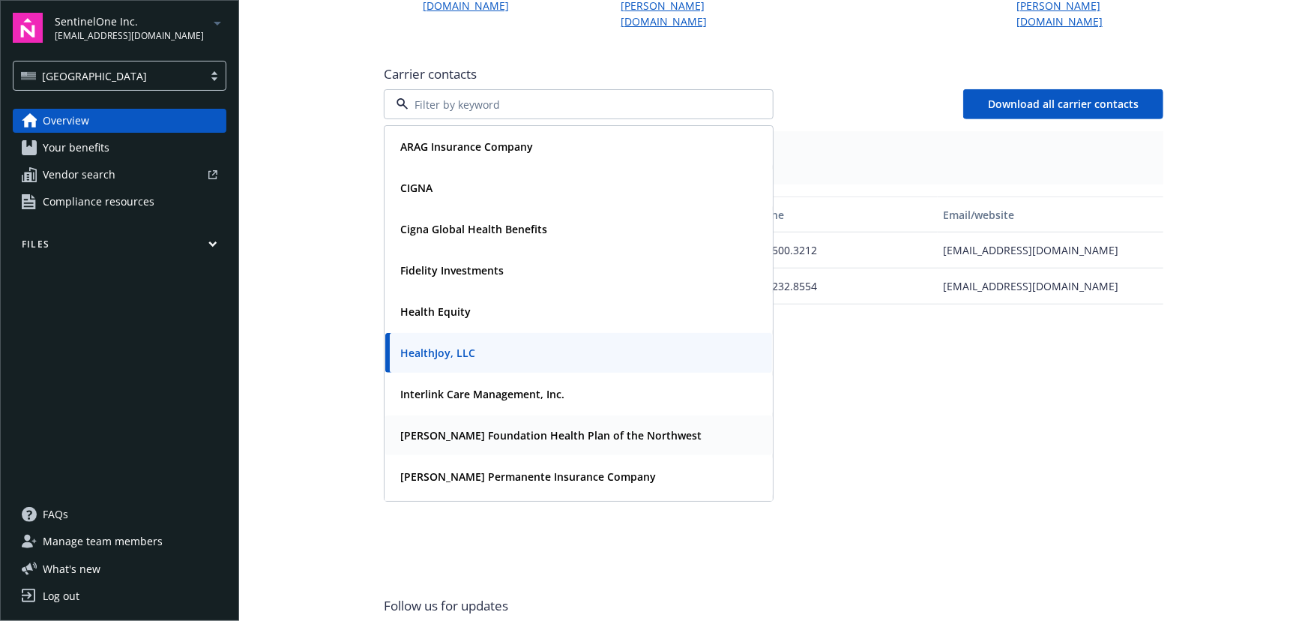
click at [466, 428] on strong "Kaiser Foundation Health Plan of the Northwest" at bounding box center [550, 435] width 301 height 14
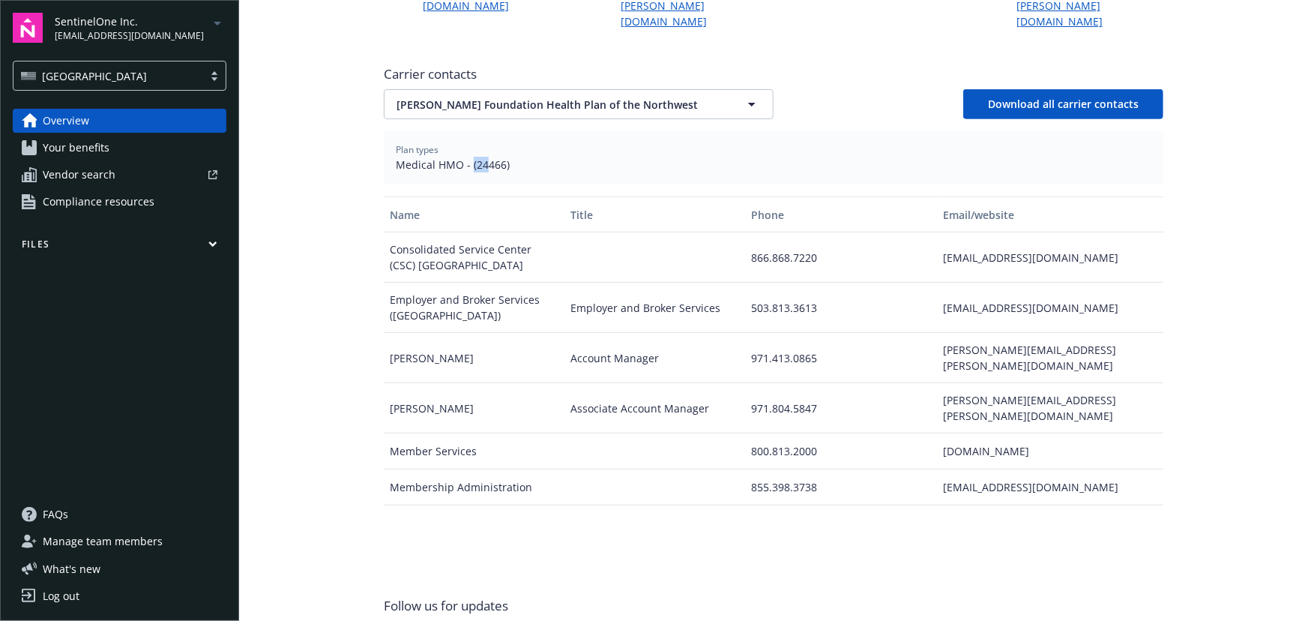
drag, startPoint x: 466, startPoint y: 132, endPoint x: 480, endPoint y: 136, distance: 14.7
click at [480, 157] on span "Medical HMO - (24466)" at bounding box center [774, 165] width 756 height 16
click at [468, 157] on span "Medical HMO - (24466)" at bounding box center [774, 165] width 756 height 16
drag, startPoint x: 468, startPoint y: 134, endPoint x: 483, endPoint y: 136, distance: 15.2
click at [483, 157] on span "Medical HMO - (24466)" at bounding box center [774, 165] width 756 height 16
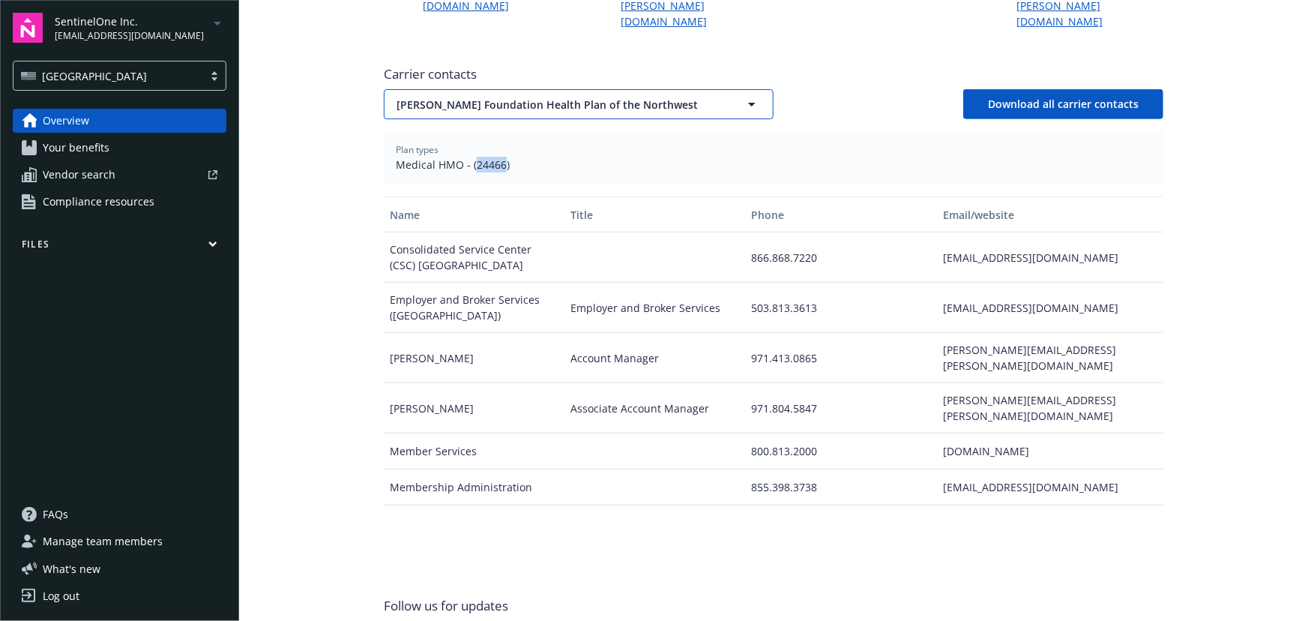
click at [549, 97] on span "Kaiser Foundation Health Plan of the Northwest" at bounding box center [553, 105] width 312 height 16
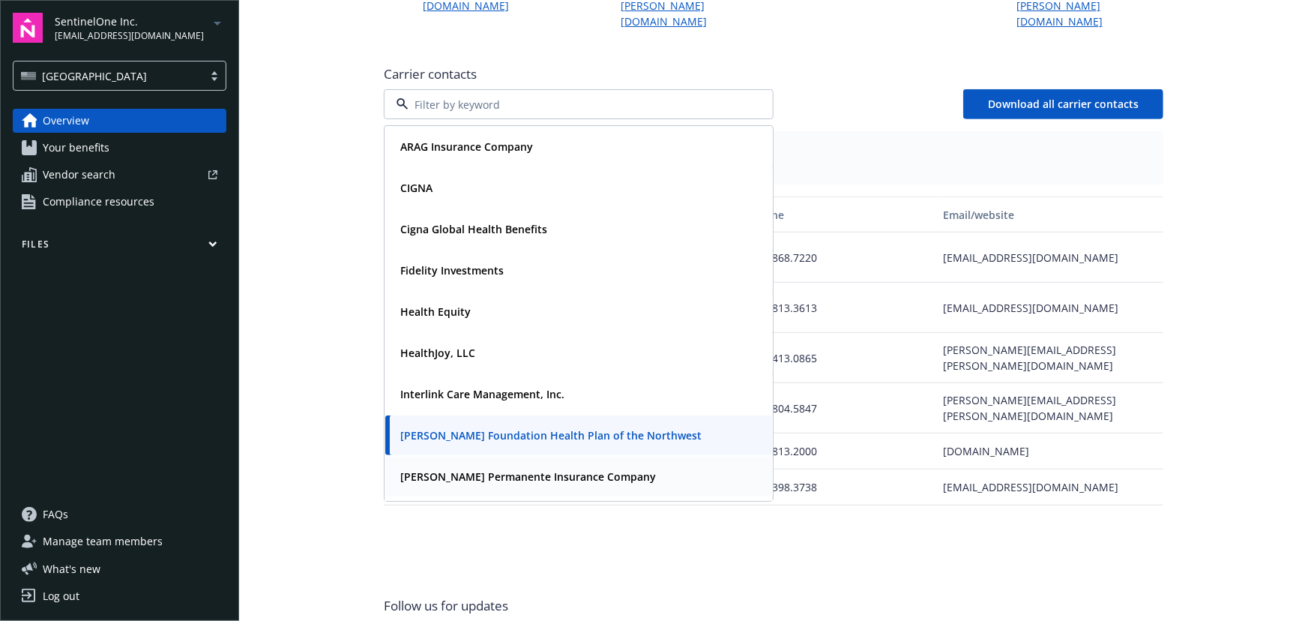
click at [533, 469] on span "Kaiser Permanente Insurance Company" at bounding box center [528, 477] width 256 height 16
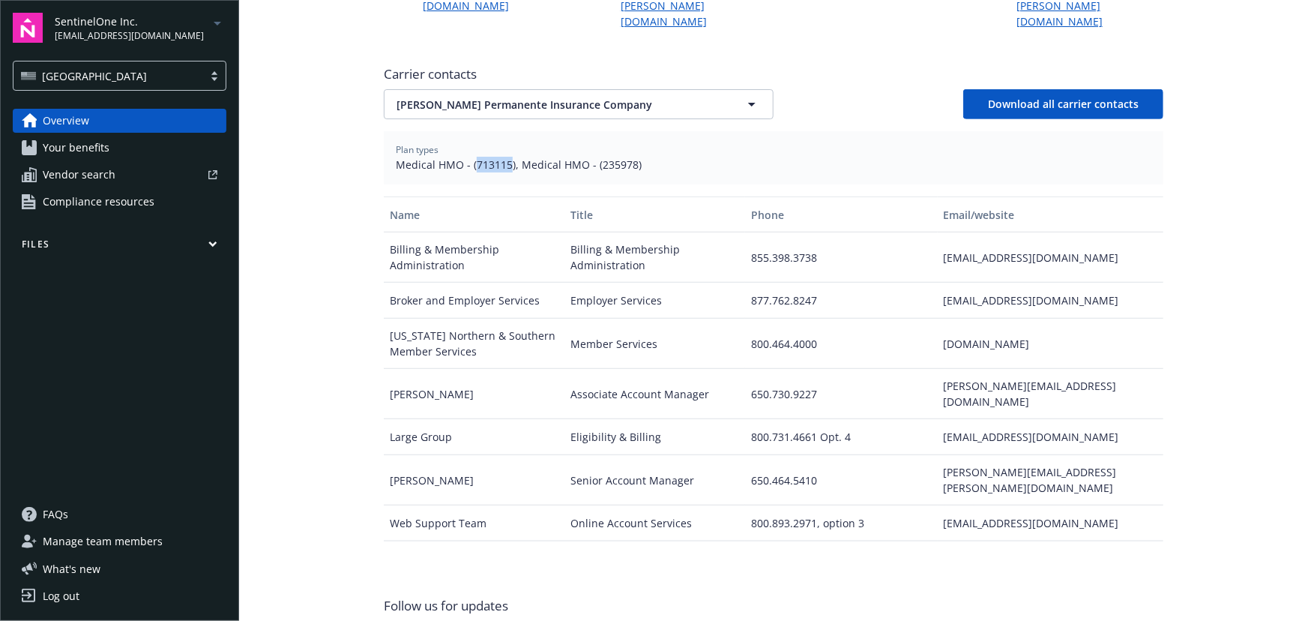
drag, startPoint x: 468, startPoint y: 134, endPoint x: 503, endPoint y: 141, distance: 35.9
click at [503, 157] on span "Medical HMO - (713115), Medical HMO - (235978)" at bounding box center [774, 165] width 756 height 16
drag, startPoint x: 593, startPoint y: 133, endPoint x: 628, endPoint y: 140, distance: 35.9
click at [628, 157] on span "Medical HMO - (713115), Medical HMO - (235978)" at bounding box center [774, 165] width 756 height 16
click at [646, 97] on span "Kaiser Permanente Insurance Company" at bounding box center [553, 105] width 312 height 16
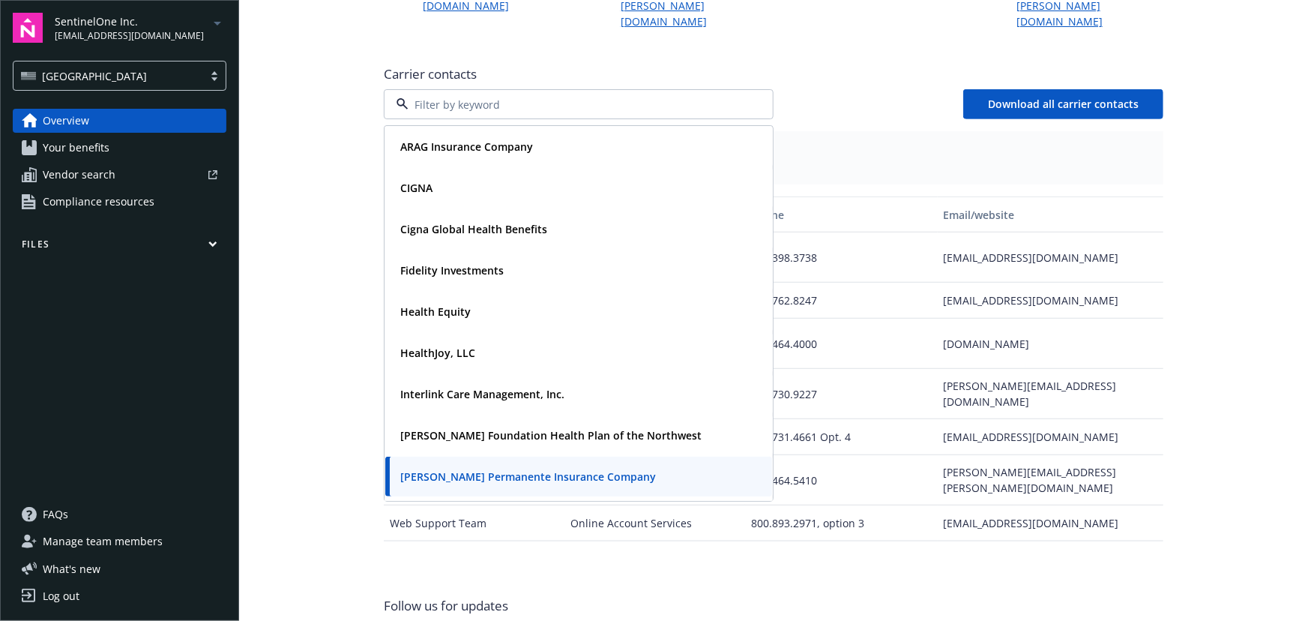
drag, startPoint x: 642, startPoint y: 548, endPoint x: 643, endPoint y: 485, distance: 63.0
click at [643, 546] on div "Newfront news View all news COBRA High Five Part I: Independent Election Rights…" at bounding box center [774, 134] width 780 height 1071
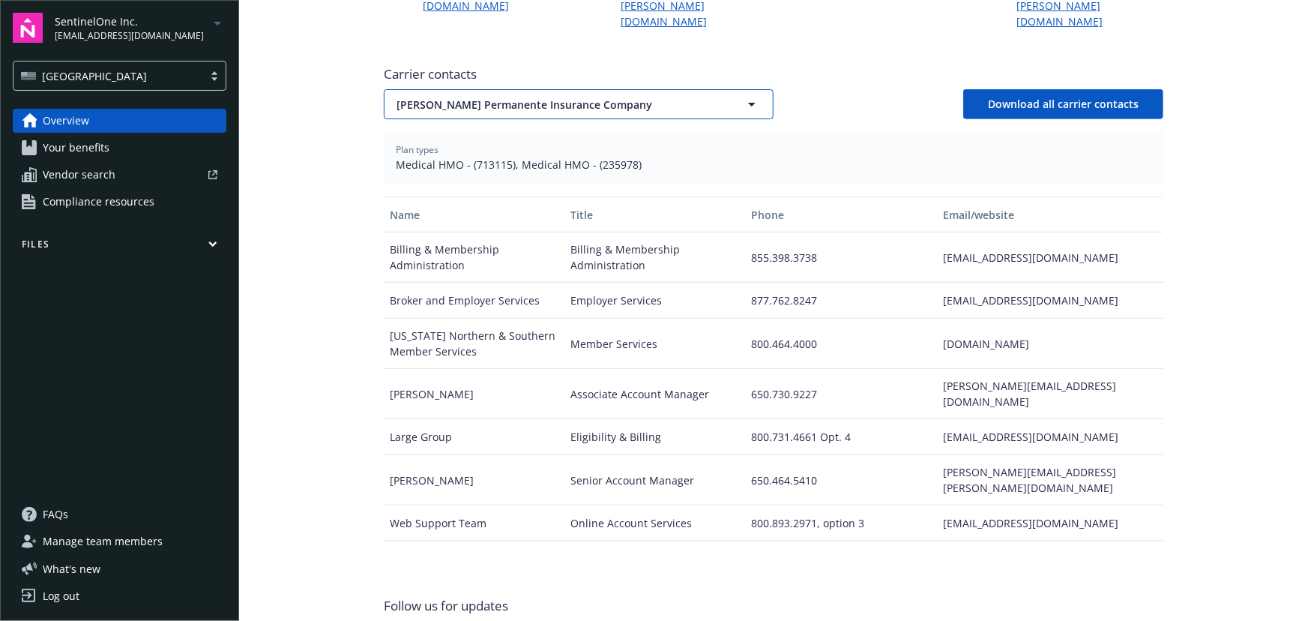
click at [676, 89] on button "Kaiser Permanente Insurance Company" at bounding box center [579, 104] width 390 height 30
click at [527, 97] on span "Kaiser Permanente Insurance Company" at bounding box center [553, 105] width 312 height 16
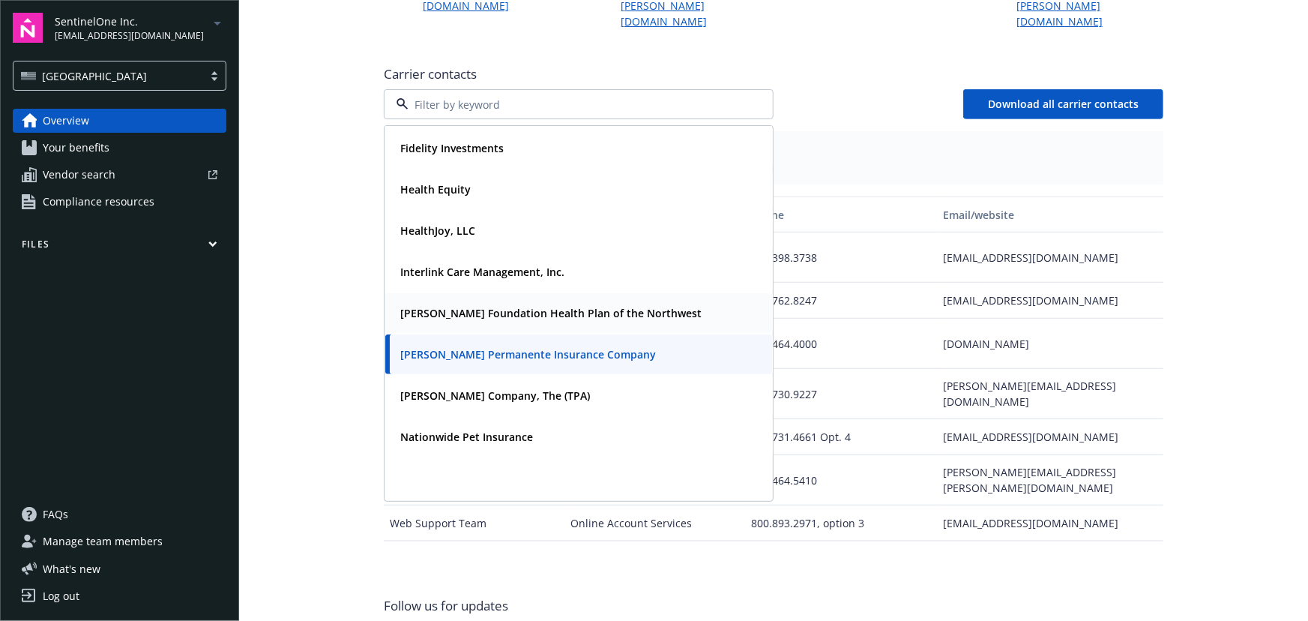
scroll to position [136, 0]
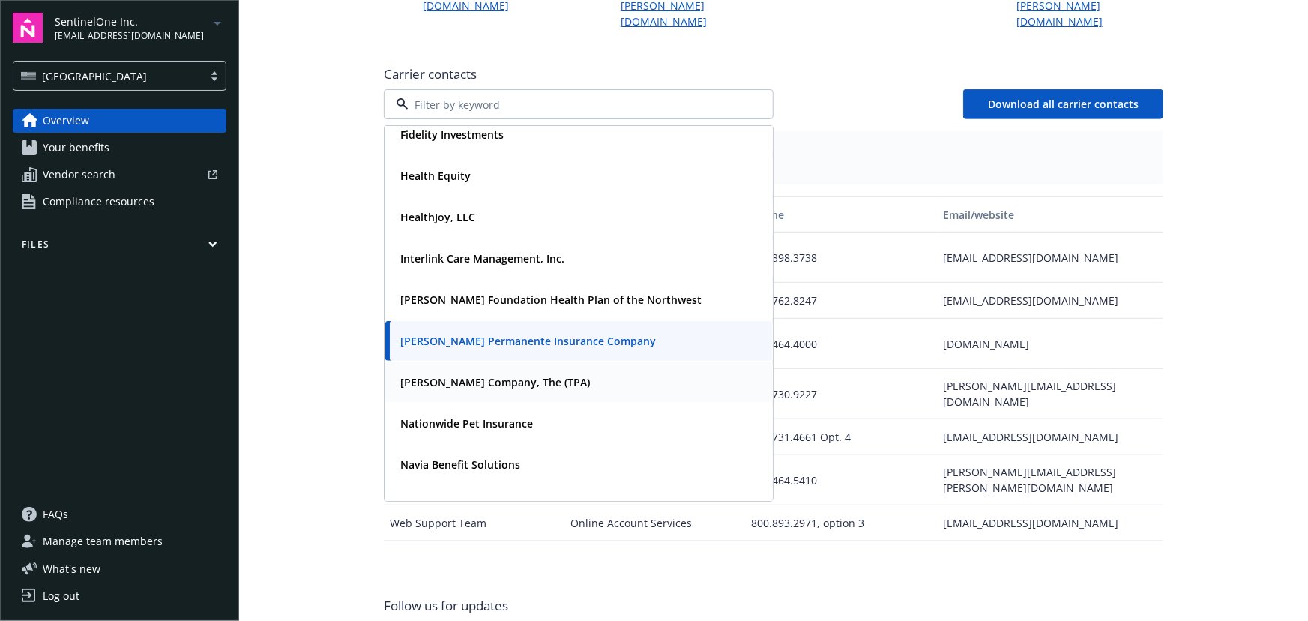
click at [521, 375] on strong "Larkin Company, The (TPA)" at bounding box center [495, 382] width 190 height 14
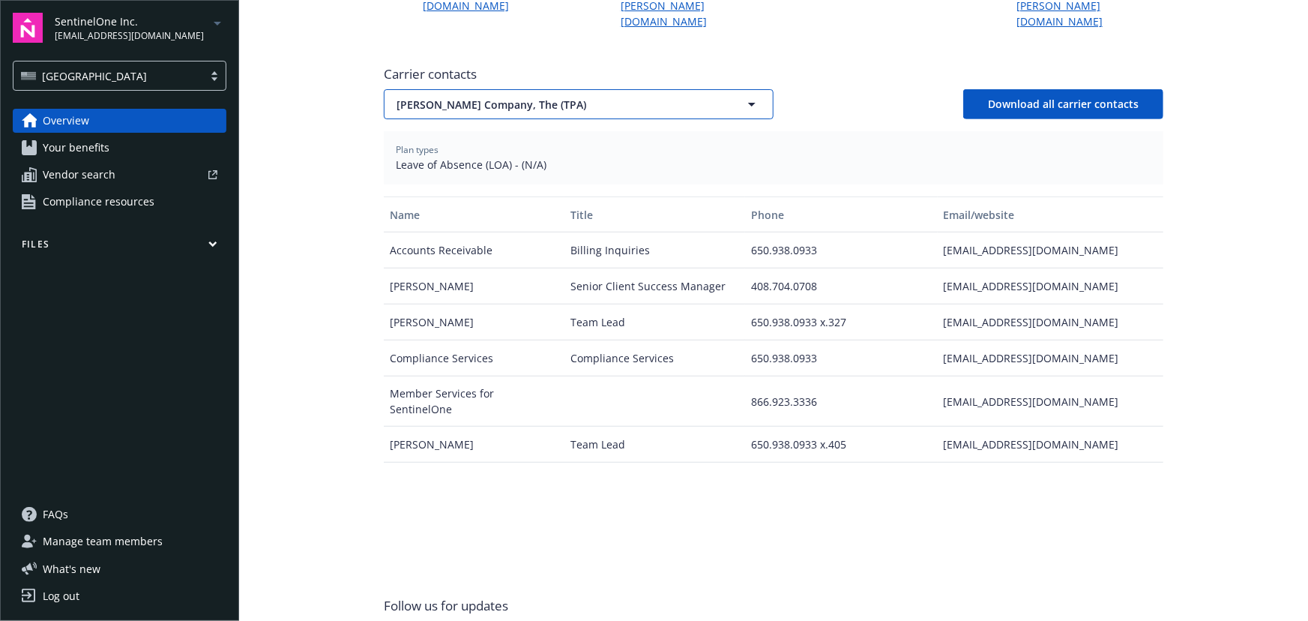
click at [704, 89] on button "Larkin Company, The (TPA)" at bounding box center [579, 104] width 390 height 30
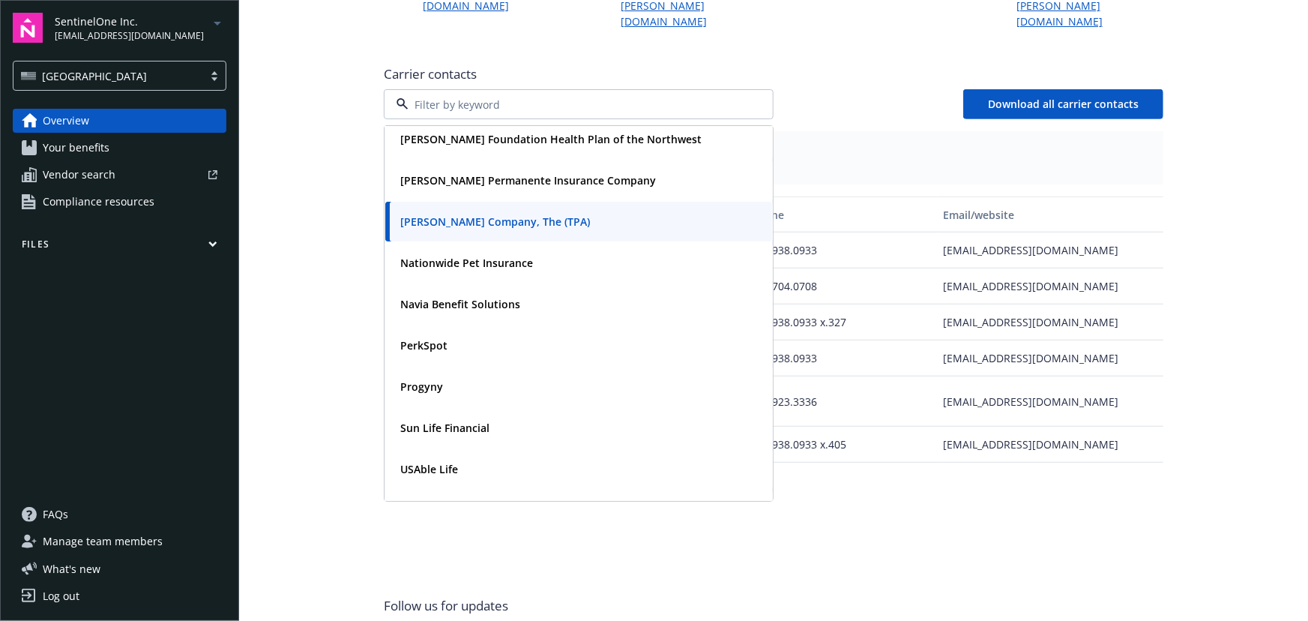
scroll to position [299, 0]
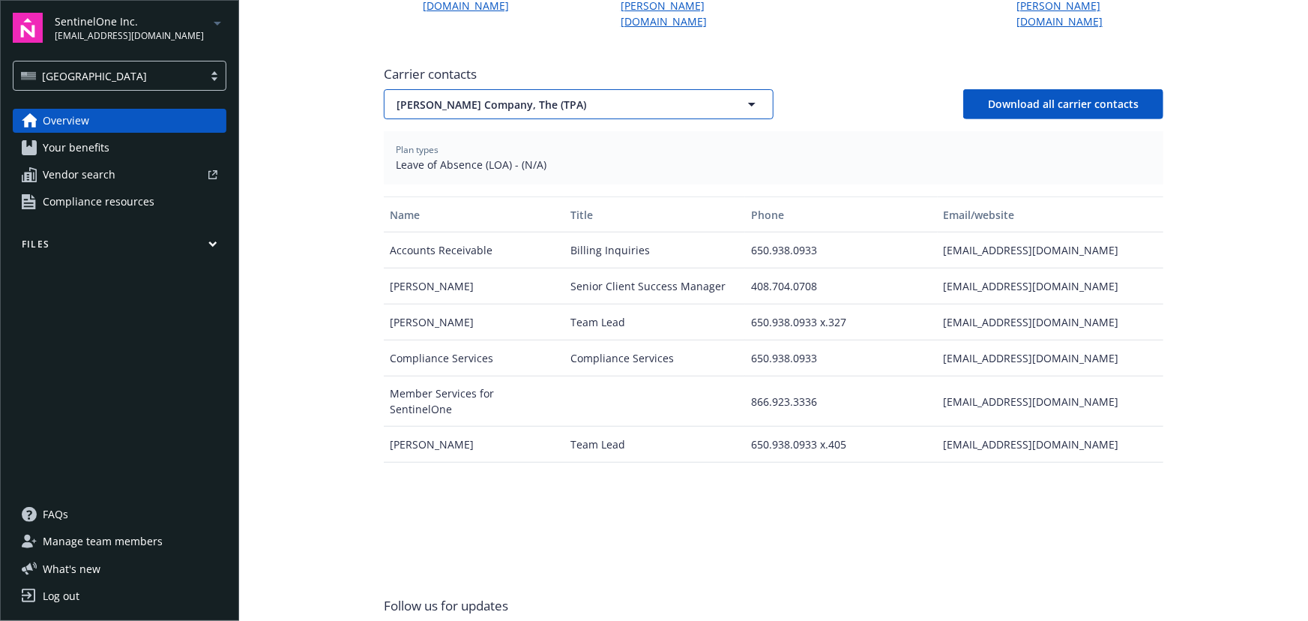
click at [545, 97] on span "Larkin Company, The (TPA)" at bounding box center [553, 105] width 312 height 16
click at [613, 97] on span "Larkin Company, The (TPA)" at bounding box center [553, 105] width 312 height 16
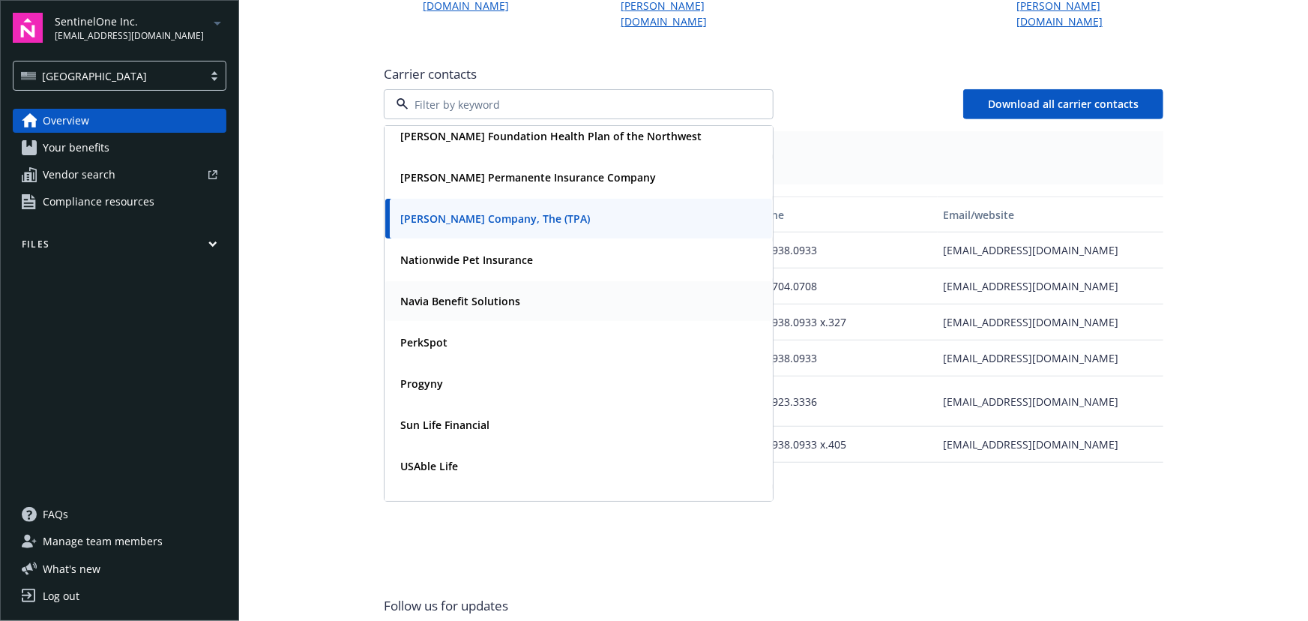
drag, startPoint x: 445, startPoint y: 274, endPoint x: 455, endPoint y: 274, distance: 10.5
click at [447, 294] on strong "Navia Benefit Solutions" at bounding box center [460, 301] width 120 height 14
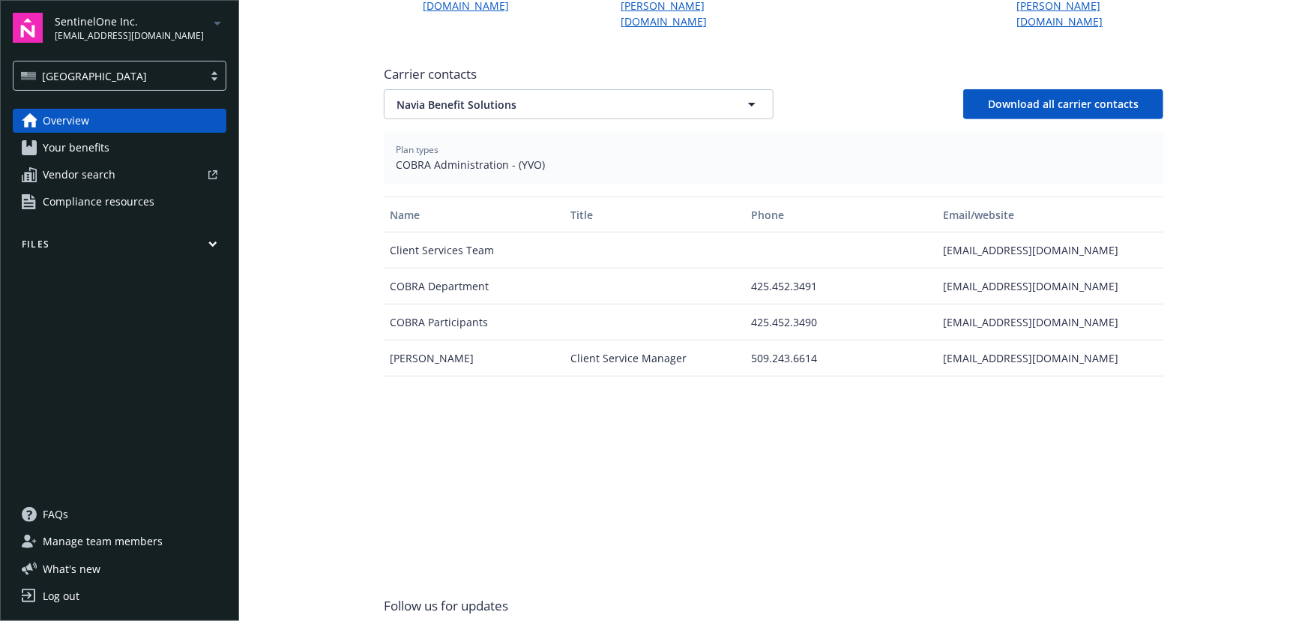
drag, startPoint x: 930, startPoint y: 326, endPoint x: 1132, endPoint y: 325, distance: 202.4
click at [1150, 340] on div "Mara Lopez-Gama Client Service Manager 509.243.6614 mlopez-gama@naviabenefits.c…" at bounding box center [774, 358] width 780 height 36
drag, startPoint x: 513, startPoint y: 132, endPoint x: 531, endPoint y: 137, distance: 18.7
click at [531, 157] on span "COBRA Administration - (YVO)" at bounding box center [774, 165] width 756 height 16
click at [498, 89] on button "Navia Benefit Solutions" at bounding box center [579, 104] width 390 height 30
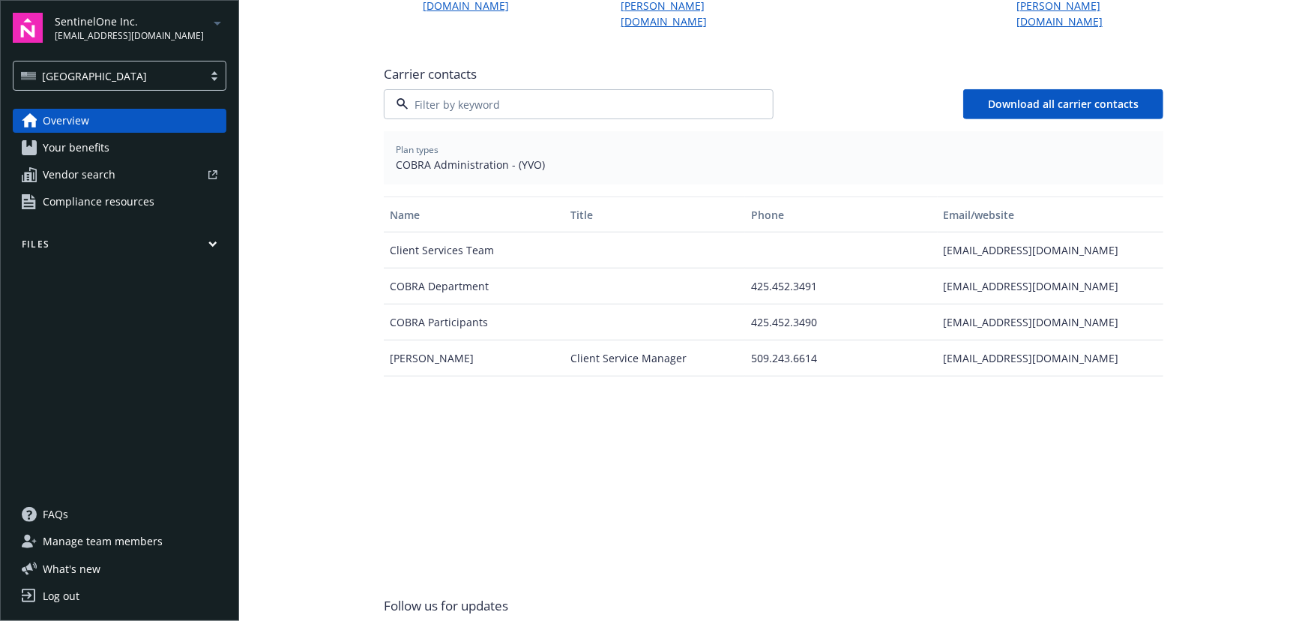
click at [463, 373] on div "Progyny" at bounding box center [578, 384] width 369 height 22
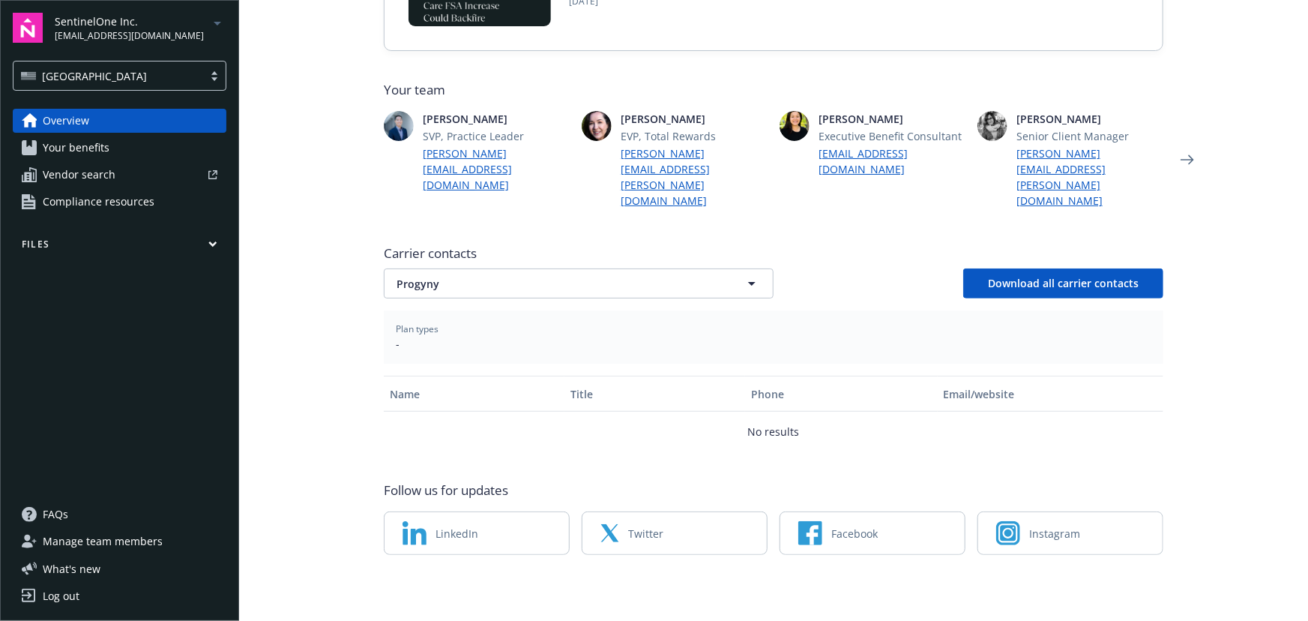
scroll to position [334, 0]
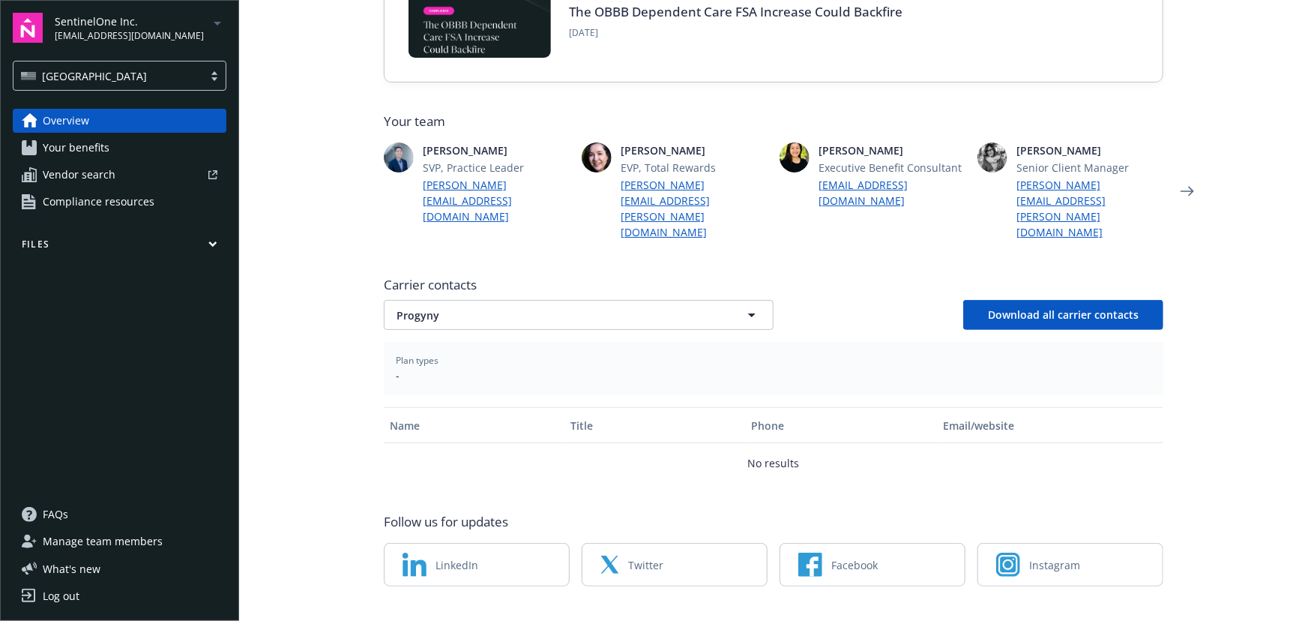
drag, startPoint x: 1188, startPoint y: 333, endPoint x: 1140, endPoint y: 352, distance: 52.2
click at [1189, 334] on main "Welcome to Navigator Employee benefits portal Project plan Newfront news View a…" at bounding box center [773, 310] width 1069 height 621
click at [547, 307] on span "Progyny" at bounding box center [553, 315] width 312 height 16
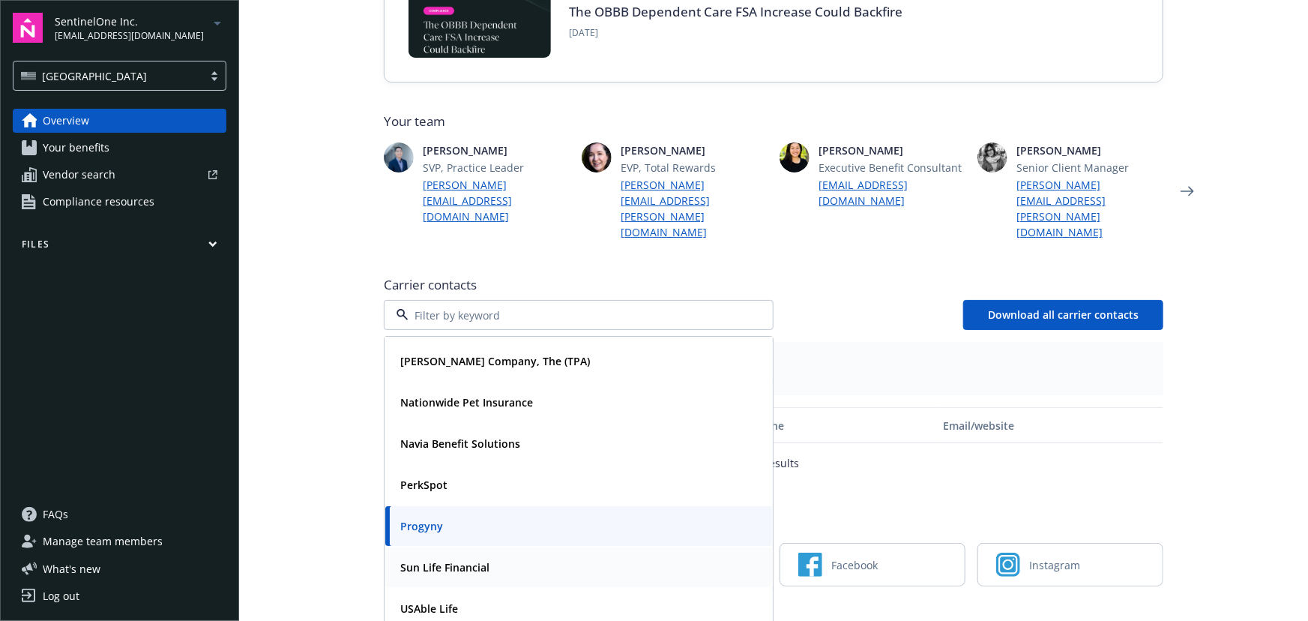
drag, startPoint x: 441, startPoint y: 540, endPoint x: 440, endPoint y: 532, distance: 8.3
click at [441, 560] on strong "Sun Life Financial" at bounding box center [444, 567] width 89 height 14
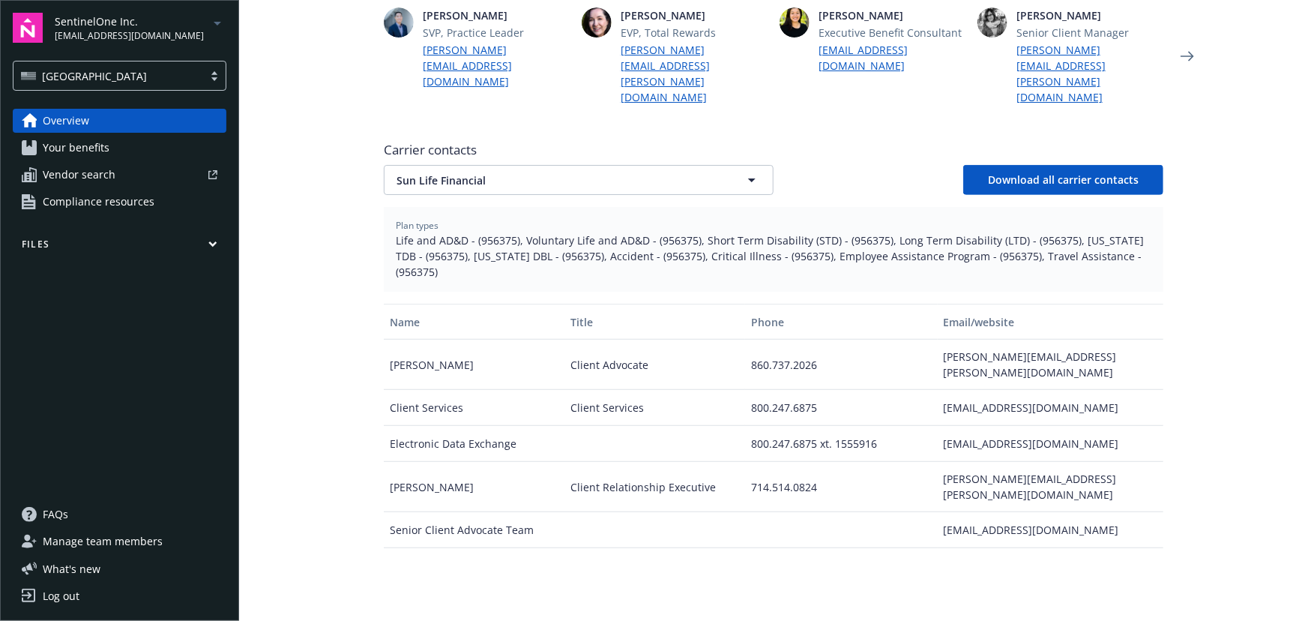
scroll to position [471, 0]
drag, startPoint x: 475, startPoint y: 205, endPoint x: 510, endPoint y: 213, distance: 36.0
click at [510, 231] on span "Life and AD&D - (956375), Voluntary Life and AD&D - (956375), Short Term Disabi…" at bounding box center [774, 254] width 756 height 47
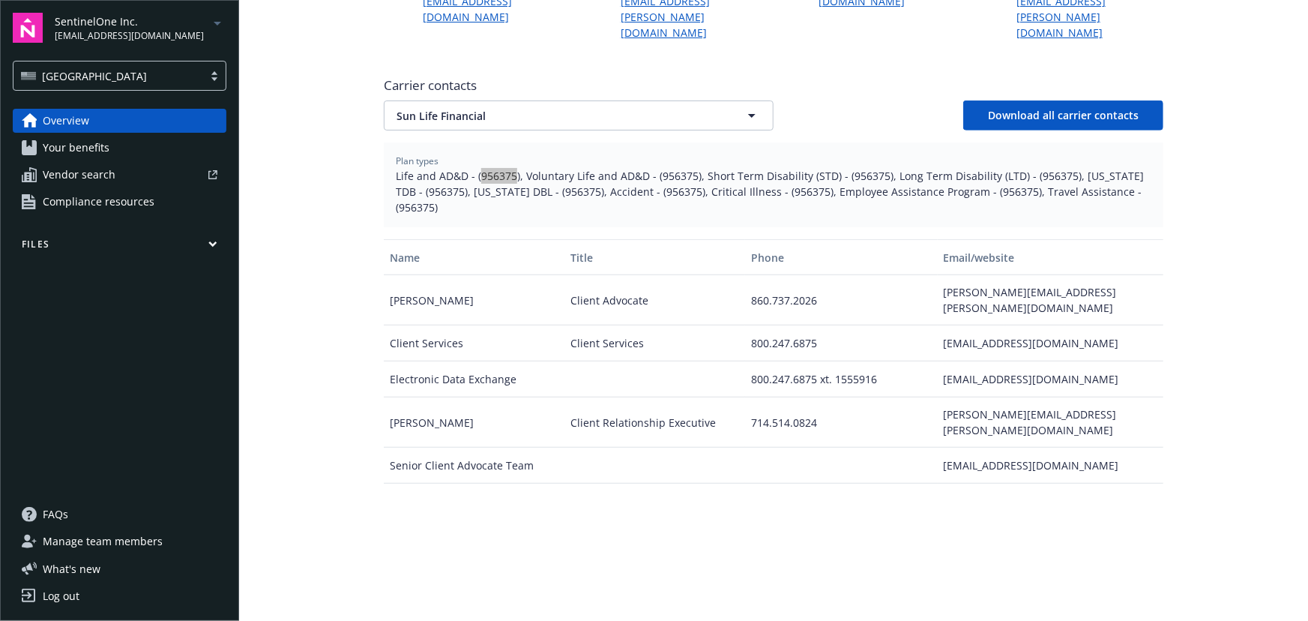
scroll to position [539, 0]
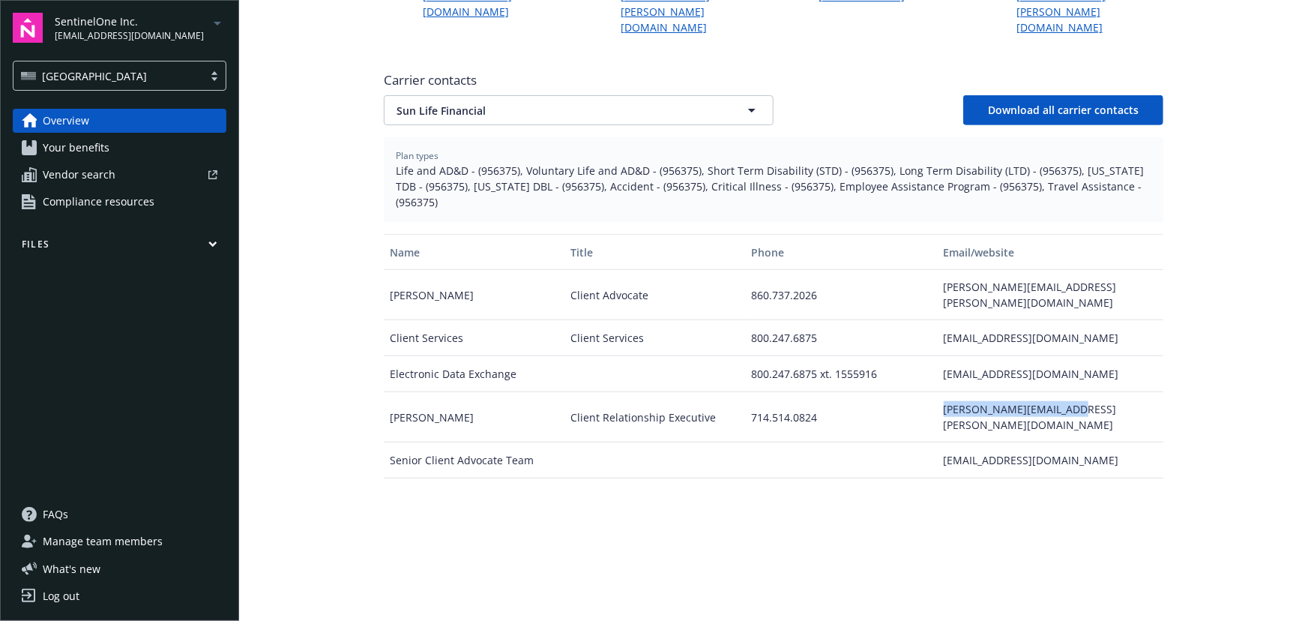
drag, startPoint x: 948, startPoint y: 348, endPoint x: 1072, endPoint y: 352, distance: 123.8
click at [1072, 392] on div "mick.bailey@sunlife.com" at bounding box center [1051, 417] width 226 height 50
click at [559, 103] on span "Sun Life Financial" at bounding box center [553, 111] width 312 height 16
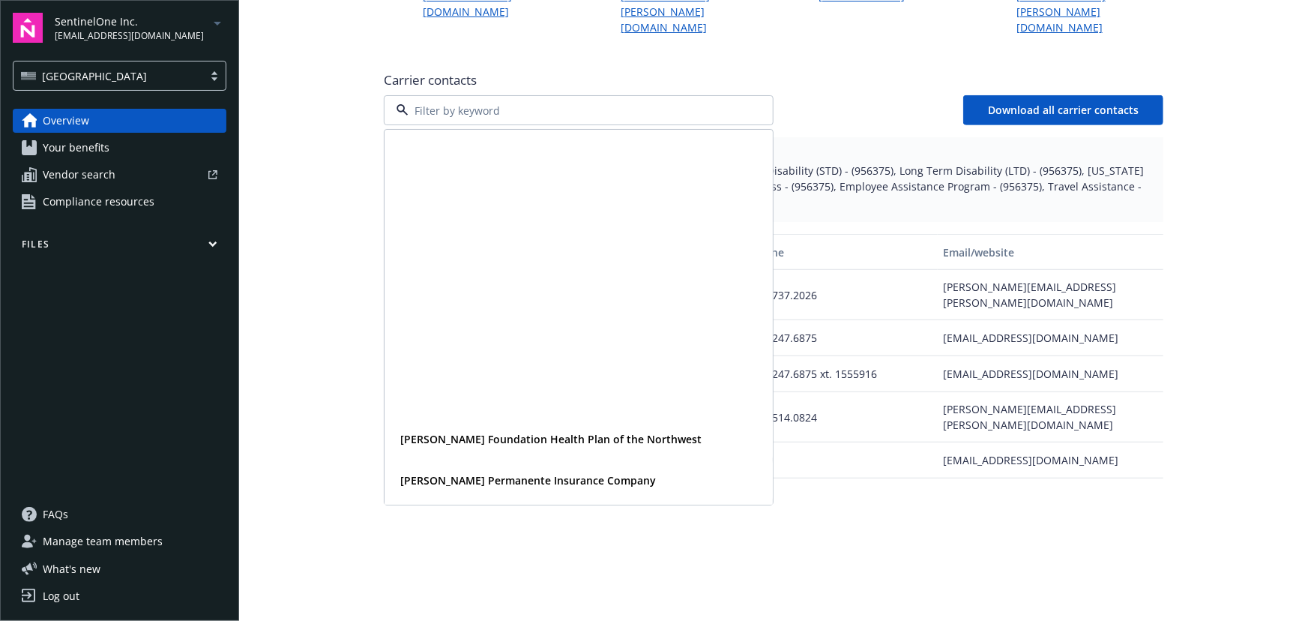
scroll to position [367, 0]
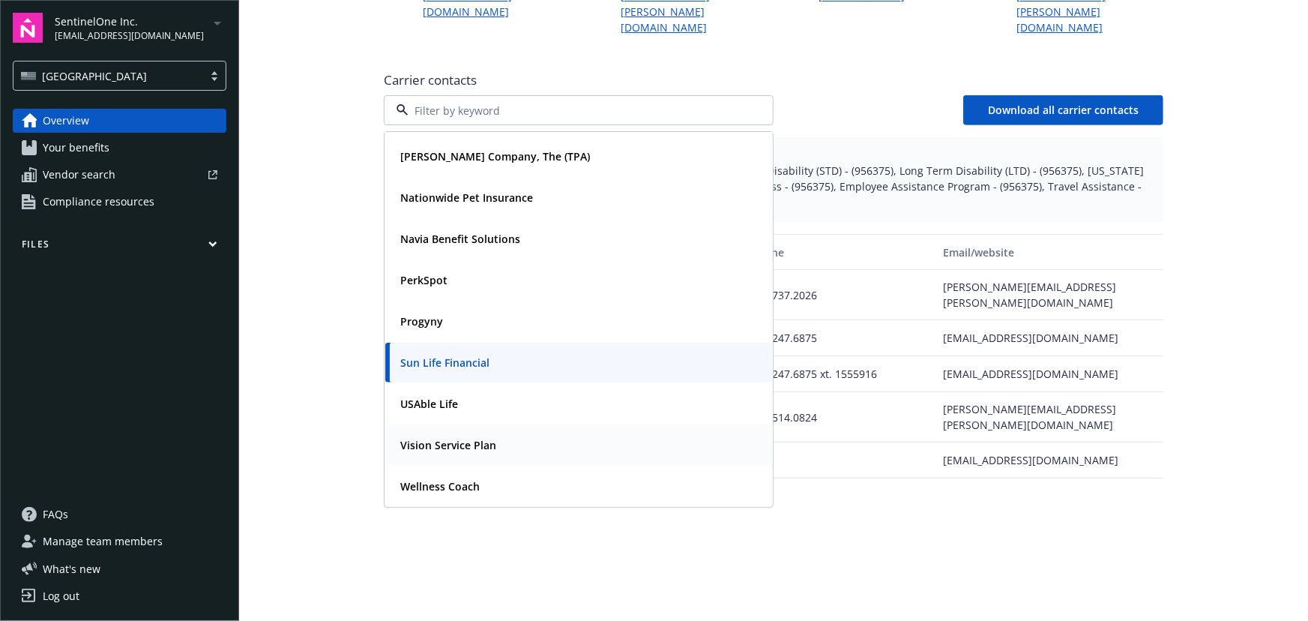
click at [442, 438] on strong "Vision Service Plan" at bounding box center [448, 445] width 96 height 14
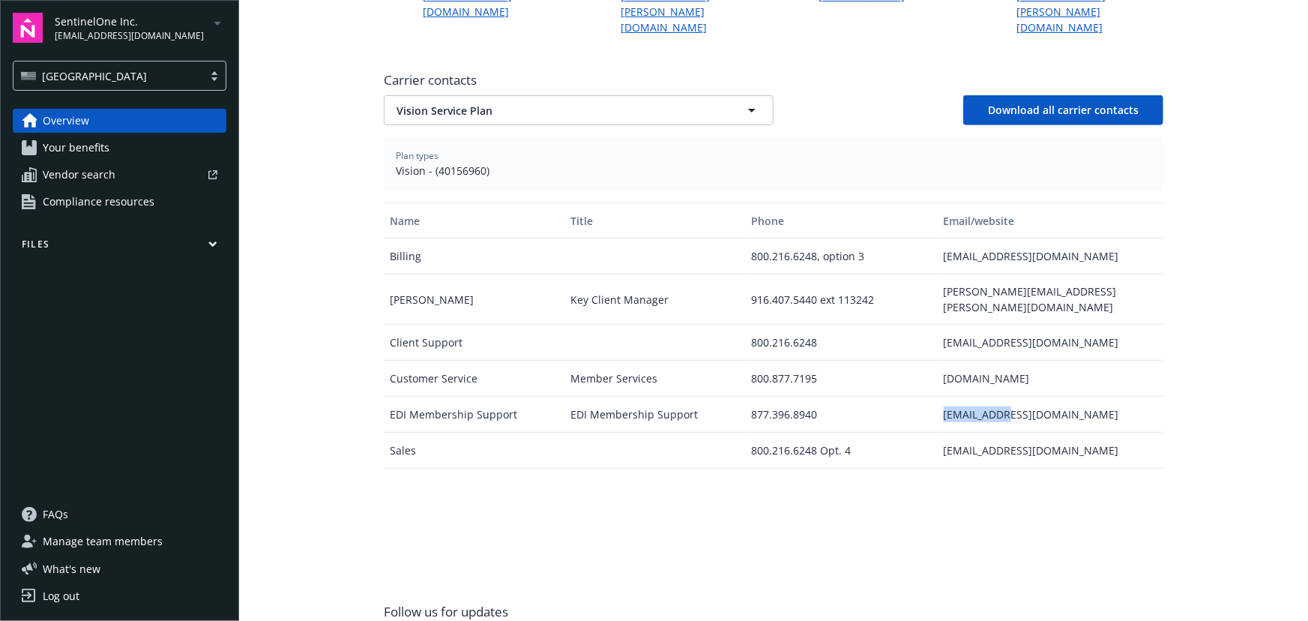
drag, startPoint x: 937, startPoint y: 367, endPoint x: 1013, endPoint y: 371, distance: 75.9
click at [1013, 397] on div "eei@vsp.com" at bounding box center [1051, 415] width 226 height 36
drag, startPoint x: 433, startPoint y: 142, endPoint x: 478, endPoint y: 150, distance: 46.5
click at [478, 150] on div "Plan types Vision - (40156960)" at bounding box center [774, 163] width 780 height 53
drag, startPoint x: 483, startPoint y: 74, endPoint x: 496, endPoint y: 80, distance: 14.8
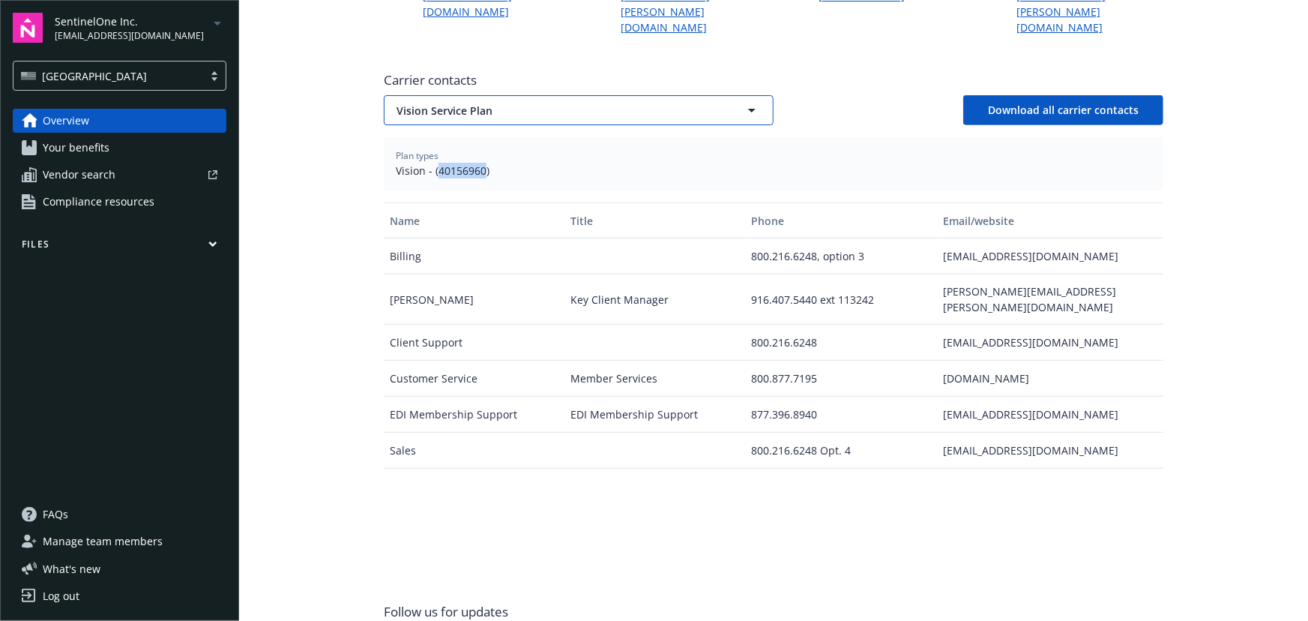
click at [483, 103] on span "Vision Service Plan" at bounding box center [553, 111] width 312 height 16
click at [434, 466] on div "Wellness Coach" at bounding box center [578, 486] width 387 height 40
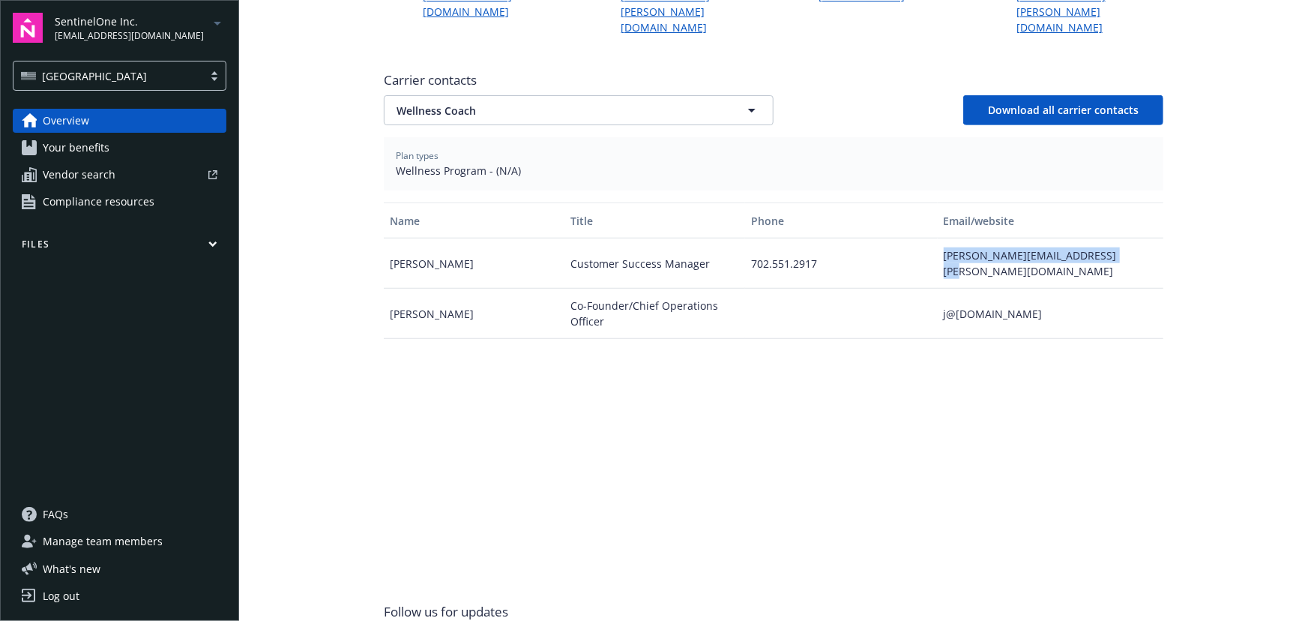
drag, startPoint x: 941, startPoint y: 228, endPoint x: 1101, endPoint y: 228, distance: 159.7
click at [1101, 238] on div "angie.durkee@wellnesscoach.live" at bounding box center [1051, 263] width 226 height 50
click at [559, 103] on span "Wellness Coach" at bounding box center [553, 111] width 312 height 16
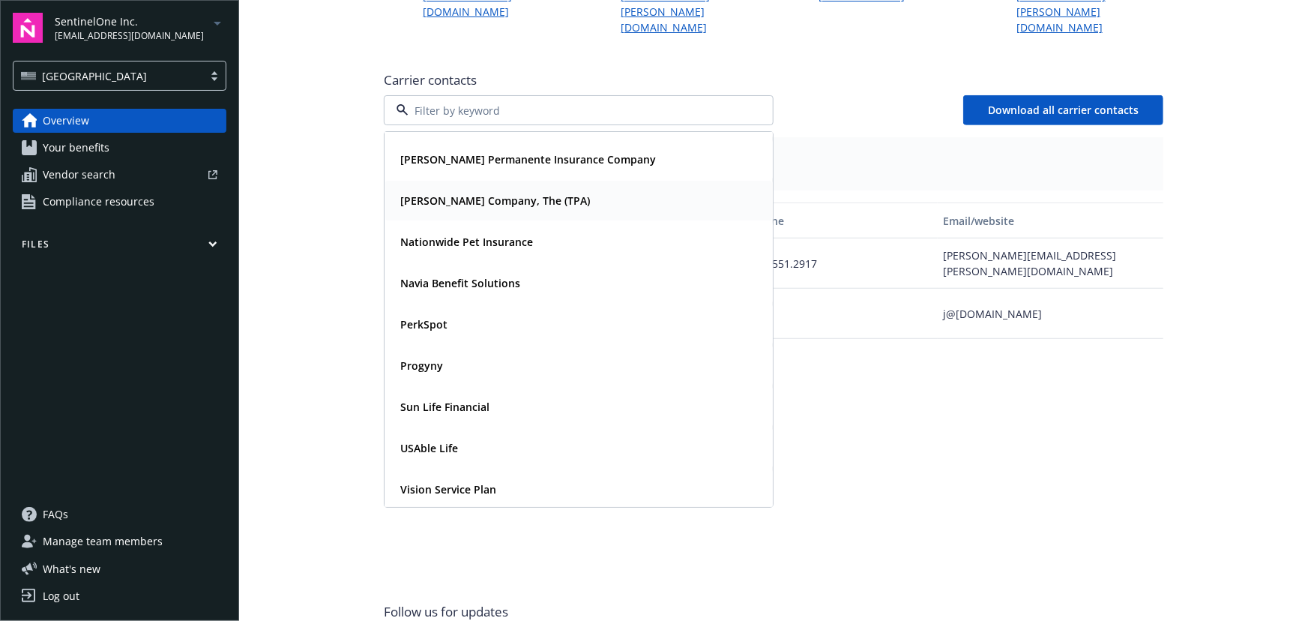
scroll to position [299, 0]
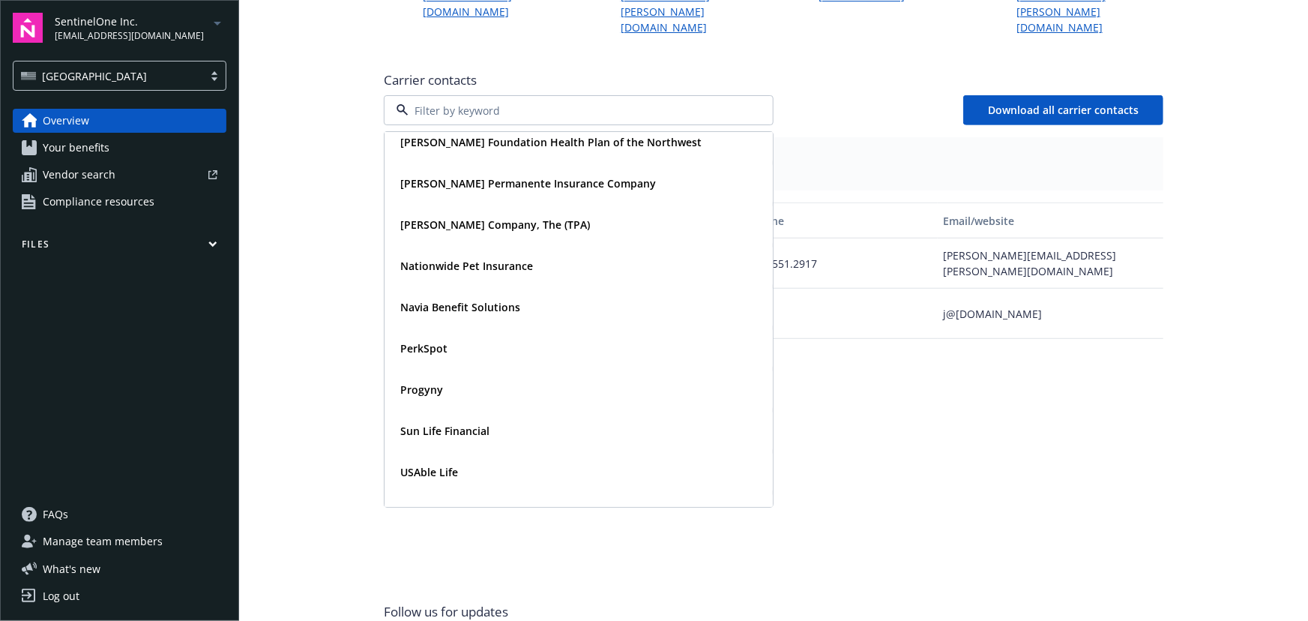
drag, startPoint x: 942, startPoint y: 514, endPoint x: 1296, endPoint y: 491, distance: 353.8
click at [945, 514] on div "Name Title Phone Email/website Angie Durkee Customer Success Manager 702.551.29…" at bounding box center [774, 387] width 780 height 370
